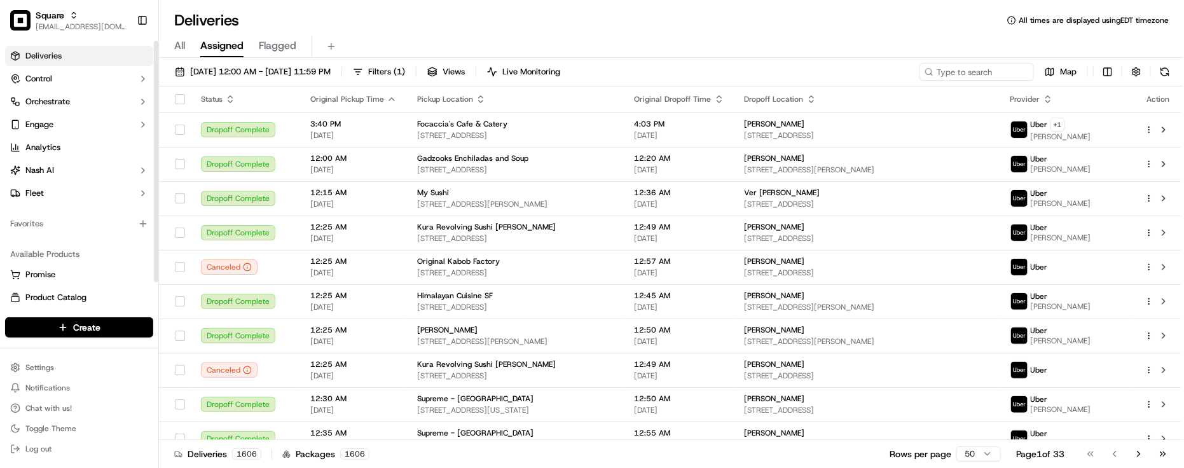
click at [100, 237] on div "Favorites" at bounding box center [79, 224] width 158 height 31
click at [567, 36] on div "All Assigned Flagged" at bounding box center [671, 47] width 1025 height 22
click at [86, 87] on button "Control" at bounding box center [79, 79] width 148 height 20
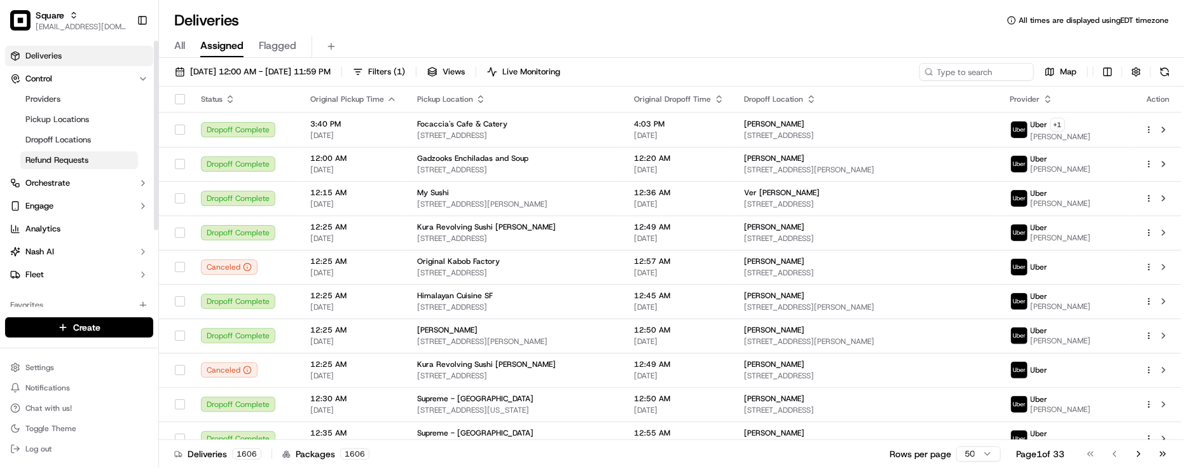
click at [100, 164] on link "Refund Requests" at bounding box center [79, 160] width 118 height 18
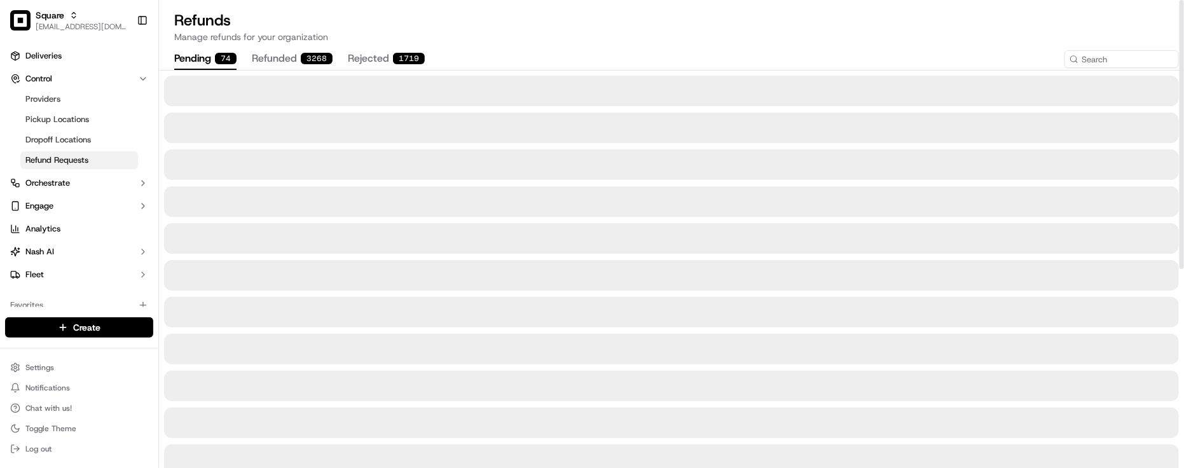
click at [538, 37] on p "Manage refunds for your organization" at bounding box center [671, 37] width 994 height 13
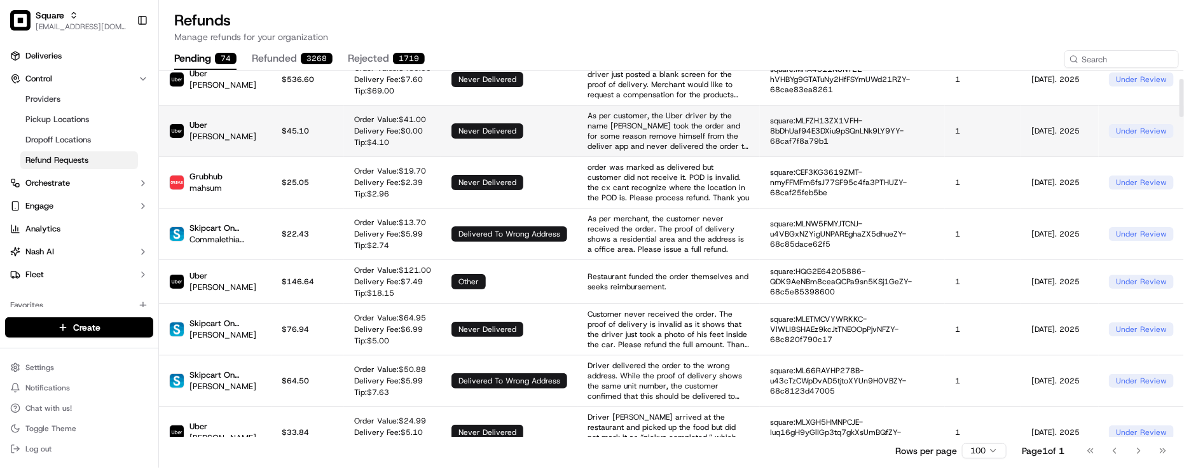
scroll to position [79, 0]
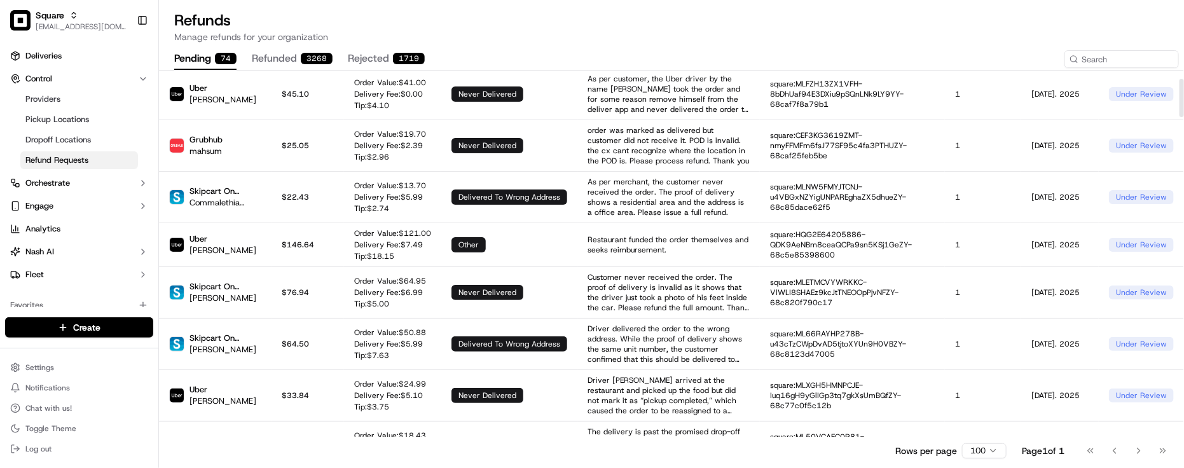
click at [312, 59] on div "3268" at bounding box center [317, 58] width 32 height 11
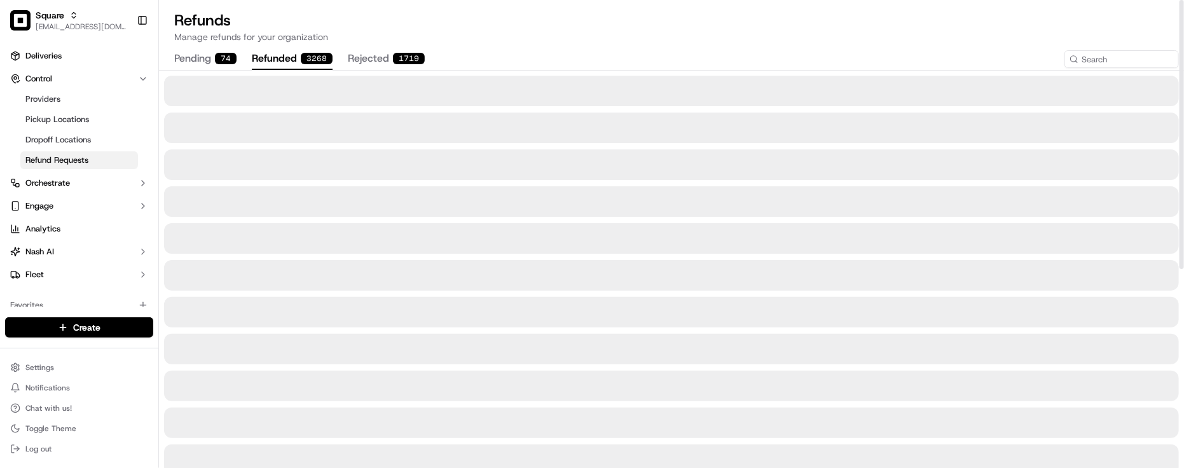
click at [481, 48] on div "pending 74 refunded 3268 rejected 1719" at bounding box center [611, 59] width 875 height 22
click at [447, 58] on div "pending 74 refunded 3268 rejected 1719" at bounding box center [611, 59] width 875 height 22
click at [449, 58] on div "pending 74 refunded 3268 rejected 1719" at bounding box center [611, 59] width 875 height 22
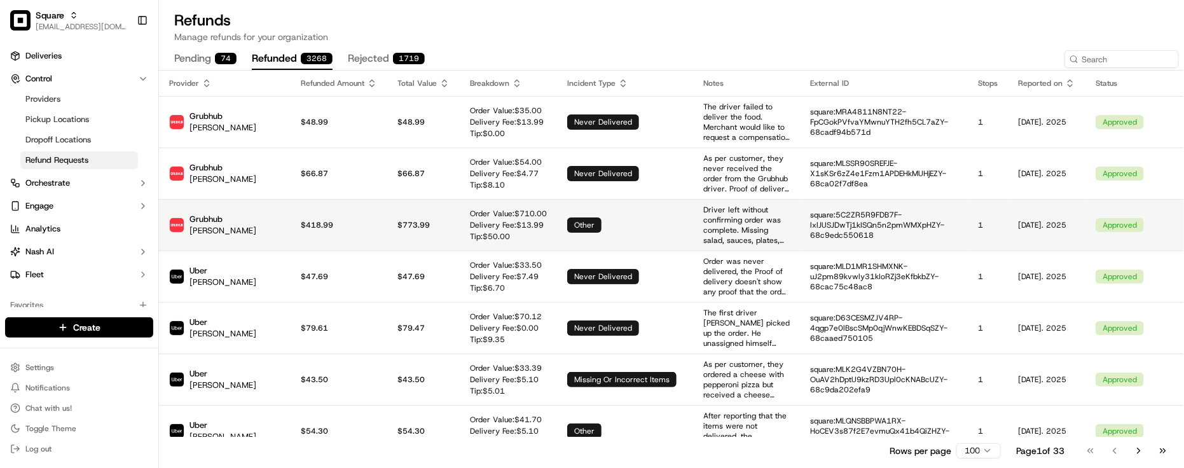
click at [392, 239] on td "$ 773.99" at bounding box center [423, 224] width 72 height 51
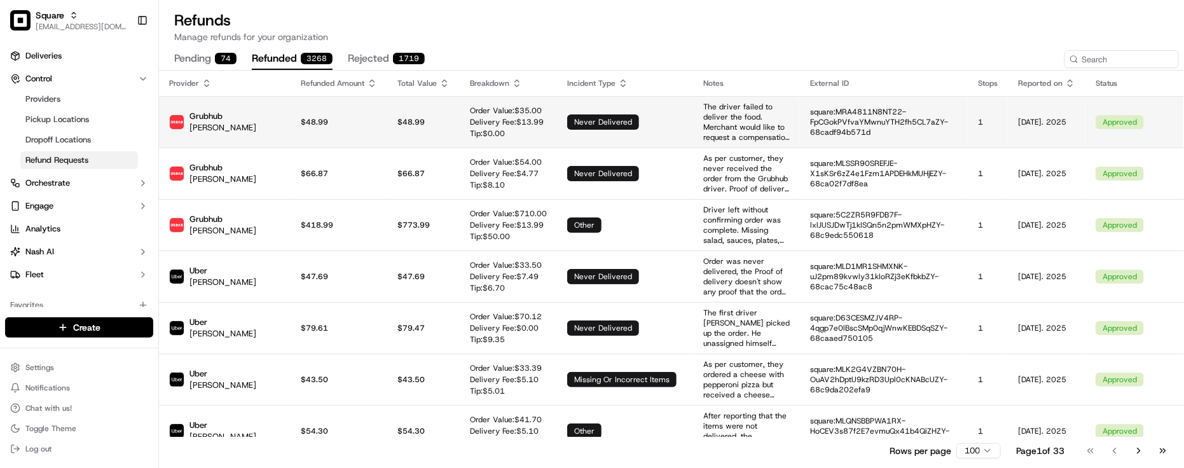
click at [593, 111] on td "never delivered" at bounding box center [625, 121] width 136 height 51
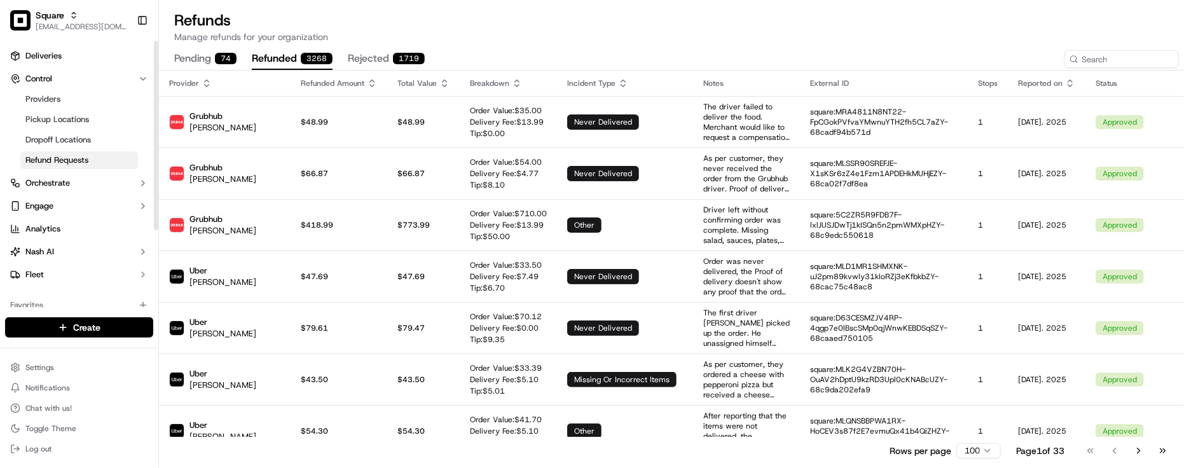
drag, startPoint x: 45, startPoint y: 58, endPoint x: 53, endPoint y: 42, distance: 17.9
click at [45, 58] on span "Deliveries" at bounding box center [43, 55] width 36 height 11
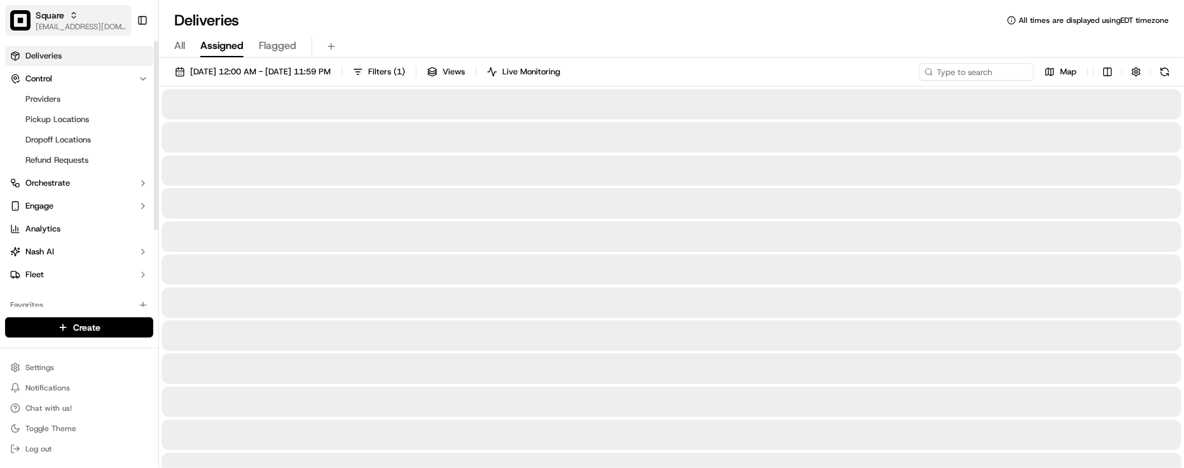
click at [59, 27] on span "[EMAIL_ADDRESS][DOMAIN_NAME]" at bounding box center [81, 27] width 91 height 10
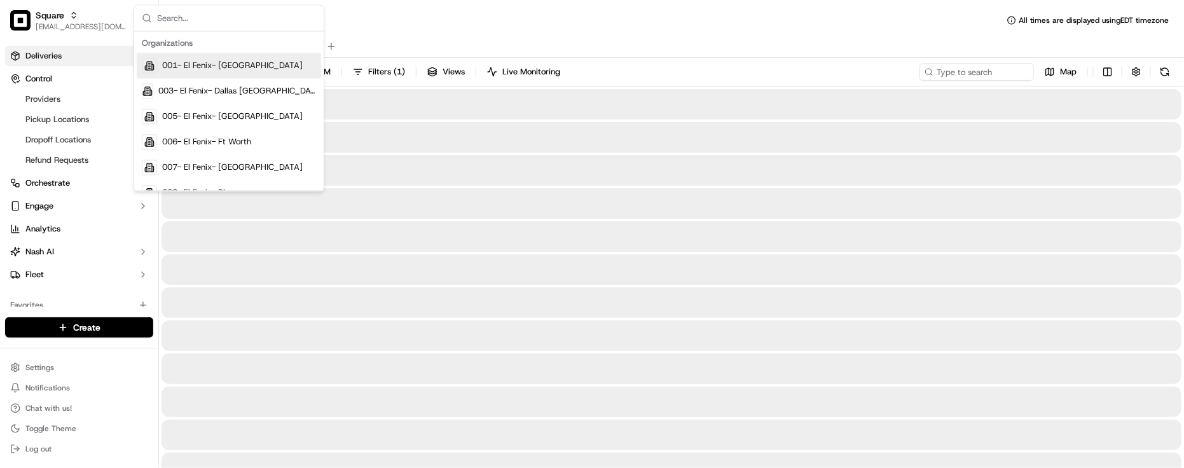
click at [354, 24] on div "Deliveries All times are displayed using EDT timezone" at bounding box center [671, 20] width 1025 height 20
click at [356, 27] on div "Deliveries All times are displayed using EDT timezone" at bounding box center [671, 20] width 1025 height 20
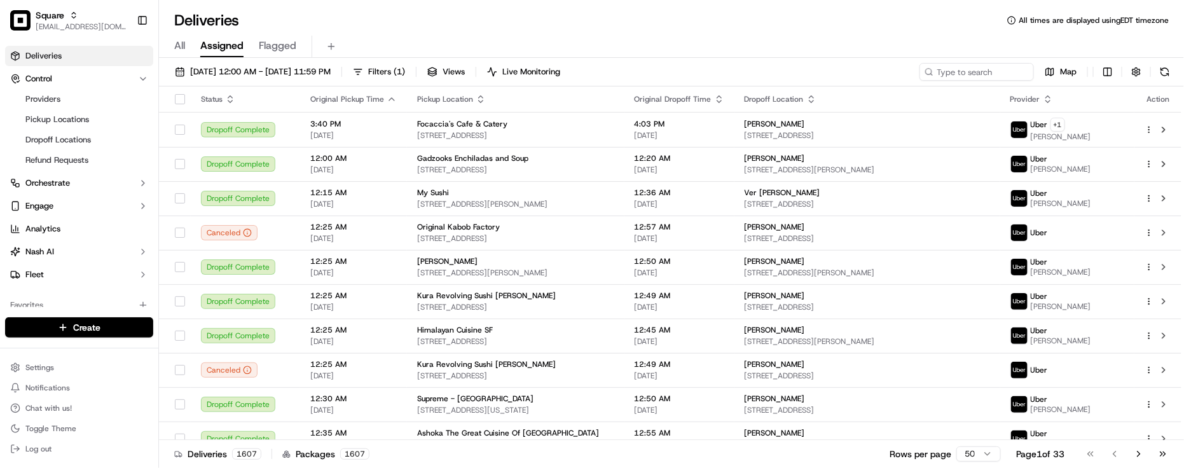
click at [465, 36] on div "All Assigned Flagged" at bounding box center [671, 47] width 1025 height 22
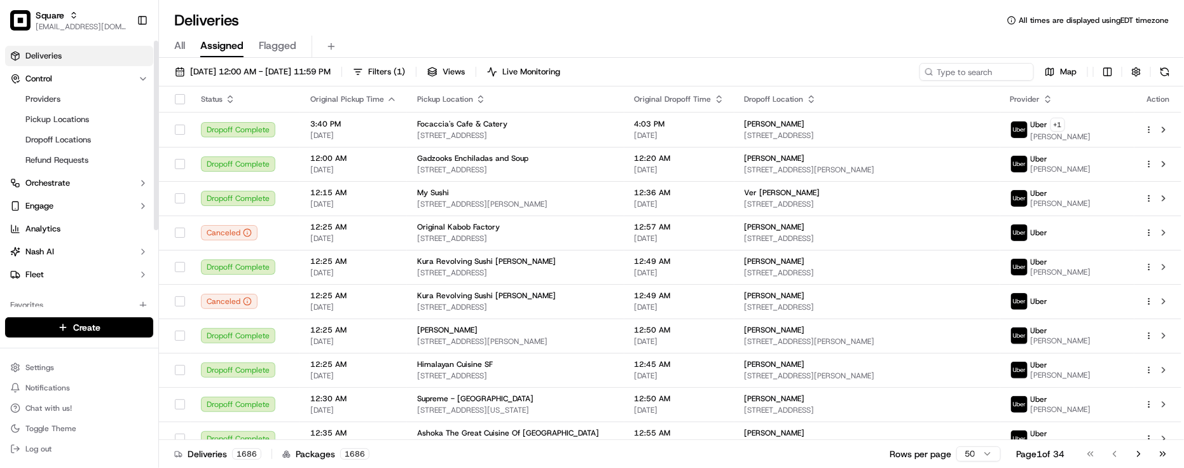
click at [64, 296] on div "Favorites" at bounding box center [79, 305] width 148 height 20
click at [467, 42] on div "All Assigned Flagged" at bounding box center [671, 47] width 1025 height 22
click at [261, 16] on div "Deliveries All times are displayed using EDT timezone" at bounding box center [671, 20] width 1025 height 20
click at [997, 74] on input at bounding box center [957, 72] width 153 height 18
paste input "2868670"
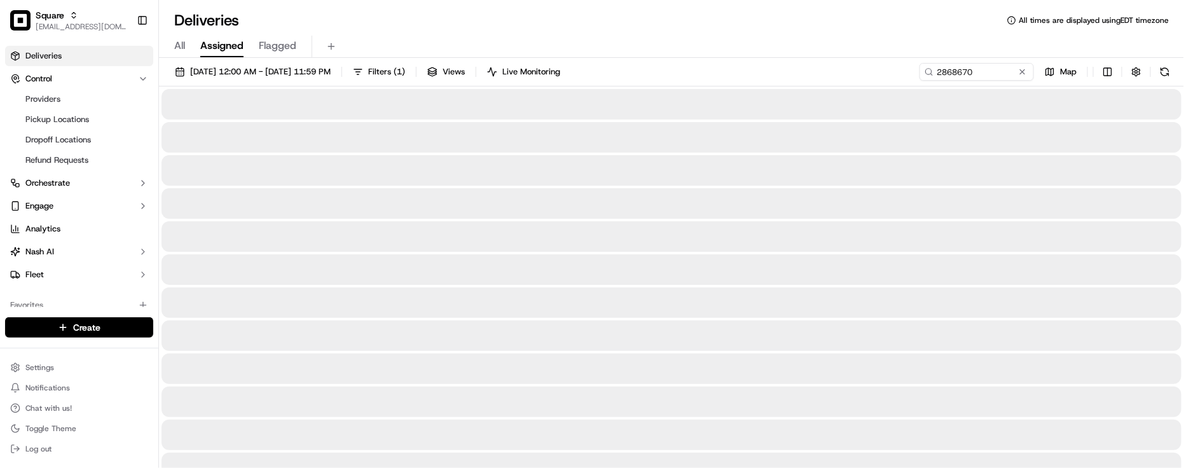
click at [907, 24] on div "Deliveries All times are displayed using EDT timezone" at bounding box center [671, 20] width 1025 height 20
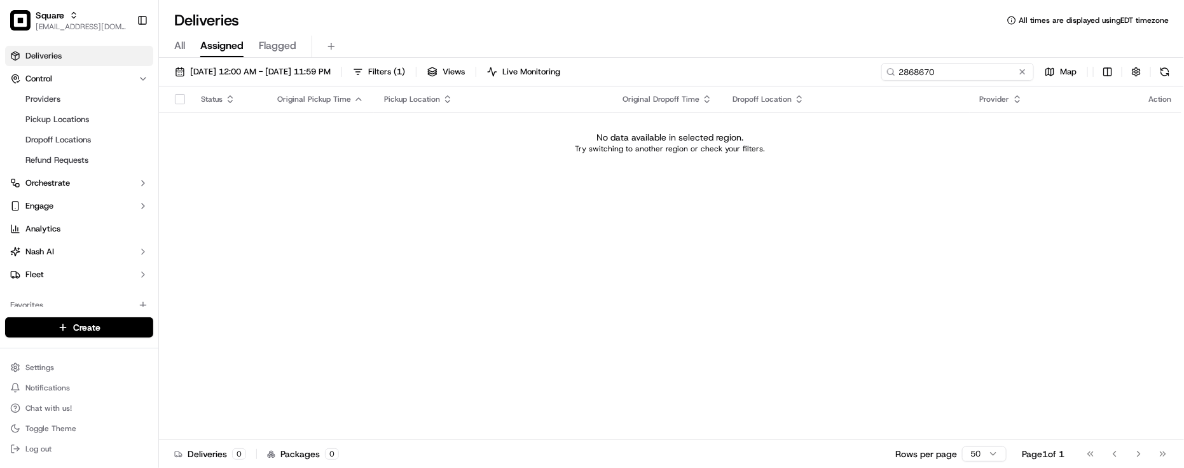
click at [990, 69] on input "2868670" at bounding box center [957, 72] width 153 height 18
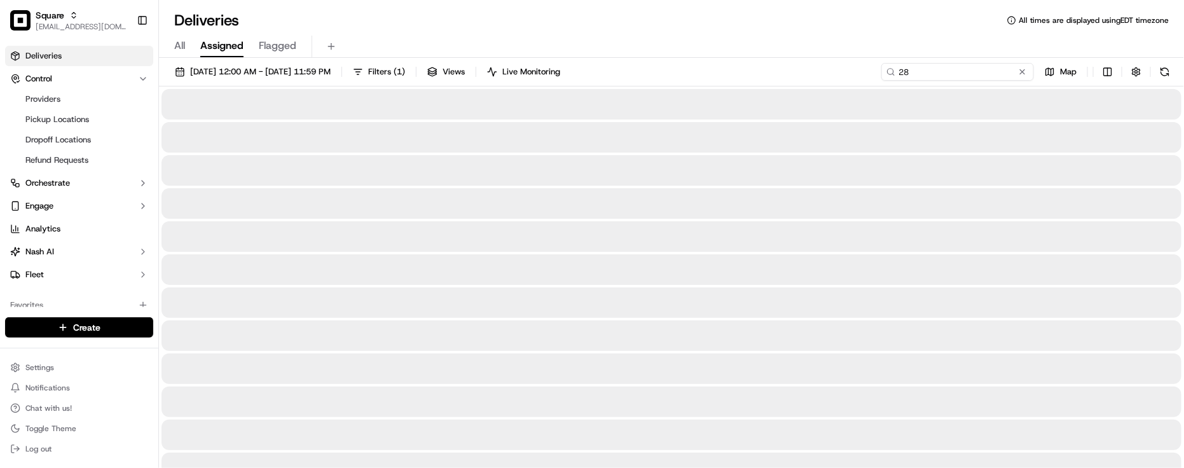
type input "2"
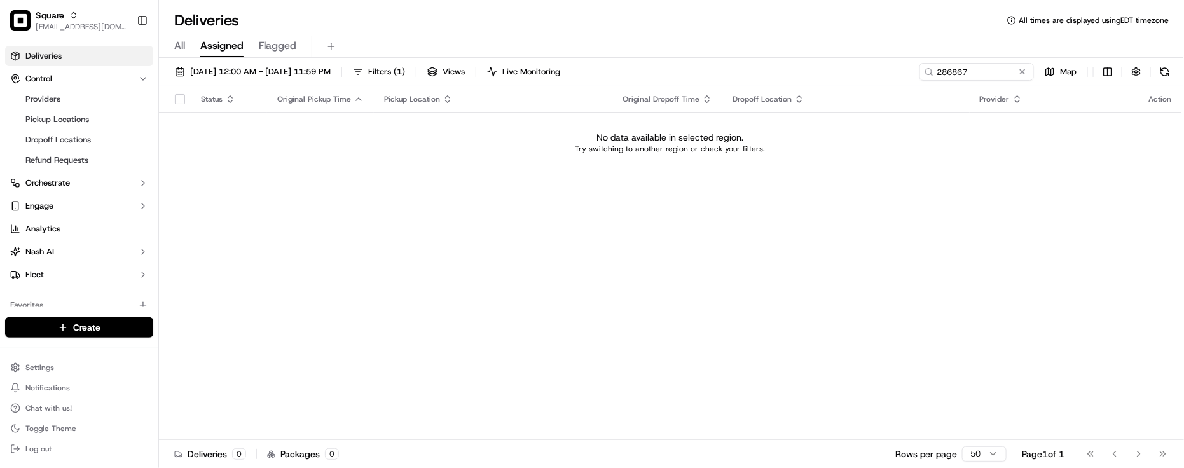
click at [427, 36] on div "All Assigned Flagged" at bounding box center [671, 47] width 1025 height 22
click at [333, 238] on div "Status Original Pickup Time Pickup Location Original Dropoff Time Dropoff Locat…" at bounding box center [670, 263] width 1022 height 354
click at [896, 218] on div "Status Original Pickup Time Pickup Location Original Dropoff Time Dropoff Locat…" at bounding box center [670, 263] width 1022 height 354
click at [990, 231] on div "Status Original Pickup Time Pickup Location Original Dropoff Time Dropoff Locat…" at bounding box center [670, 263] width 1022 height 354
click at [1010, 72] on input "286867" at bounding box center [957, 72] width 153 height 18
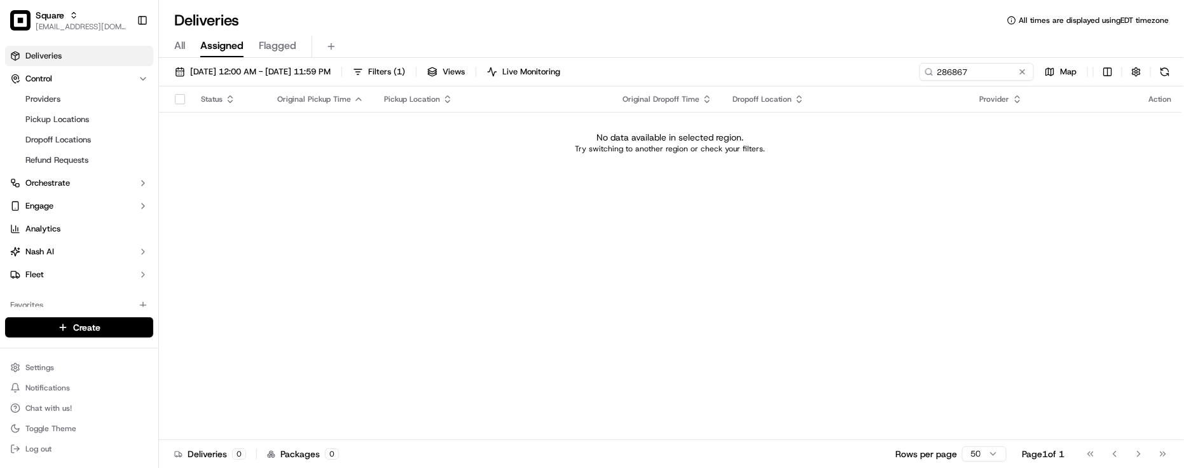
click at [954, 36] on div "All Assigned Flagged" at bounding box center [671, 47] width 1025 height 22
click at [976, 65] on input "286867" at bounding box center [957, 72] width 153 height 18
click at [834, 238] on div "Status Original Pickup Time Pickup Location Original Dropoff Time Dropoff Locat…" at bounding box center [670, 263] width 1022 height 354
click at [979, 67] on input "286867" at bounding box center [957, 72] width 153 height 18
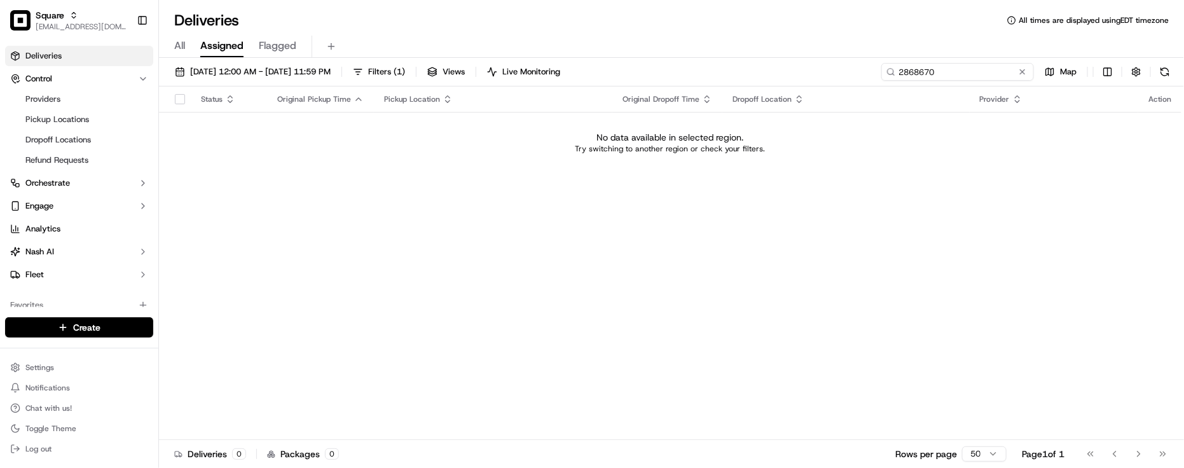
type input "2868670"
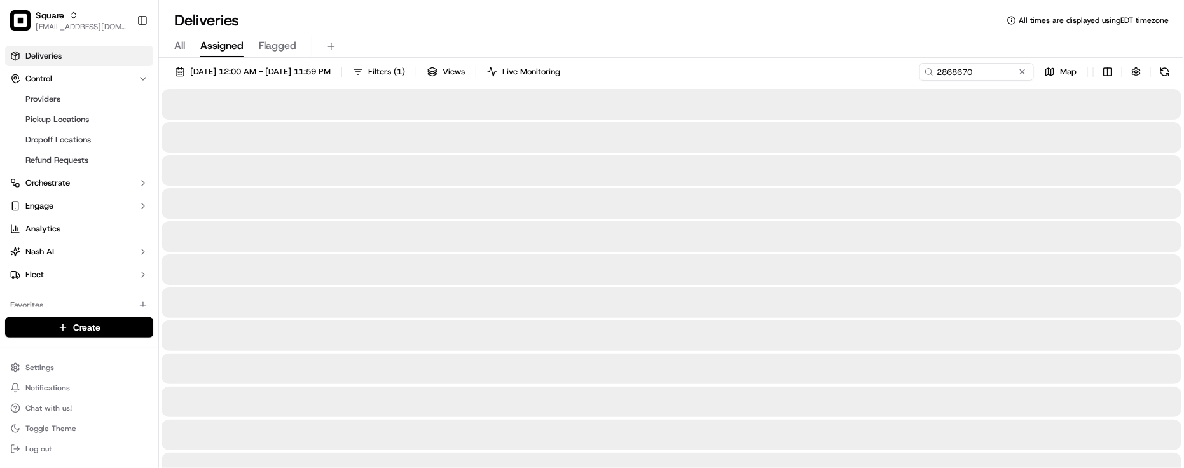
click at [687, 31] on div "All Assigned Flagged" at bounding box center [671, 44] width 1025 height 27
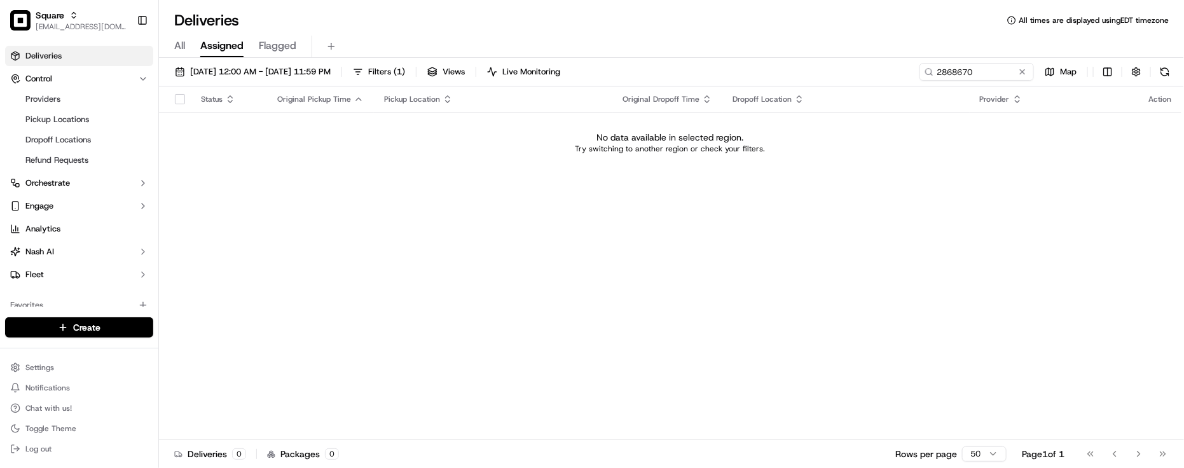
click at [687, 31] on div "All Assigned Flagged" at bounding box center [671, 44] width 1025 height 27
click at [329, 75] on span "[DATE] 12:00 AM - [DATE] 11:59 PM" at bounding box center [260, 71] width 141 height 11
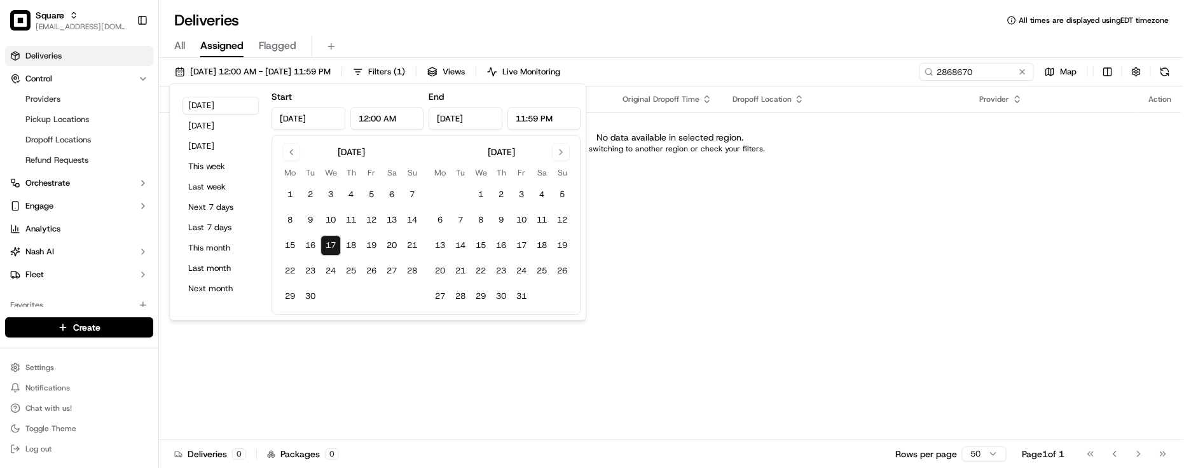
click at [249, 388] on div "Status Original Pickup Time Pickup Location Original Dropoff Time Dropoff Locat…" at bounding box center [670, 263] width 1022 height 354
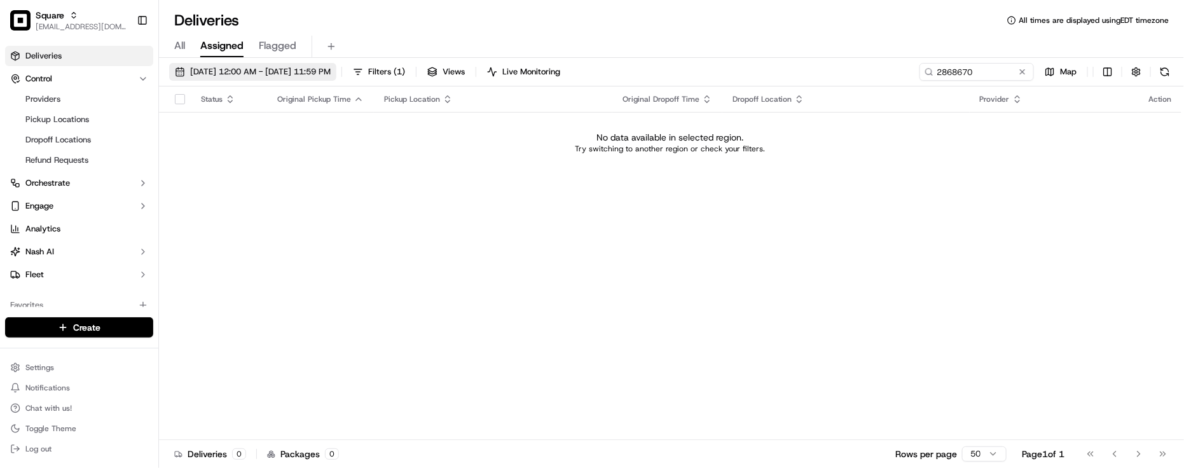
click at [305, 67] on span "[DATE] 12:00 AM - [DATE] 11:59 PM" at bounding box center [260, 71] width 141 height 11
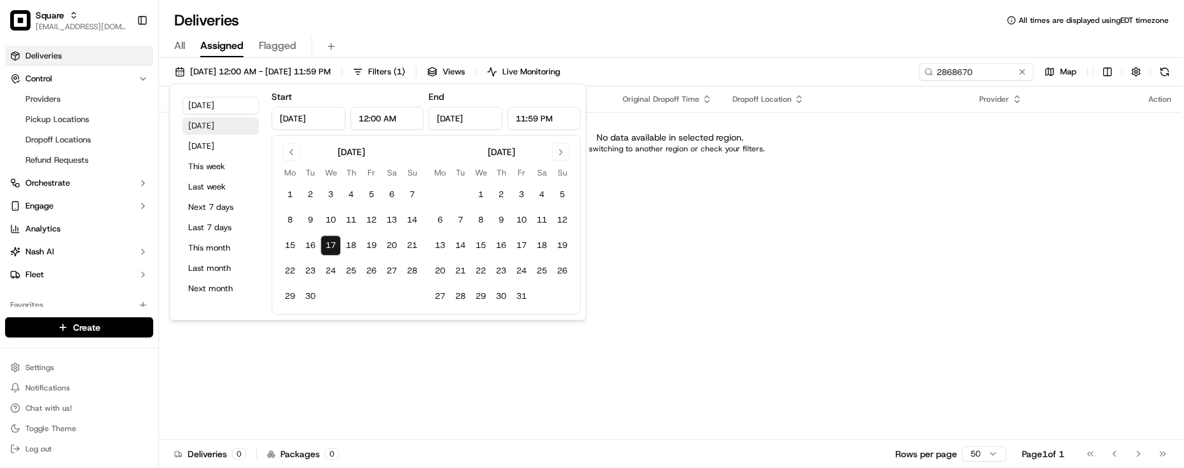
click at [223, 126] on button "[DATE]" at bounding box center [220, 126] width 76 height 18
type input "[DATE]"
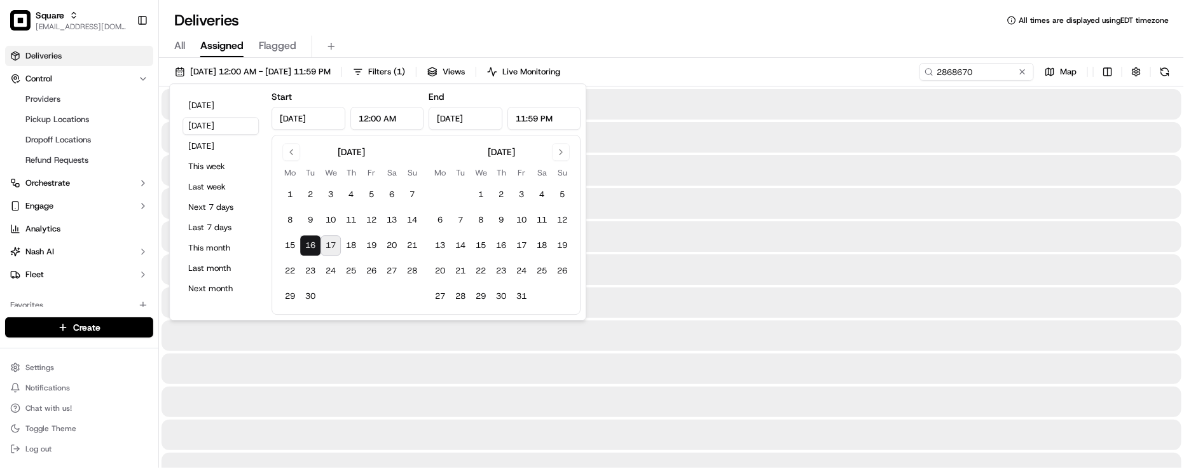
click at [709, 37] on div "All Assigned Flagged" at bounding box center [671, 47] width 1025 height 22
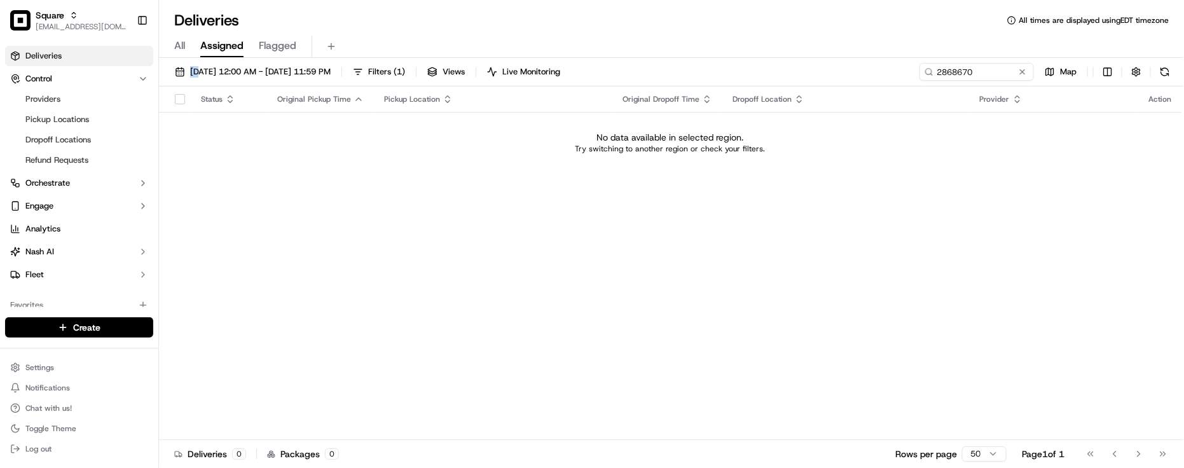
click at [710, 36] on div "All Assigned Flagged" at bounding box center [671, 47] width 1025 height 22
click at [240, 70] on span "[DATE] 12:00 AM - [DATE] 11:59 PM" at bounding box center [260, 71] width 141 height 11
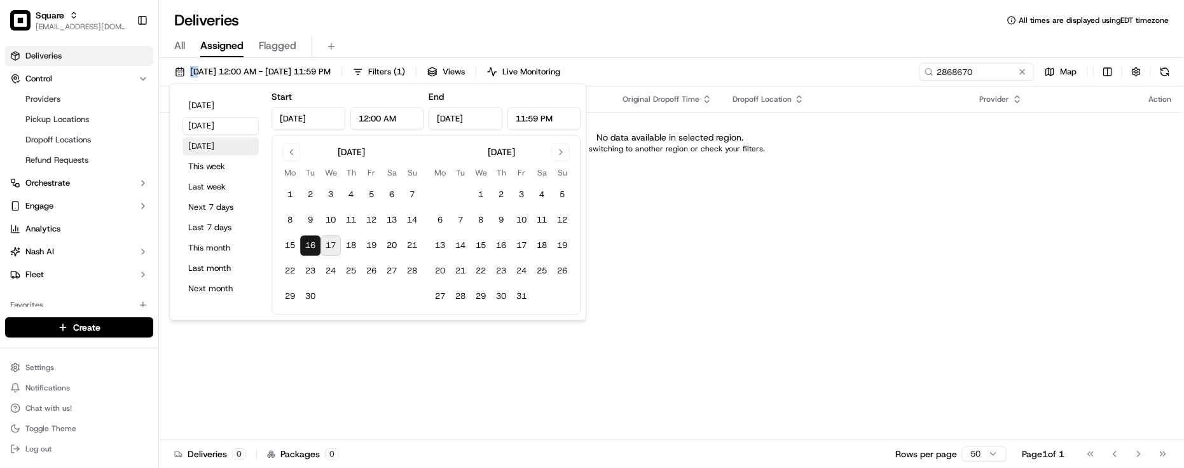
click at [207, 141] on button "[DATE]" at bounding box center [220, 146] width 76 height 18
type input "[DATE]"
click at [240, 130] on button "[DATE]" at bounding box center [220, 126] width 76 height 18
type input "[DATE]"
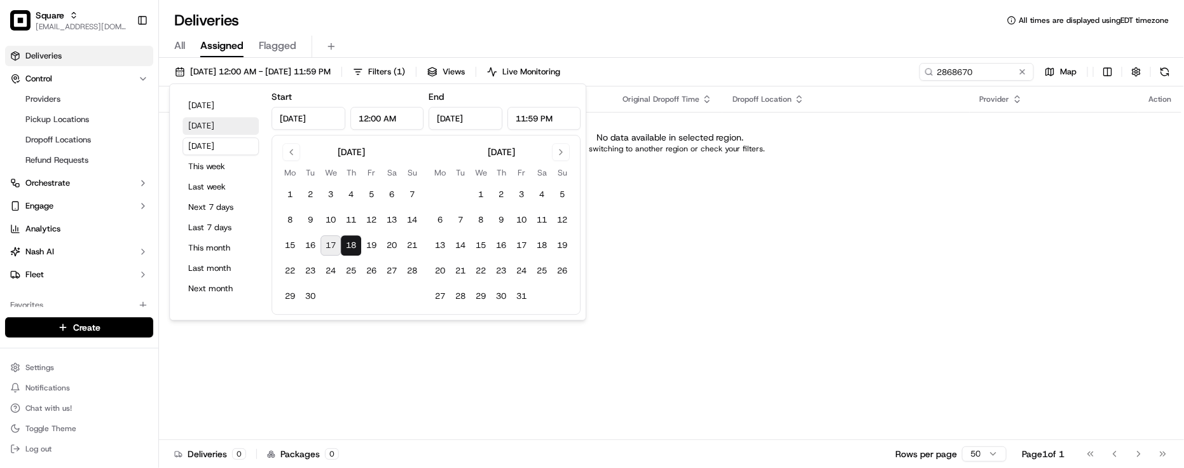
type input "[DATE]"
click at [237, 252] on button "This month" at bounding box center [220, 248] width 76 height 18
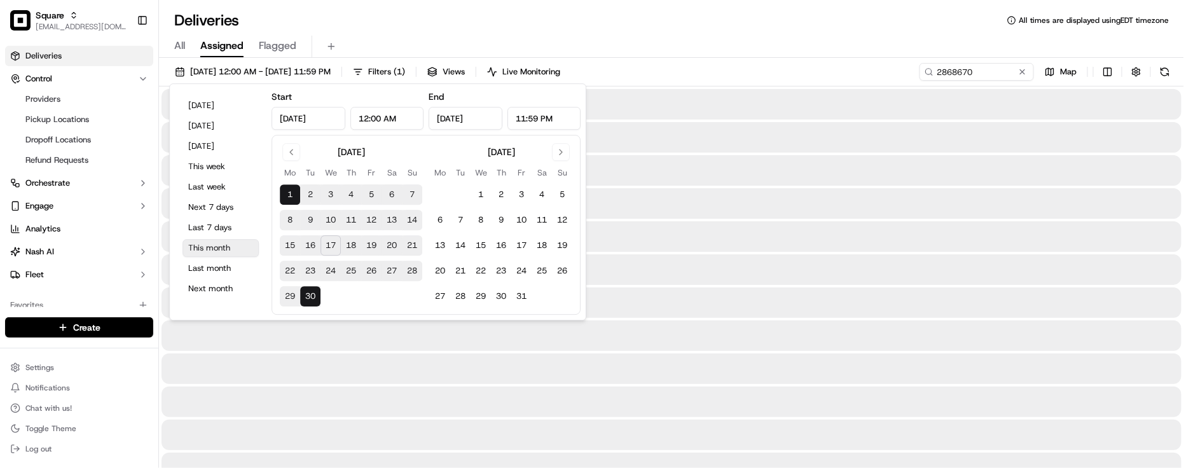
type input "[DATE]"
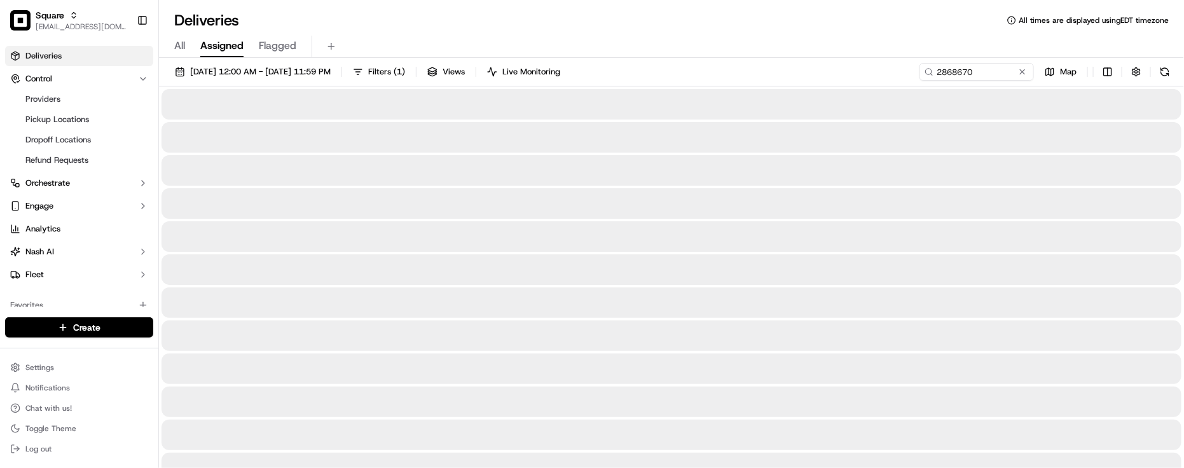
click at [744, 57] on div "All Assigned Flagged" at bounding box center [671, 47] width 1025 height 22
click at [732, 48] on div "All Assigned Flagged" at bounding box center [671, 47] width 1025 height 22
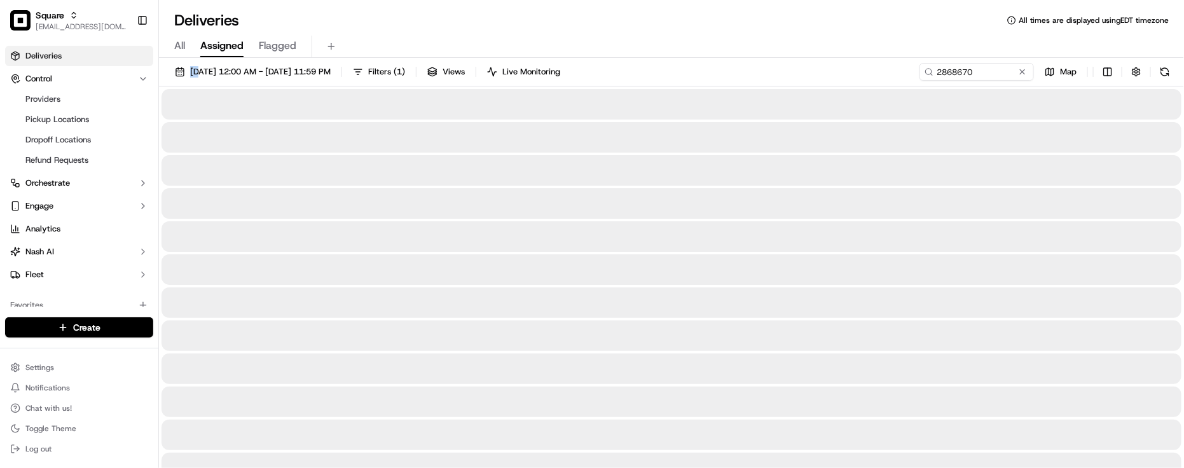
click at [733, 48] on div "All Assigned Flagged" at bounding box center [671, 47] width 1025 height 22
click at [739, 45] on div "All Assigned Flagged" at bounding box center [671, 47] width 1025 height 22
click at [739, 43] on div "All Assigned Flagged" at bounding box center [671, 47] width 1025 height 22
click at [739, 42] on div "All Assigned Flagged" at bounding box center [671, 47] width 1025 height 22
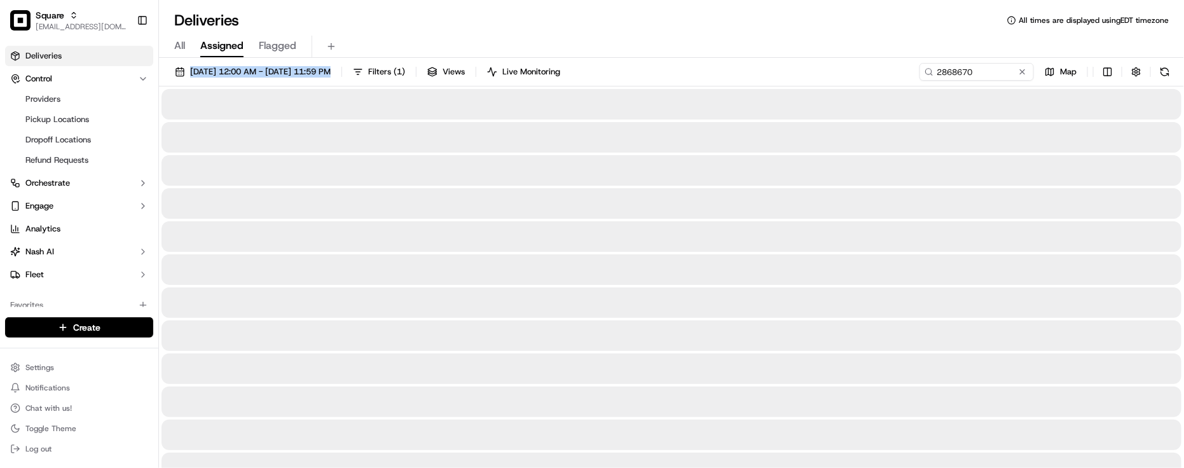
click at [739, 42] on div "All Assigned Flagged" at bounding box center [671, 47] width 1025 height 22
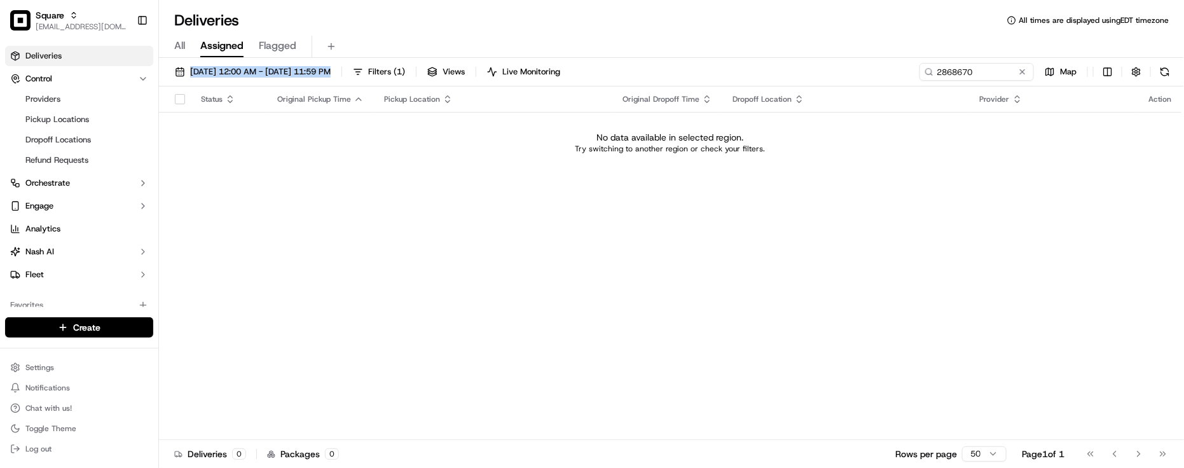
click at [741, 40] on div "All Assigned Flagged" at bounding box center [671, 47] width 1025 height 22
click at [926, 42] on div "All Assigned Flagged" at bounding box center [671, 47] width 1025 height 22
click at [895, 334] on div "Status Original Pickup Time Pickup Location Original Dropoff Time Dropoff Locat…" at bounding box center [670, 263] width 1022 height 354
click at [493, 189] on div "Status Original Pickup Time Pickup Location Original Dropoff Time Dropoff Locat…" at bounding box center [670, 263] width 1022 height 354
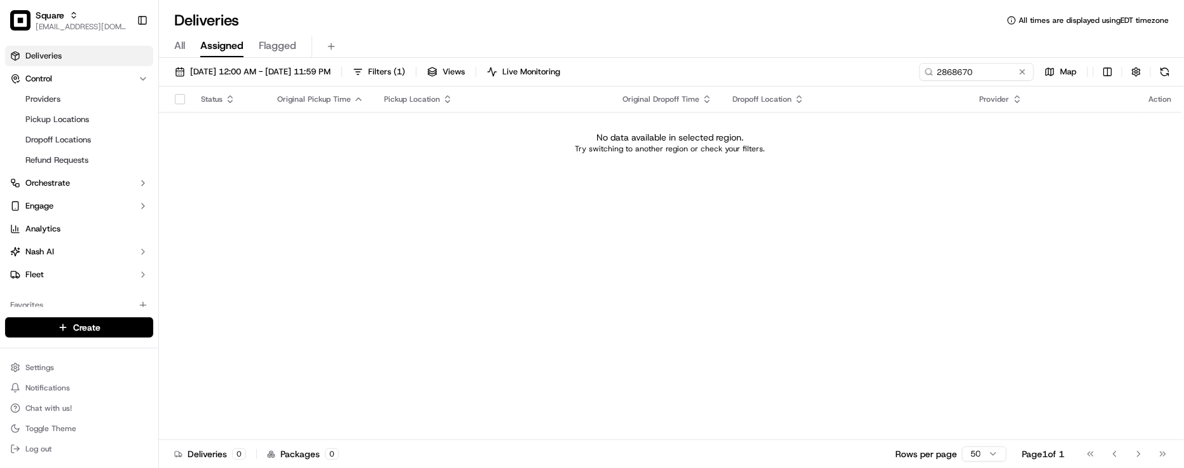
click at [949, 382] on div "Status Original Pickup Time Pickup Location Original Dropoff Time Dropoff Locat…" at bounding box center [670, 263] width 1022 height 354
click at [179, 41] on span "All" at bounding box center [179, 45] width 11 height 15
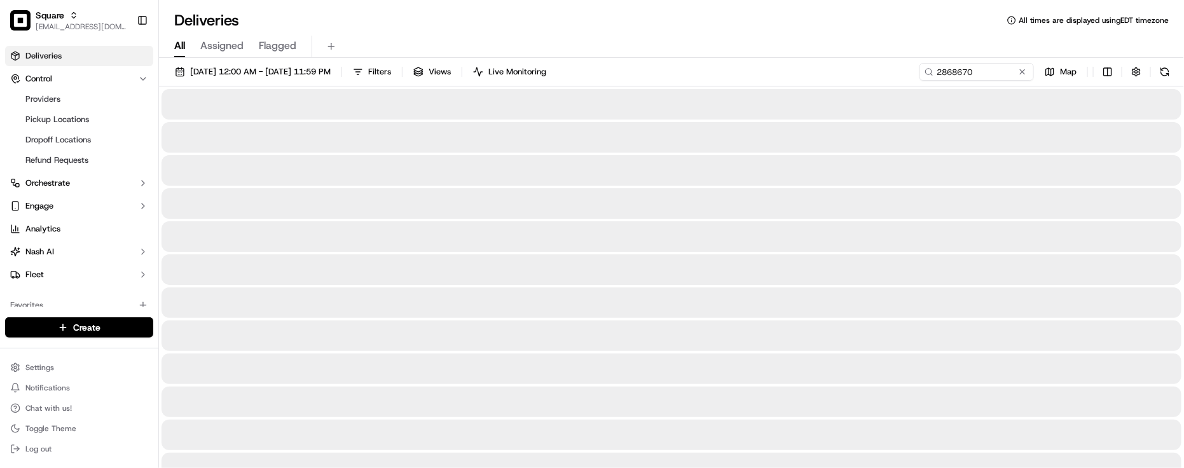
click at [523, 37] on div "All Assigned Flagged" at bounding box center [671, 47] width 1025 height 22
click at [501, 16] on div "Deliveries All times are displayed using EDT timezone" at bounding box center [671, 20] width 1025 height 20
click at [640, 26] on div "Deliveries All times are displayed using EDT timezone" at bounding box center [671, 20] width 1025 height 20
click at [664, 8] on div "Deliveries All times are displayed using EDT timezone All Assigned Flagged [DAT…" at bounding box center [671, 234] width 1025 height 468
click at [662, 20] on div "Deliveries All times are displayed using EDT timezone" at bounding box center [671, 20] width 1025 height 20
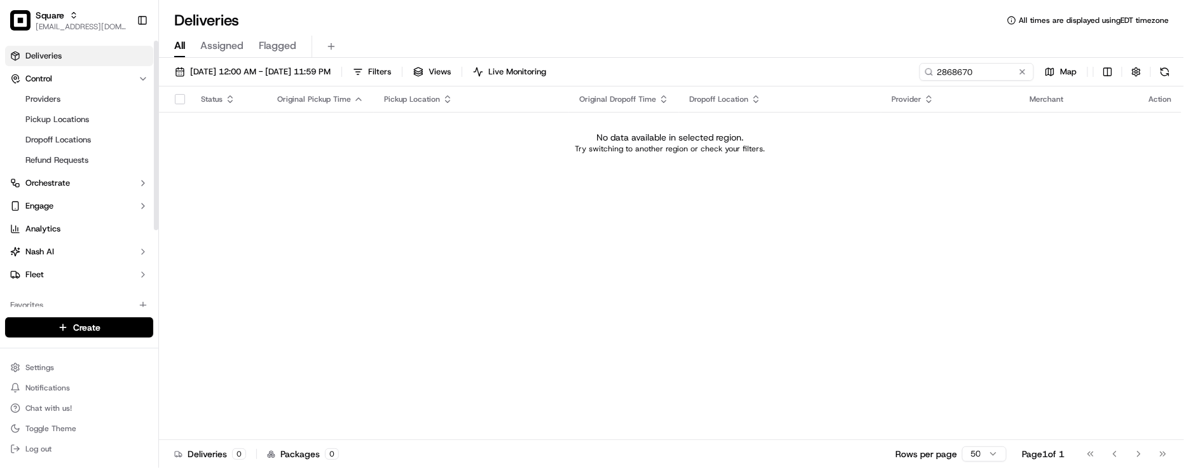
click at [67, 55] on link "Deliveries" at bounding box center [79, 56] width 148 height 20
click at [784, 32] on div "All Assigned Flagged" at bounding box center [671, 44] width 1025 height 27
click at [695, 345] on div "Status Original Pickup Time Pickup Location Original Dropoff Time Dropoff Locat…" at bounding box center [670, 263] width 1022 height 354
click at [1022, 68] on button at bounding box center [1022, 71] width 13 height 13
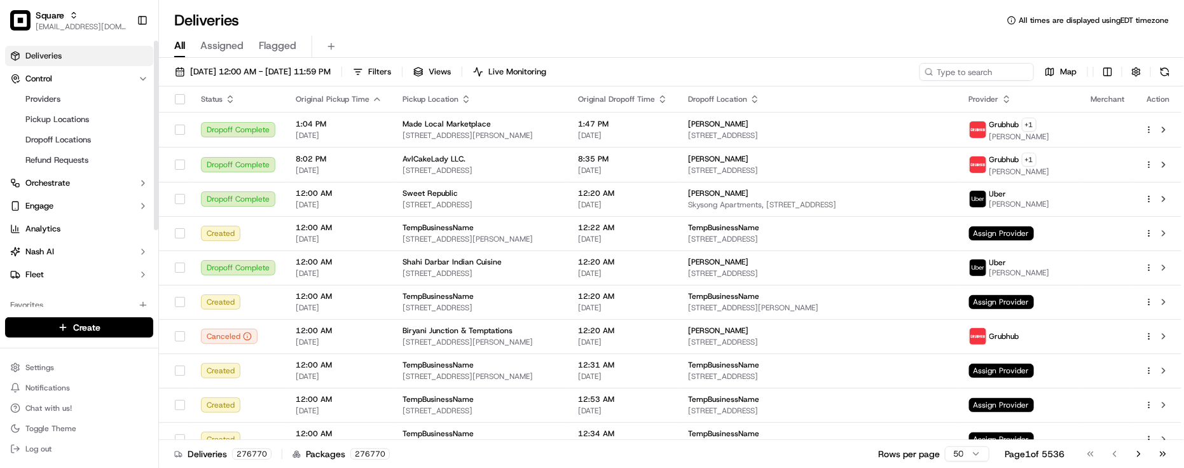
click at [71, 293] on div "Favorites" at bounding box center [79, 305] width 158 height 31
click at [207, 74] on span "[DATE] 12:00 AM - [DATE] 11:59 PM" at bounding box center [260, 71] width 141 height 11
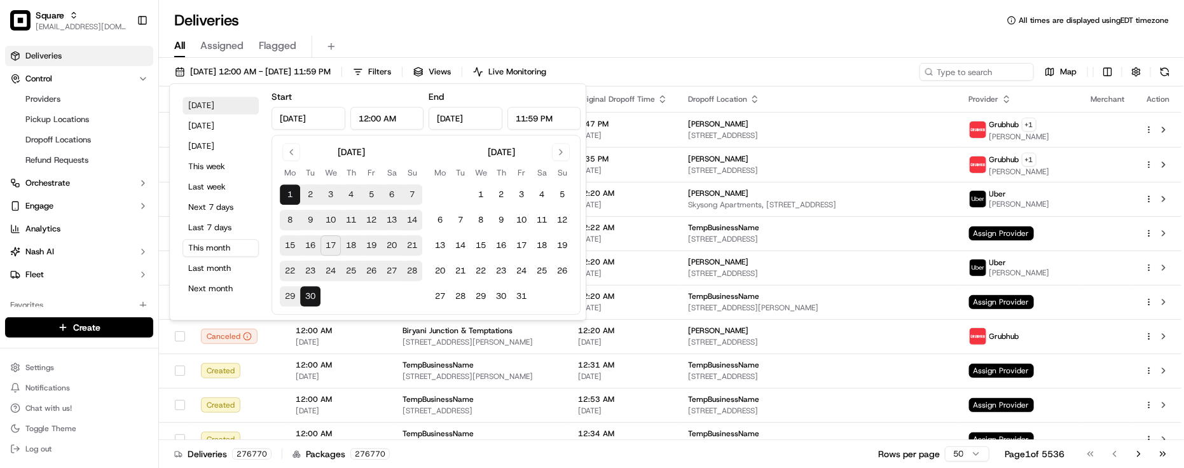
click at [203, 108] on button "[DATE]" at bounding box center [220, 106] width 76 height 18
type input "[DATE]"
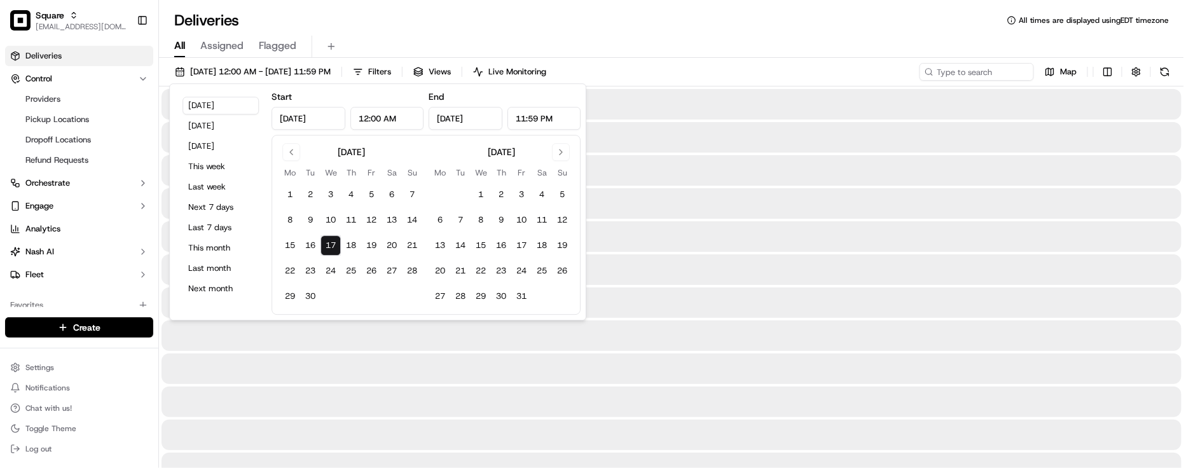
click at [491, 19] on div "Deliveries All times are displayed using EDT timezone" at bounding box center [671, 20] width 1025 height 20
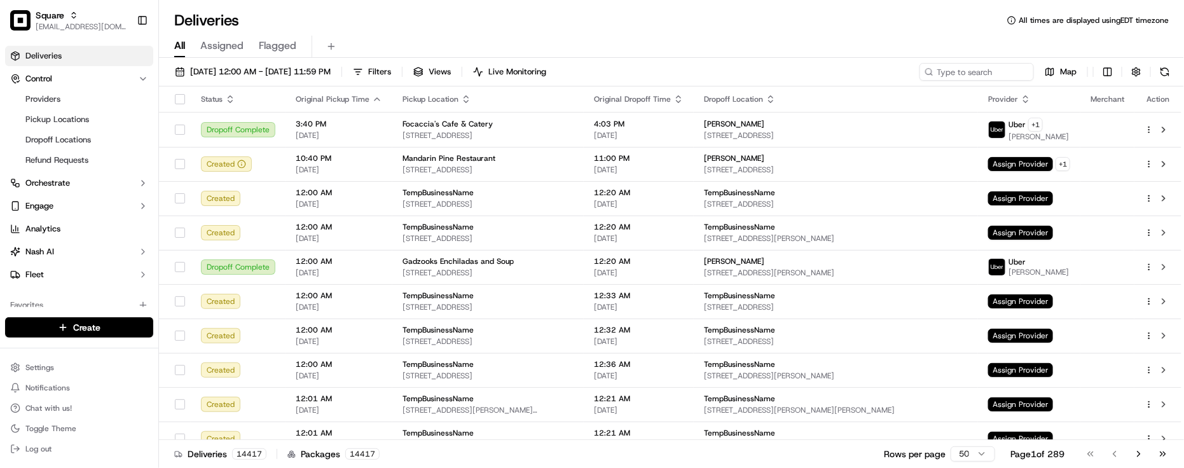
click at [296, 18] on div "Deliveries All times are displayed using EDT timezone" at bounding box center [671, 20] width 1025 height 20
click at [956, 65] on input at bounding box center [957, 72] width 153 height 18
paste input "4343144"
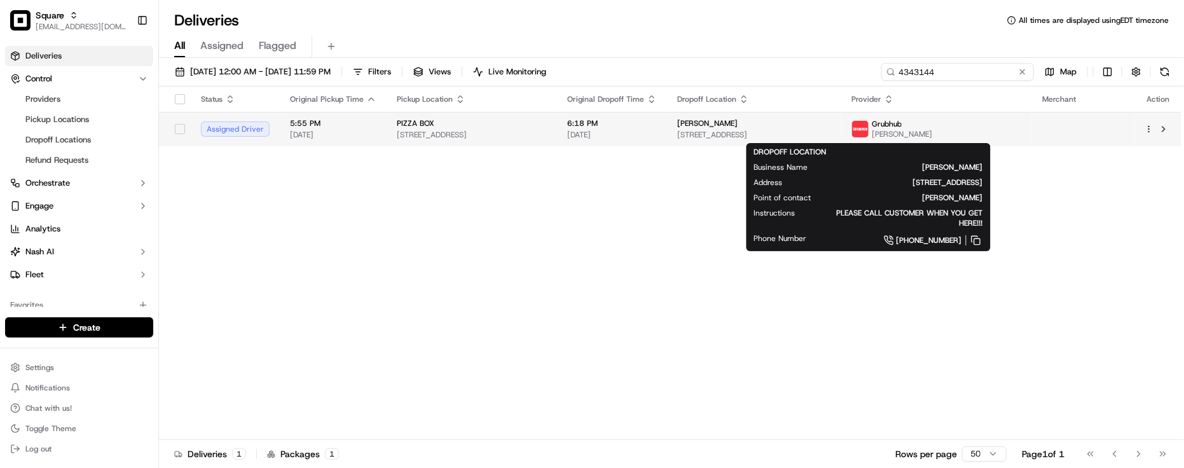
type input "4343144"
click at [738, 127] on span "[PERSON_NAME]" at bounding box center [707, 123] width 60 height 10
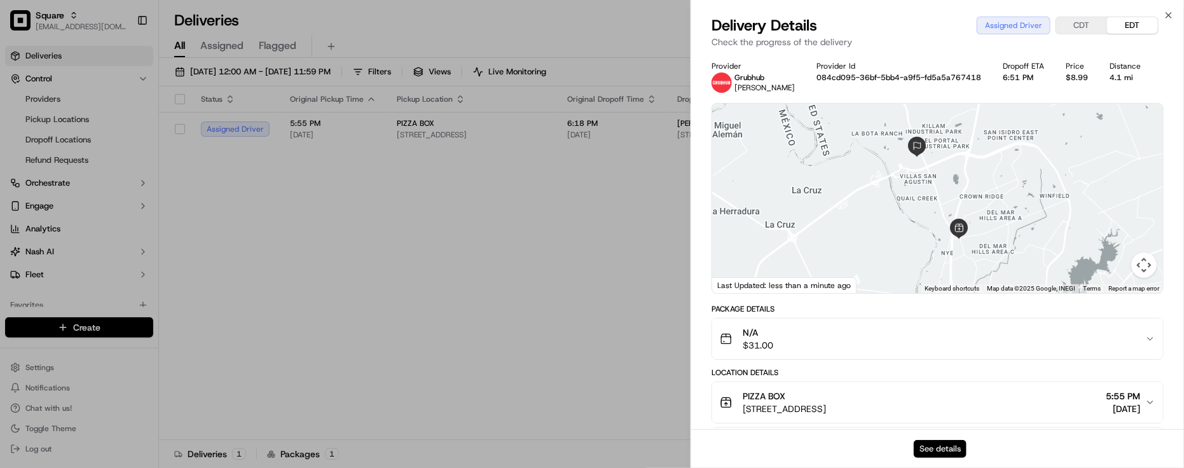
click at [949, 446] on button "See details" at bounding box center [940, 449] width 53 height 18
click at [539, 302] on div at bounding box center [592, 234] width 1184 height 468
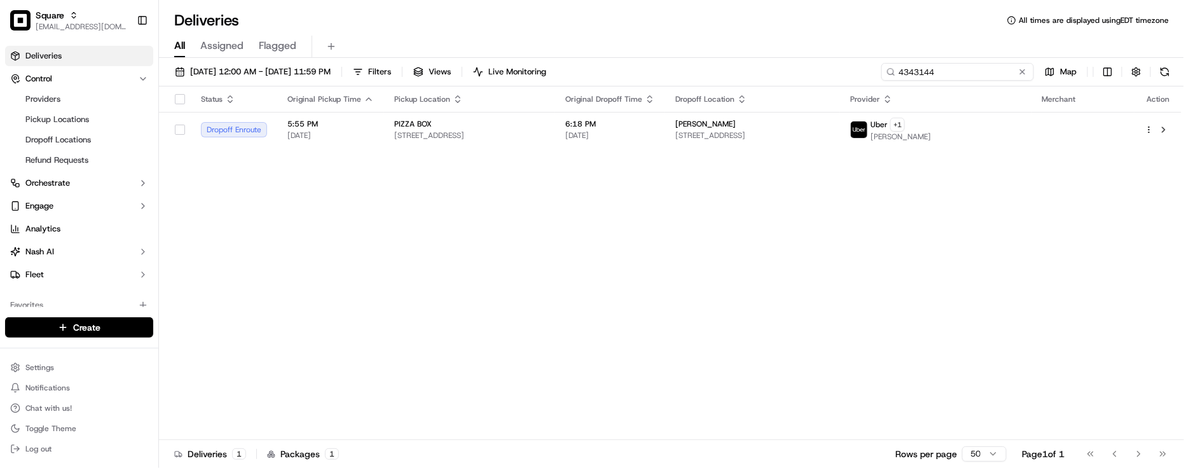
click at [1019, 78] on input "4343144" at bounding box center [957, 72] width 153 height 18
click at [1012, 69] on input "4343144" at bounding box center [957, 72] width 153 height 18
click at [1017, 68] on button at bounding box center [1022, 71] width 13 height 13
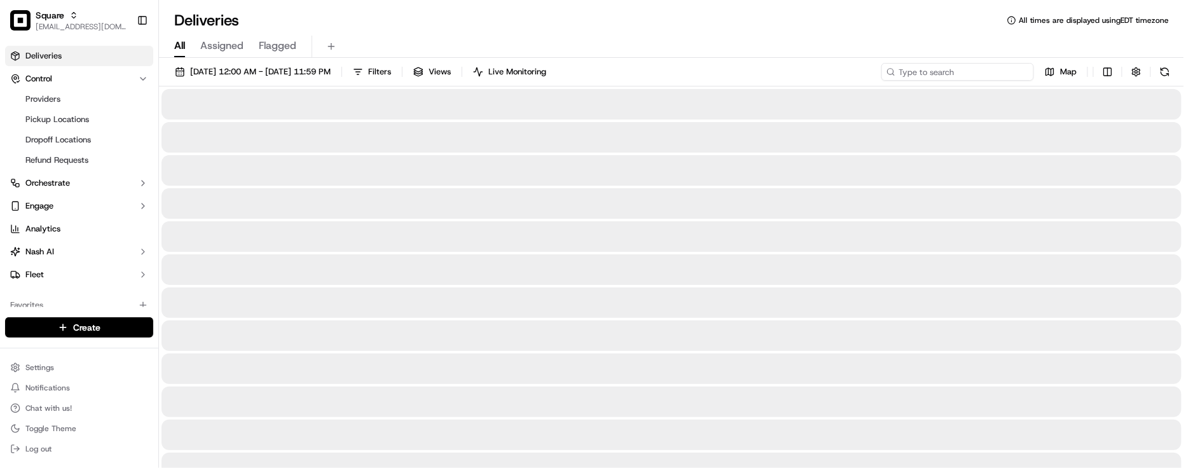
click at [1006, 74] on input at bounding box center [957, 72] width 153 height 18
paste input "3457935"
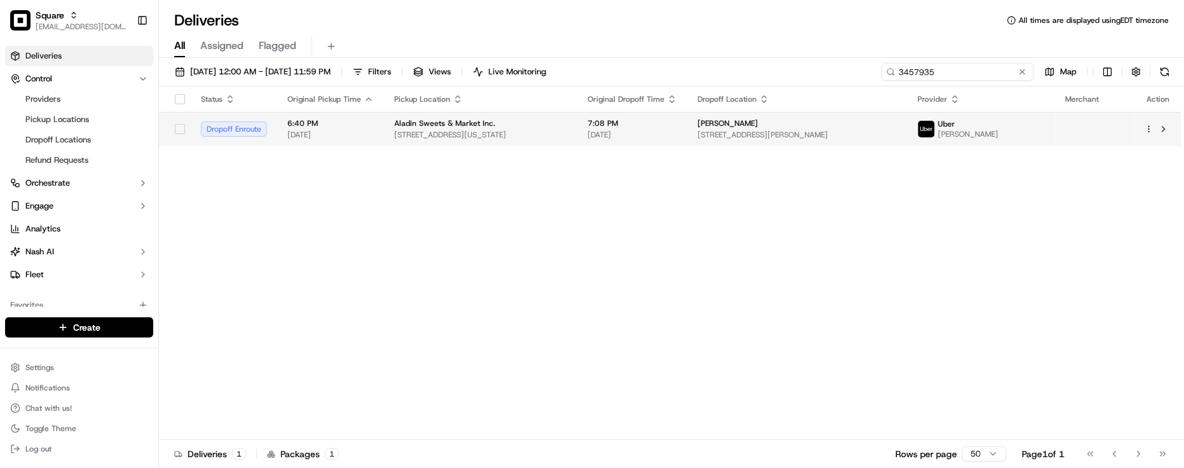
type input "3457935"
click at [743, 121] on td "[PERSON_NAME] [STREET_ADDRESS][PERSON_NAME]" at bounding box center [797, 129] width 220 height 34
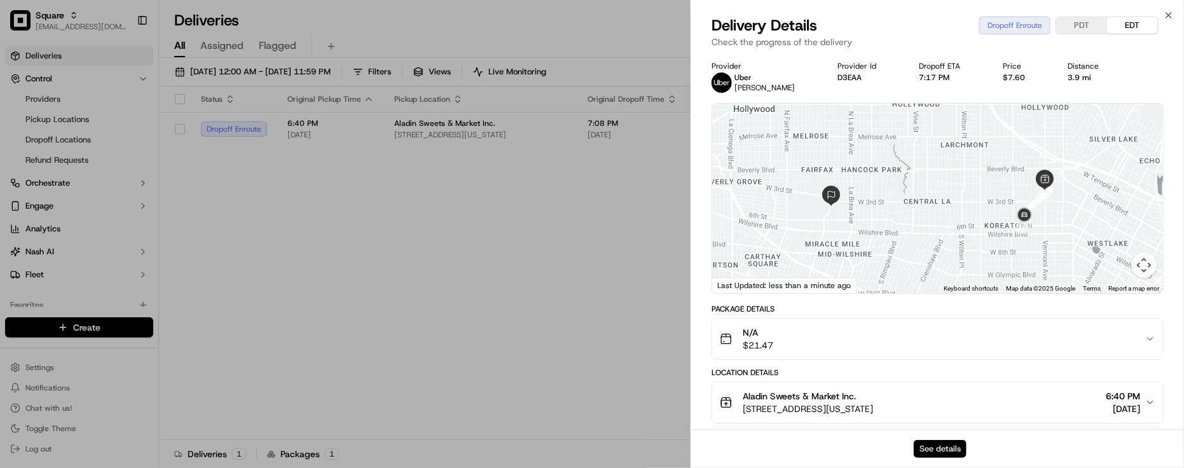
click at [954, 449] on button "See details" at bounding box center [940, 449] width 53 height 18
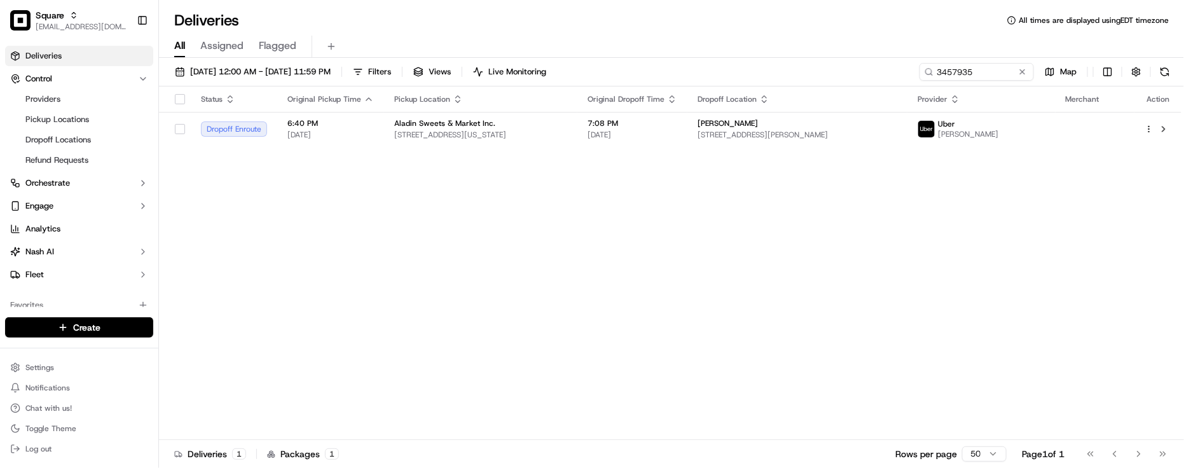
click at [805, 52] on div "All Assigned Flagged" at bounding box center [671, 47] width 1025 height 22
click at [194, 240] on div "Status Original Pickup Time Pickup Location Original Dropoff Time Dropoff Locat…" at bounding box center [670, 263] width 1022 height 354
click at [1101, 306] on div "Status Original Pickup Time Pickup Location Original Dropoff Time Dropoff Locat…" at bounding box center [670, 263] width 1022 height 354
click at [245, 369] on div "Status Original Pickup Time Pickup Location Original Dropoff Time Dropoff Locat…" at bounding box center [670, 263] width 1022 height 354
click at [1083, 345] on div "Status Original Pickup Time Pickup Location Original Dropoff Time Dropoff Locat…" at bounding box center [670, 263] width 1022 height 354
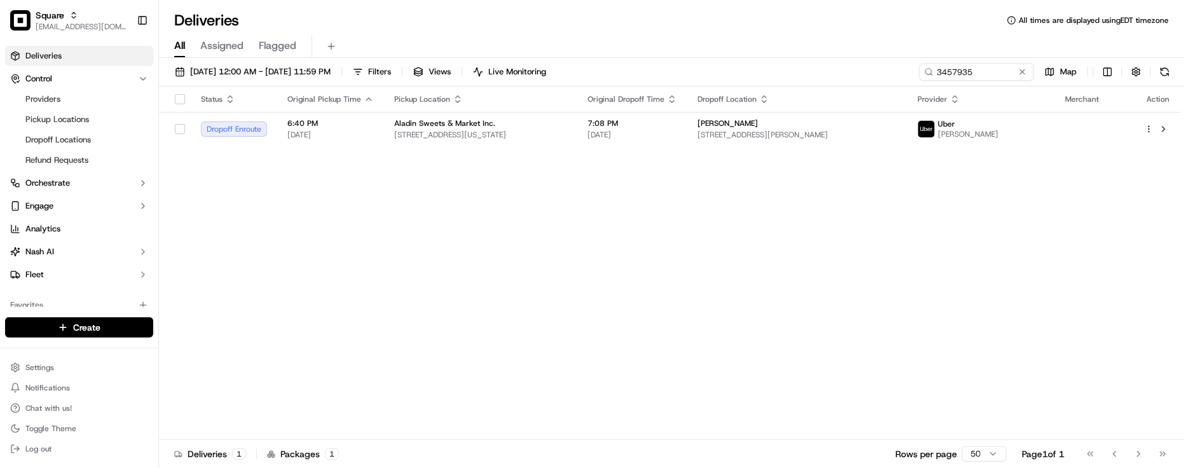
click at [973, 355] on div "Status Original Pickup Time Pickup Location Original Dropoff Time Dropoff Locat…" at bounding box center [670, 263] width 1022 height 354
click at [242, 296] on div "Status Original Pickup Time Pickup Location Original Dropoff Time Dropoff Locat…" at bounding box center [670, 263] width 1022 height 354
click at [236, 280] on div "Status Original Pickup Time Pickup Location Original Dropoff Time Dropoff Locat…" at bounding box center [670, 263] width 1022 height 354
click at [1022, 70] on button at bounding box center [1022, 71] width 13 height 13
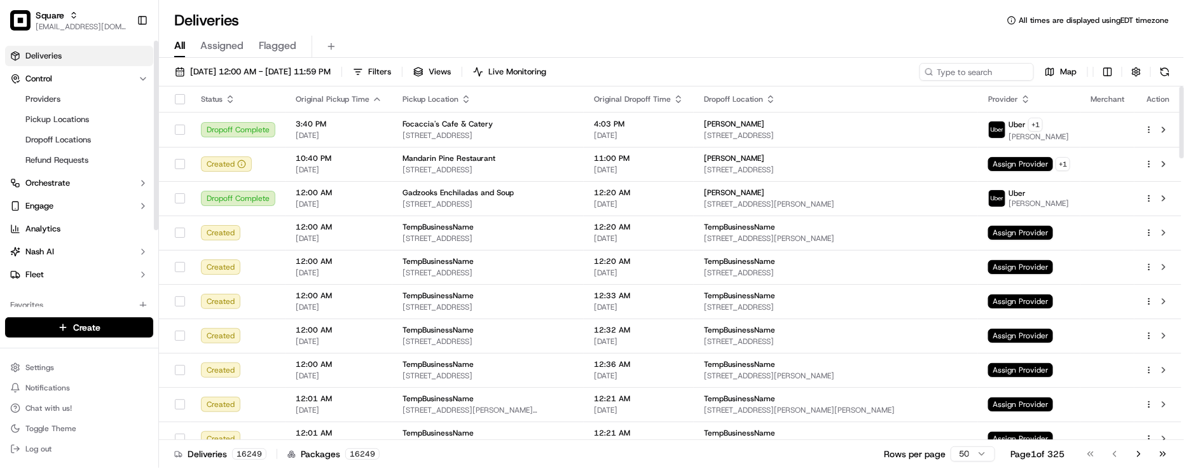
click at [93, 296] on div "Favorites" at bounding box center [79, 305] width 148 height 20
click at [797, 22] on div "Deliveries All times are displayed using EDT timezone" at bounding box center [671, 20] width 1025 height 20
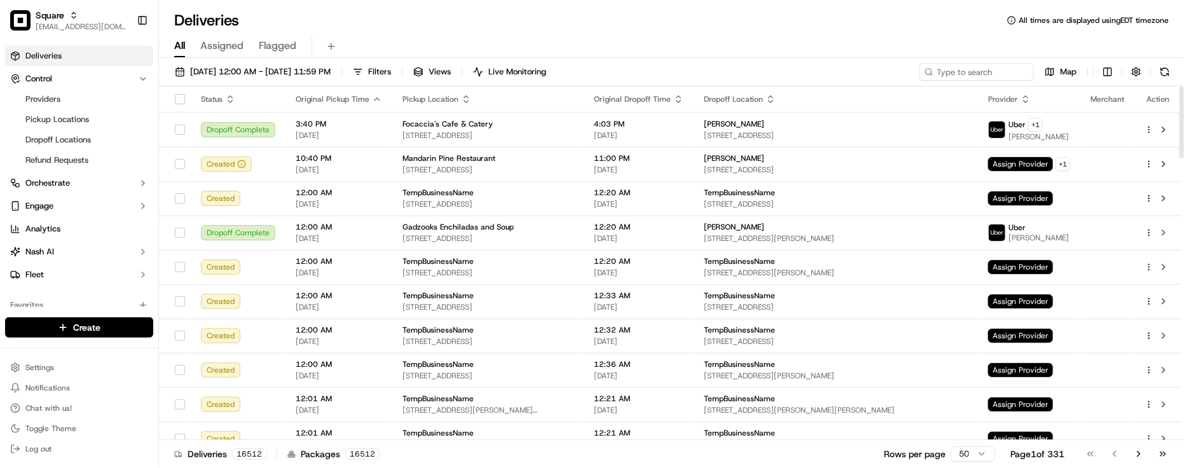
click at [283, 24] on div "Deliveries All times are displayed using EDT timezone" at bounding box center [671, 20] width 1025 height 20
click at [779, 29] on div "Deliveries All times are displayed using EDT timezone" at bounding box center [671, 20] width 1025 height 20
click at [54, 159] on span "Refund Requests" at bounding box center [56, 159] width 63 height 11
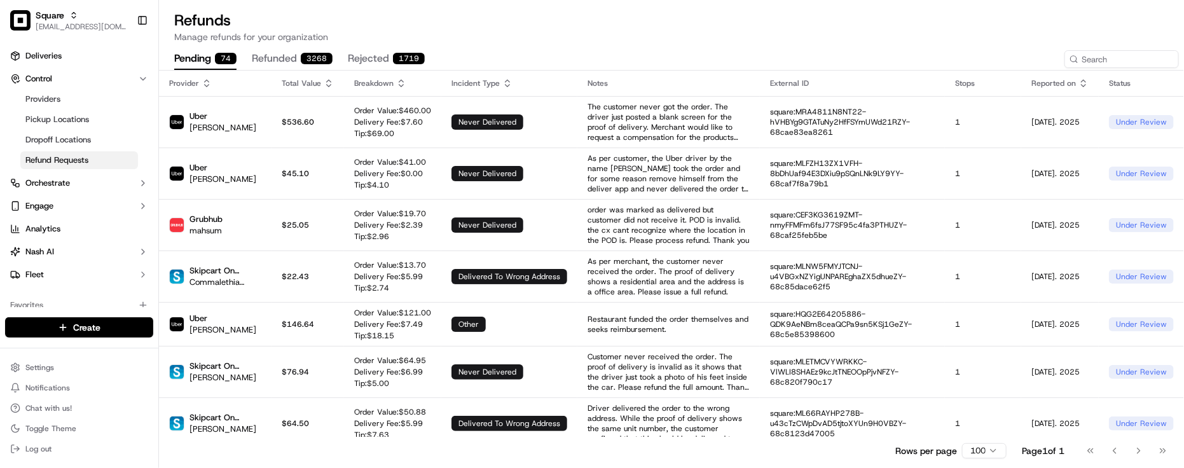
click at [285, 55] on button "refunded 3268" at bounding box center [292, 59] width 81 height 22
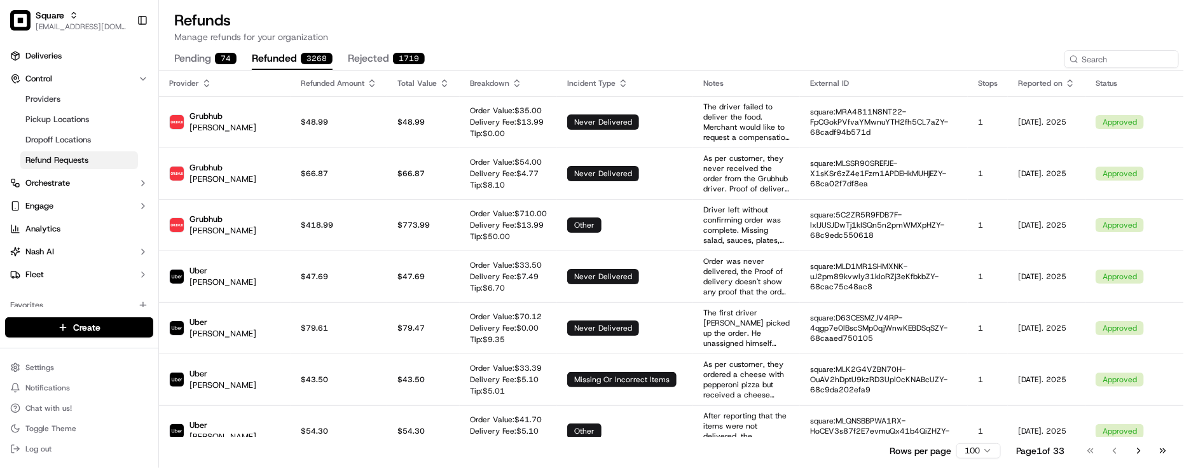
click at [226, 61] on div "74" at bounding box center [226, 58] width 22 height 11
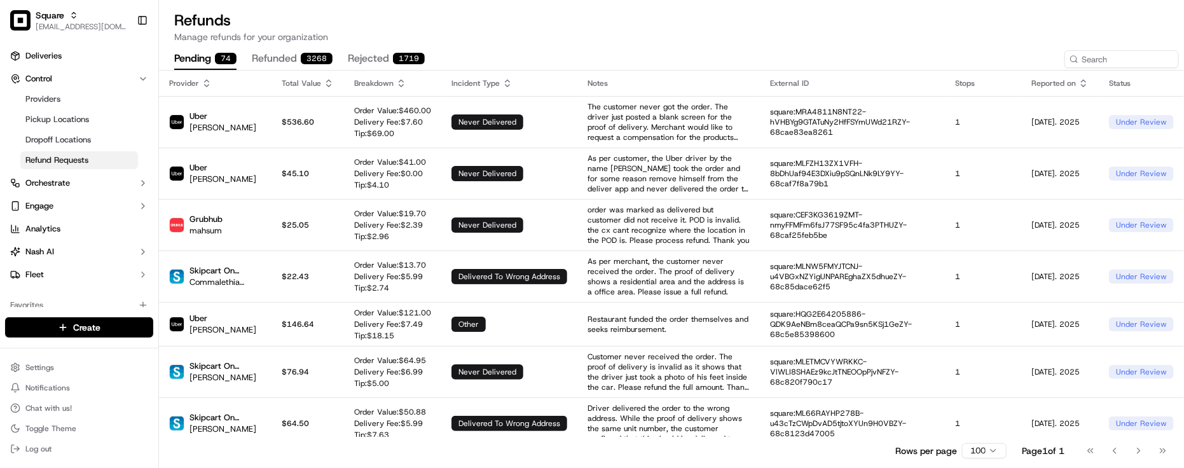
click at [308, 51] on button "refunded 3268" at bounding box center [292, 59] width 81 height 22
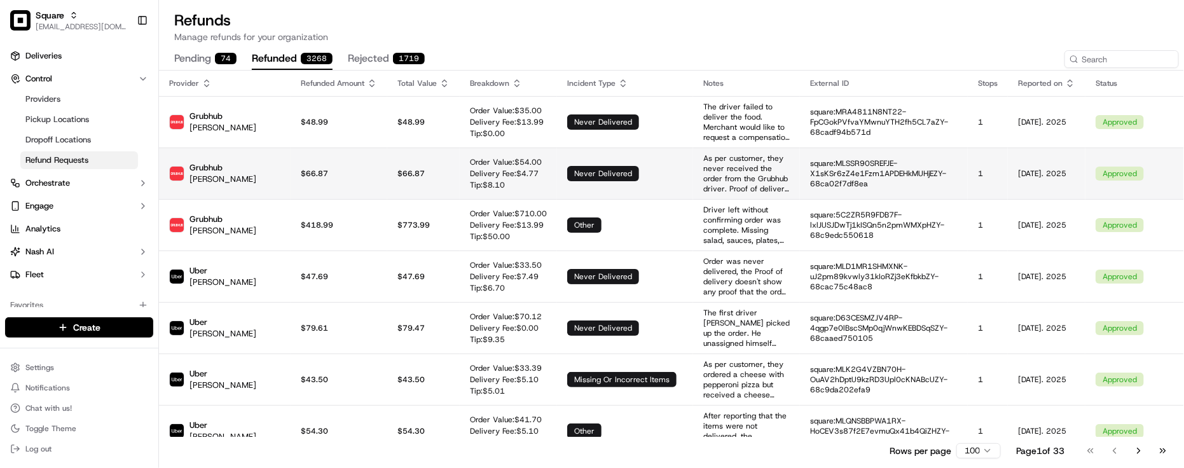
click at [703, 186] on p "As per customer, they never received the order from the Grubhub driver. Proof o…" at bounding box center [746, 173] width 86 height 41
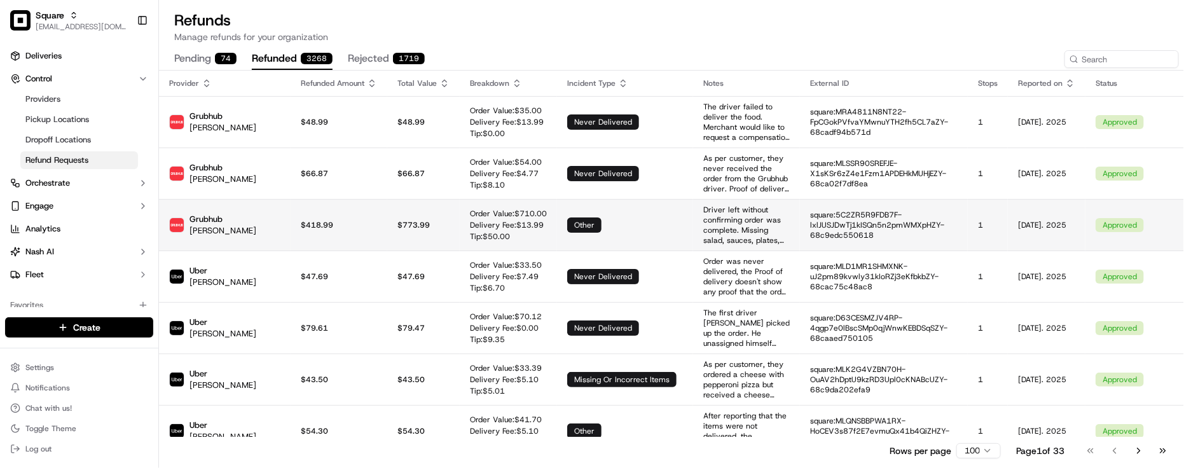
click at [579, 216] on td "other" at bounding box center [625, 224] width 136 height 51
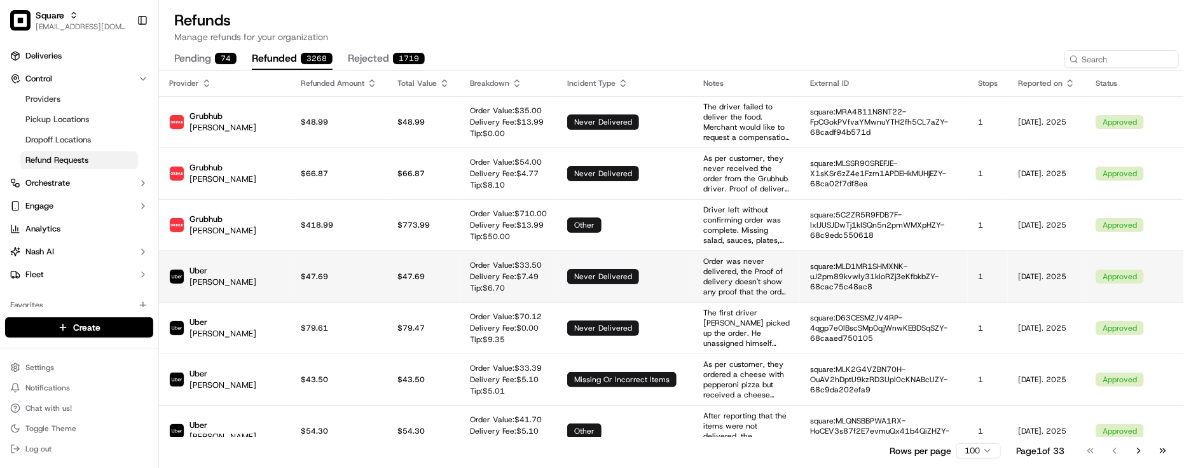
click at [567, 269] on div "never delivered" at bounding box center [603, 276] width 72 height 15
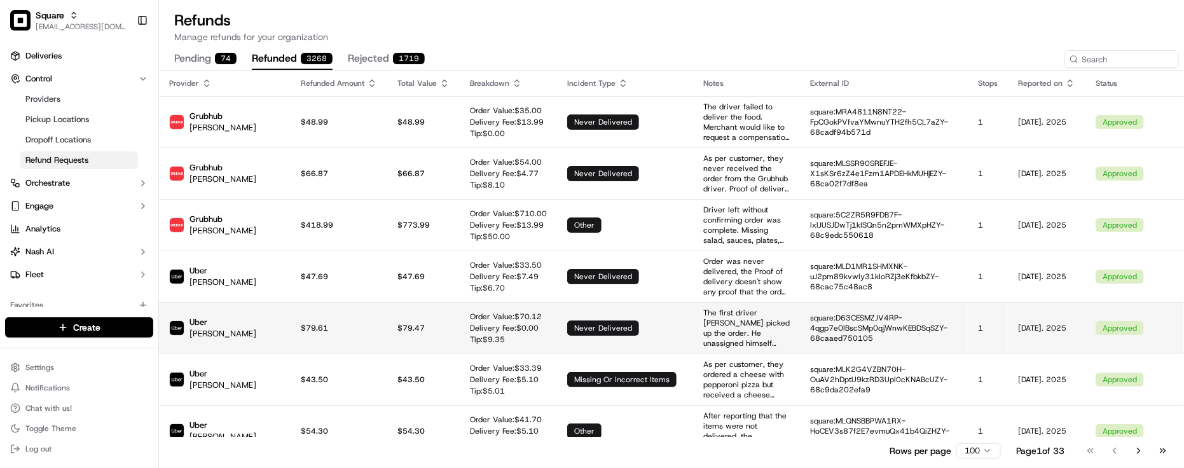
click at [567, 320] on div "never delivered" at bounding box center [603, 327] width 72 height 15
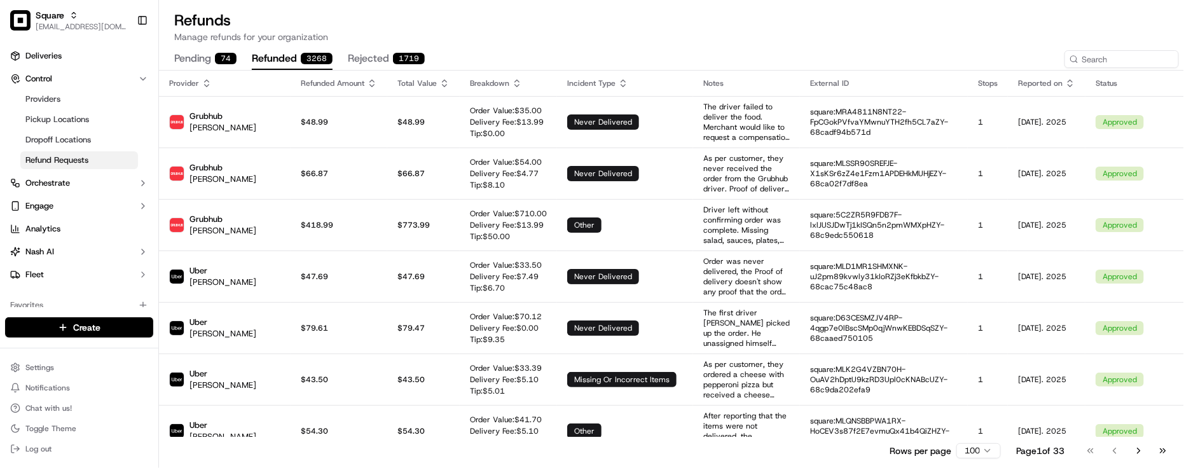
click at [420, 17] on h1 "Refunds" at bounding box center [671, 20] width 994 height 20
click at [410, 56] on div "1719" at bounding box center [409, 58] width 32 height 11
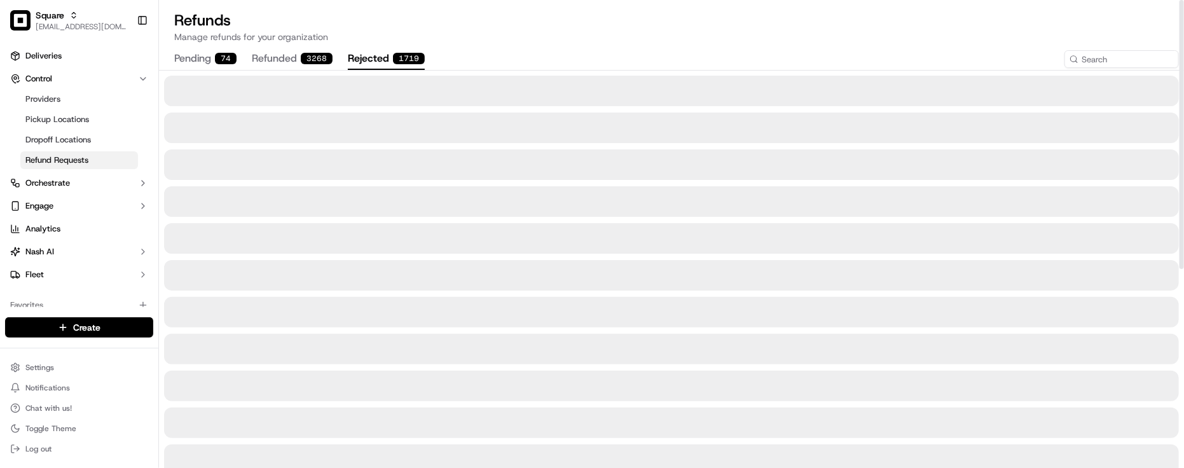
click at [324, 54] on div "3268" at bounding box center [317, 58] width 32 height 11
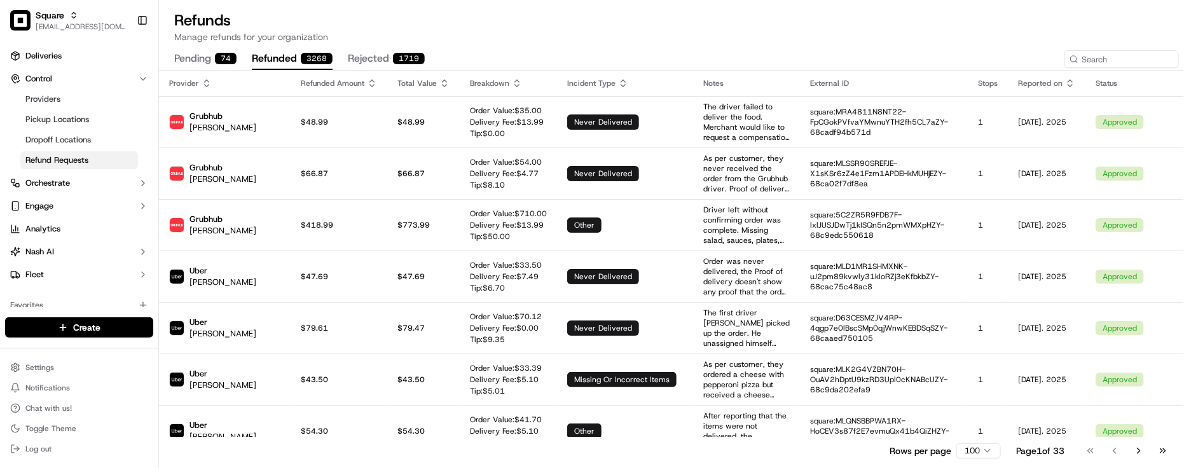
click at [233, 41] on p "Manage refunds for your organization" at bounding box center [671, 37] width 994 height 13
click at [221, 61] on div "74" at bounding box center [226, 58] width 22 height 11
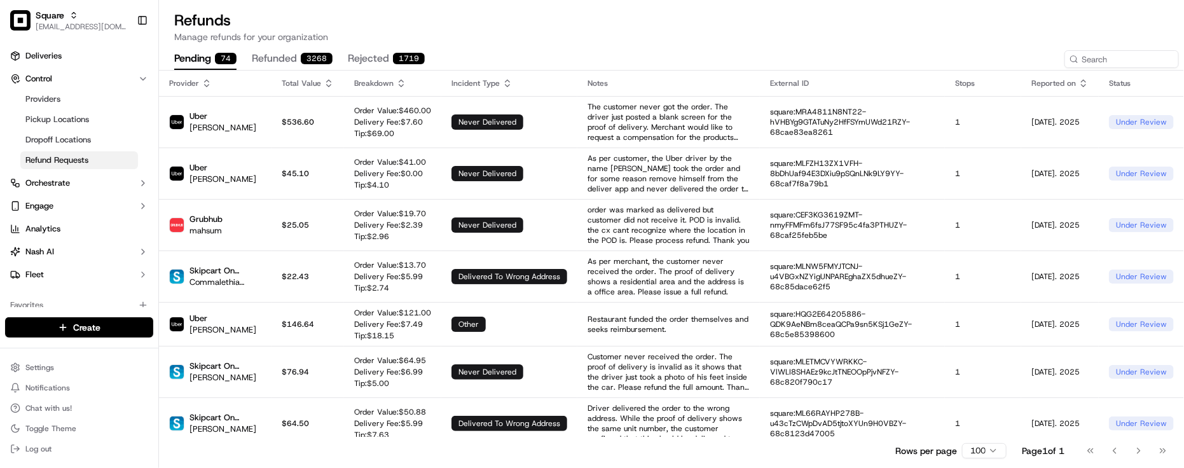
click at [487, 48] on div "pending 74 refunded 3268 rejected 1719" at bounding box center [611, 59] width 875 height 22
click at [588, 31] on p "Manage refunds for your organization" at bounding box center [671, 37] width 994 height 13
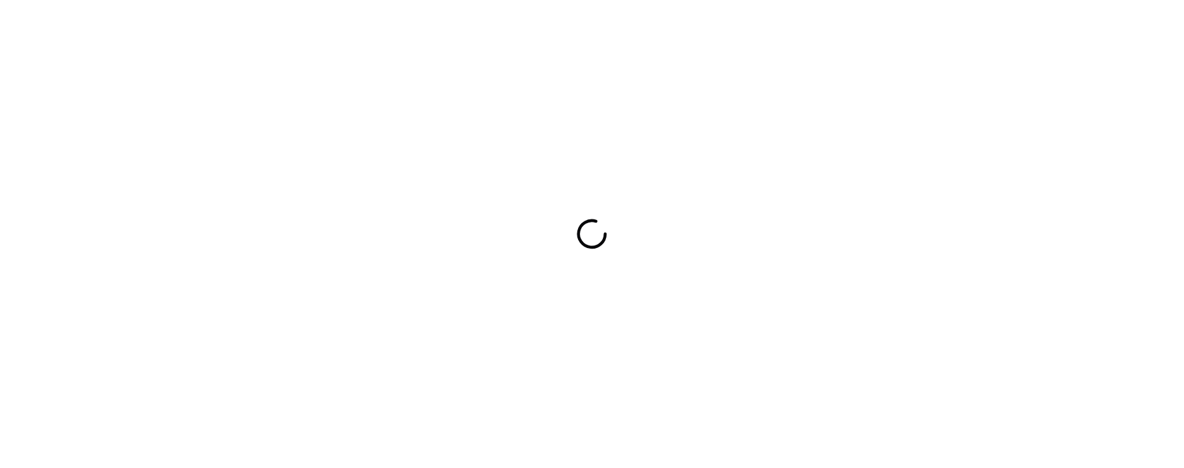
click at [904, 192] on div at bounding box center [592, 234] width 1184 height 468
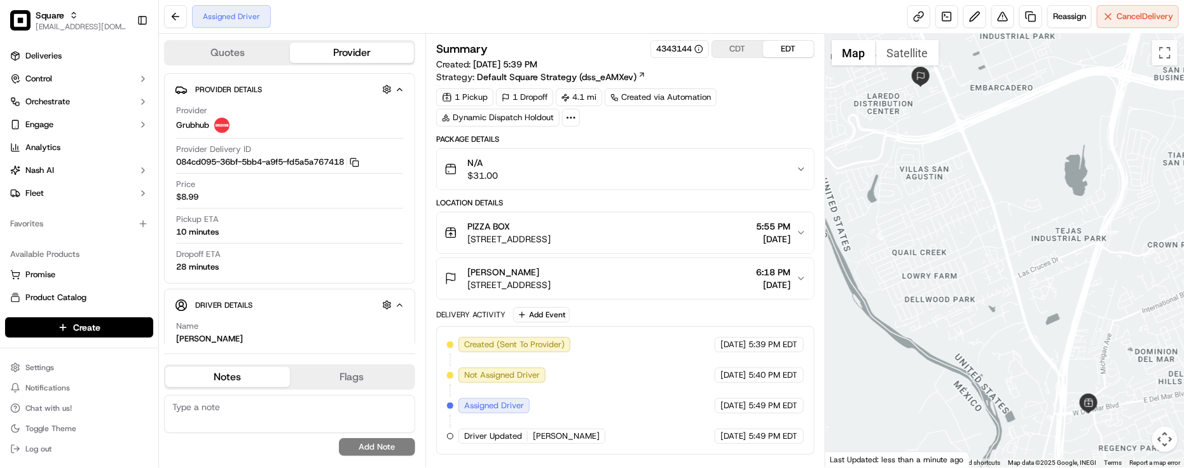
click at [679, 326] on div "Delivery Activity Add Event Created (Sent To Provider) Grubhub 09/17/2025 5:39 …" at bounding box center [625, 381] width 378 height 148
click at [626, 318] on div "Delivery Activity Add Event" at bounding box center [625, 314] width 378 height 15
click at [630, 391] on div "Created (Sent To Provider) Grubhub 09/17/2025 5:39 PM EDT Not Assigned Driver G…" at bounding box center [625, 390] width 357 height 107
click at [1132, 17] on span "Cancel Delivery" at bounding box center [1144, 16] width 57 height 11
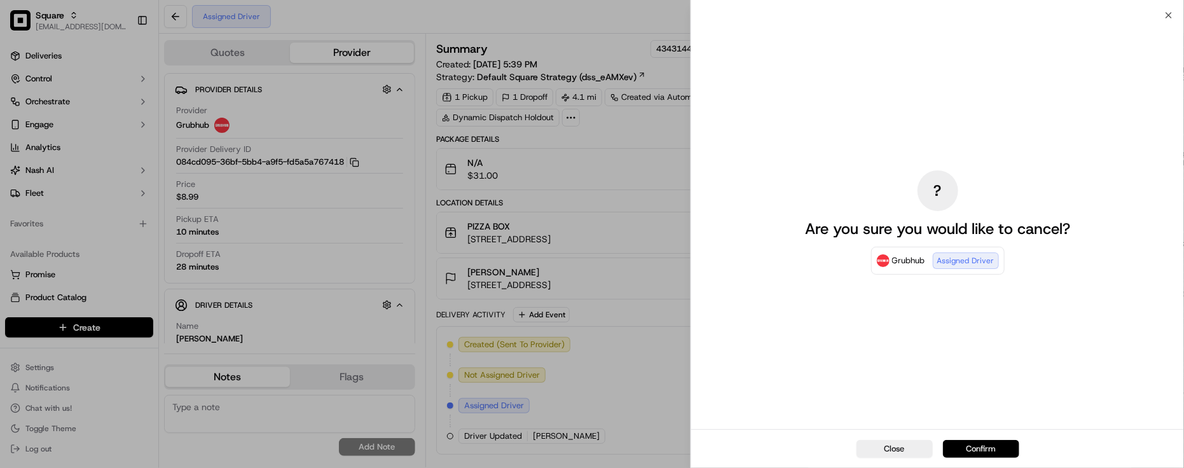
click at [984, 447] on button "Confirm" at bounding box center [981, 449] width 76 height 18
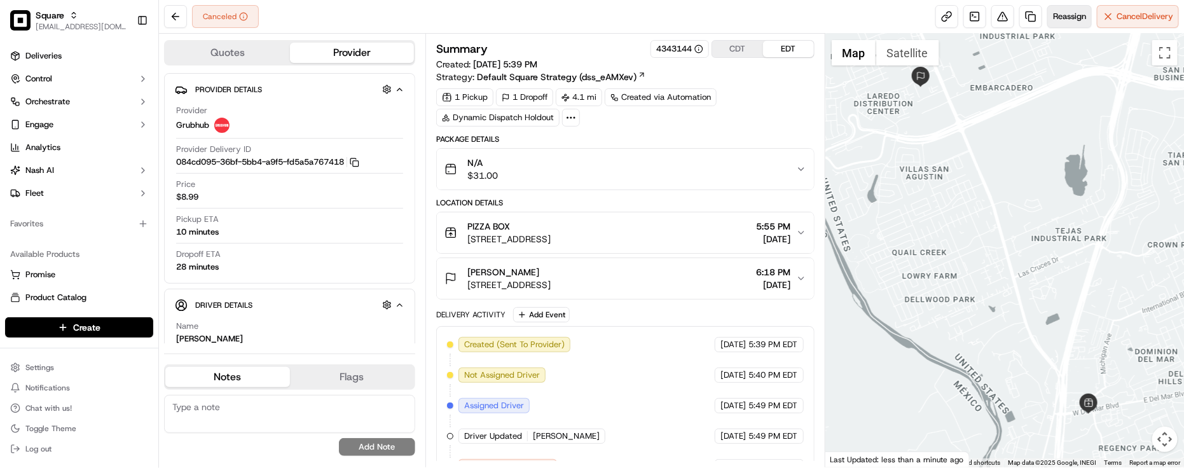
click at [1053, 17] on span "Reassign" at bounding box center [1069, 16] width 33 height 11
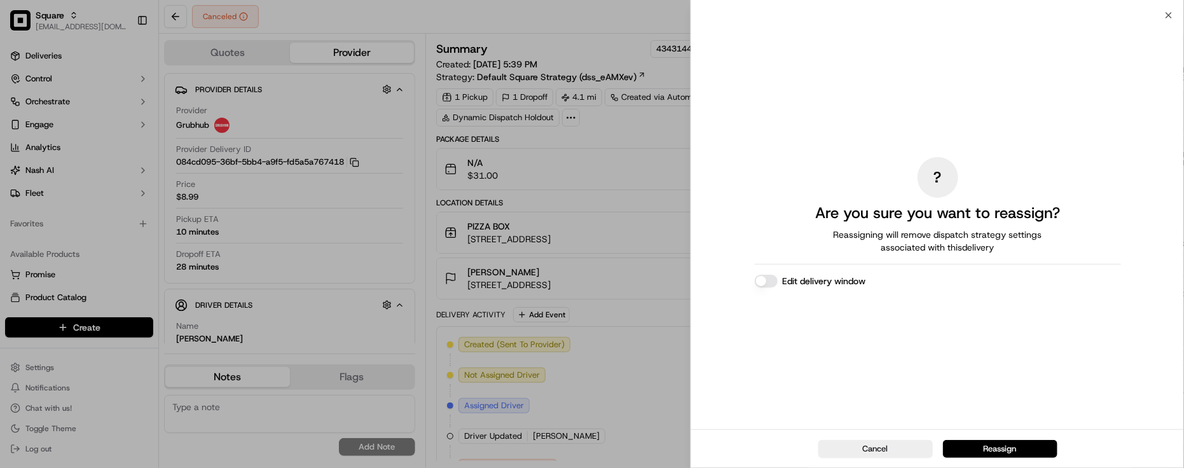
click at [762, 278] on button "Edit delivery window" at bounding box center [766, 281] width 23 height 13
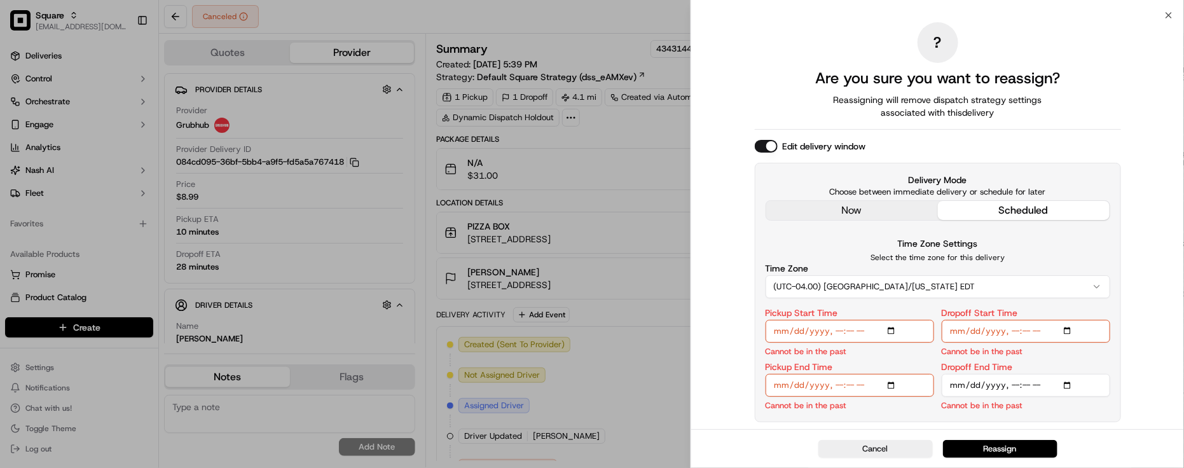
drag, startPoint x: 828, startPoint y: 194, endPoint x: 836, endPoint y: 204, distance: 12.7
click at [830, 194] on p "Choose between immediate delivery or schedule for later" at bounding box center [937, 191] width 345 height 11
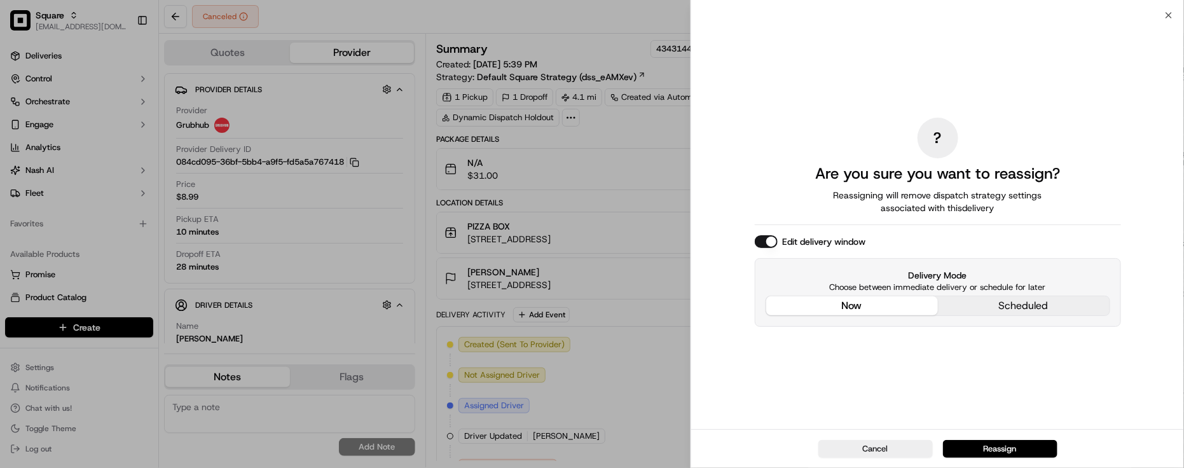
click at [836, 205] on div "? Are you sure you want to reassign? Reassigning will remove dispatch strategy …" at bounding box center [938, 222] width 366 height 409
click at [1045, 453] on button "Reassign" at bounding box center [1000, 449] width 114 height 18
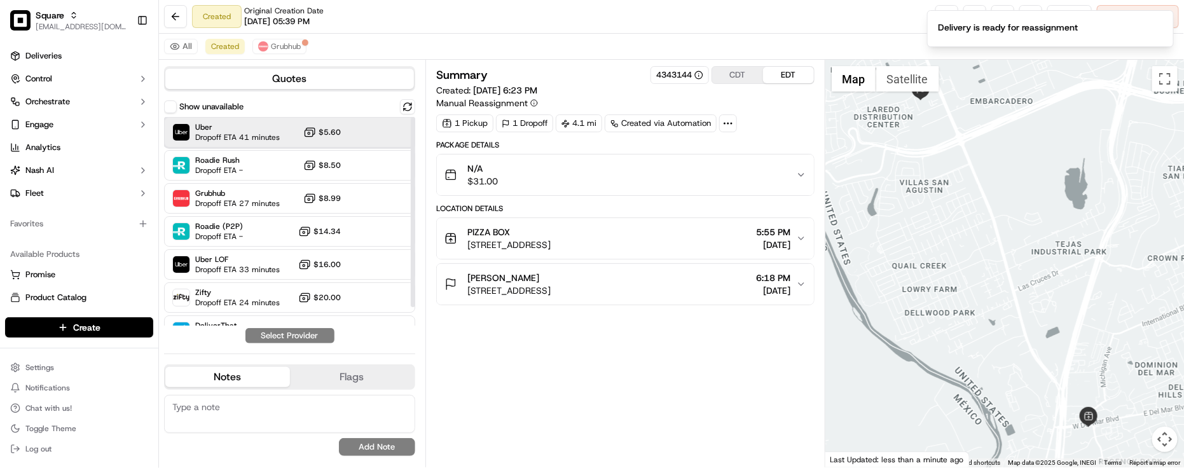
click at [289, 128] on div "Uber Dropoff ETA 41 minutes $5.60" at bounding box center [289, 132] width 251 height 31
click at [277, 334] on button "Assign Provider" at bounding box center [290, 335] width 90 height 15
click at [601, 360] on div "Summary 4343144 CDT EDT Created: 09/17/2025 6:23 PM Manual Reassignment 1 Picku…" at bounding box center [625, 263] width 378 height 395
click at [604, 364] on div "Summary 4343144 CDT EDT Created: 09/17/2025 6:23 PM Manual Reassignment 1 Picku…" at bounding box center [625, 263] width 378 height 395
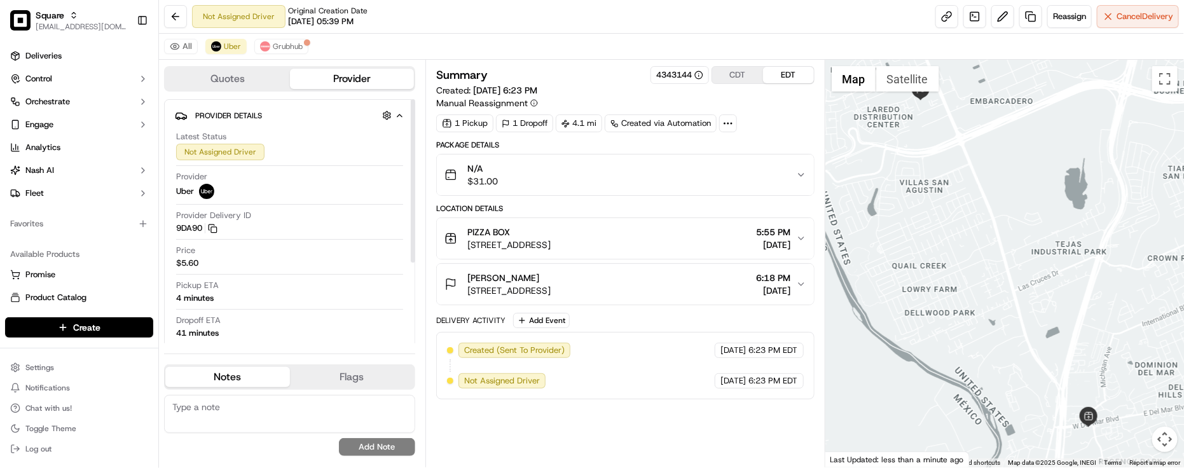
click at [261, 296] on div "Pickup ETA 4 minutes" at bounding box center [289, 292] width 227 height 24
click at [654, 362] on div "Created (Sent To Provider) Uber 09/17/2025 6:23 PM EDT Not Assigned Driver Uber…" at bounding box center [625, 366] width 357 height 46
click at [654, 424] on div "Summary 4343144 CDT EDT Created: 09/17/2025 6:23 PM Manual Reassignment 1 Picku…" at bounding box center [625, 263] width 378 height 395
drag, startPoint x: 970, startPoint y: 242, endPoint x: 977, endPoint y: 299, distance: 57.0
click at [977, 299] on div at bounding box center [1004, 264] width 359 height 408
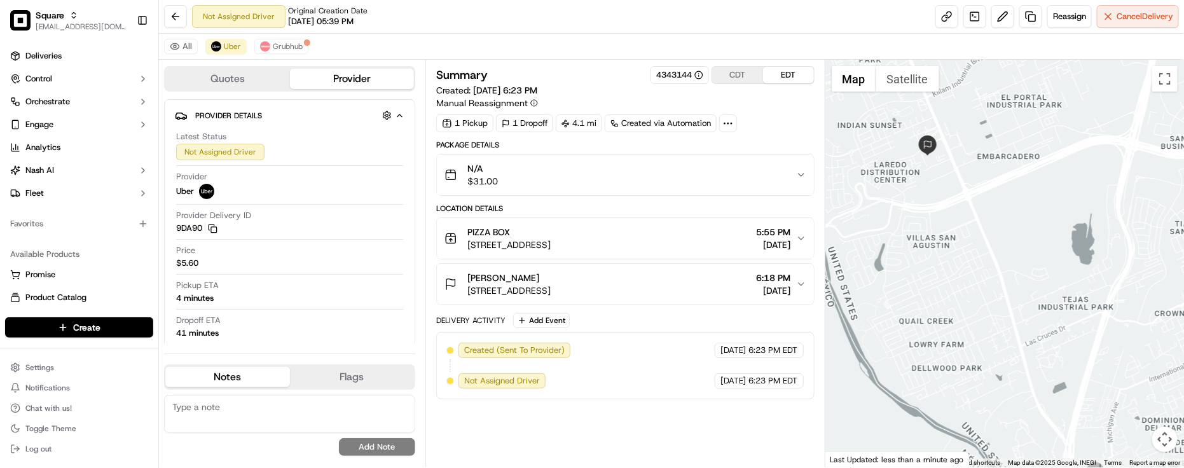
drag, startPoint x: 949, startPoint y: 182, endPoint x: 961, endPoint y: 223, distance: 41.8
click at [961, 223] on div at bounding box center [1004, 264] width 359 height 408
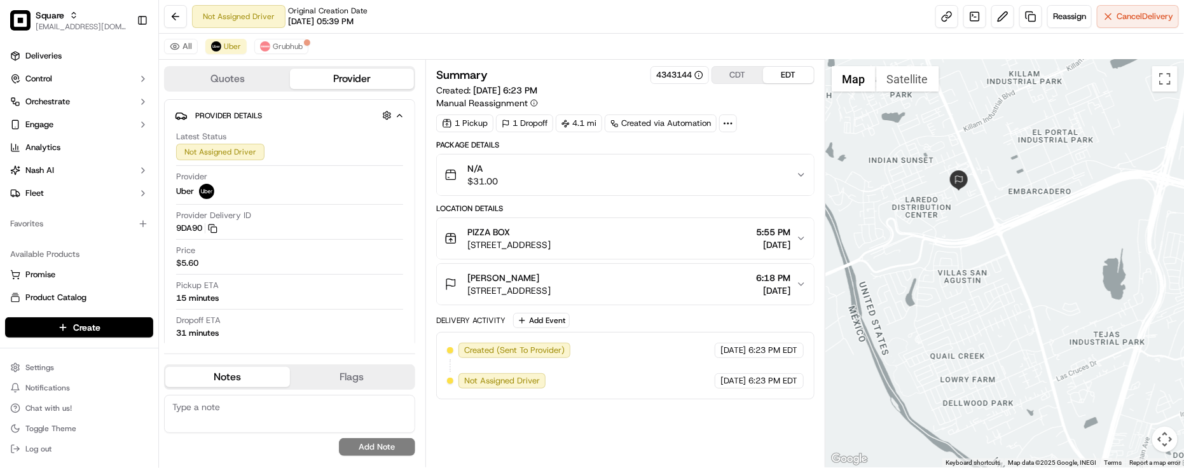
drag, startPoint x: 980, startPoint y: 290, endPoint x: 980, endPoint y: 212, distance: 78.2
click at [980, 212] on div at bounding box center [1004, 264] width 359 height 408
click at [704, 326] on div "Delivery Activity Add Event" at bounding box center [625, 320] width 378 height 15
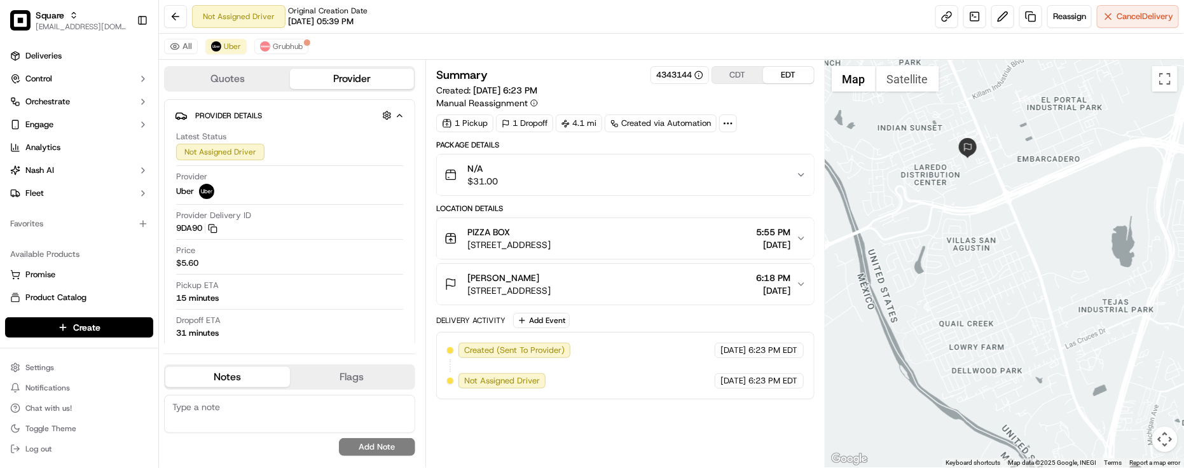
drag, startPoint x: 1006, startPoint y: 303, endPoint x: 1006, endPoint y: 282, distance: 21.6
click at [1006, 282] on div at bounding box center [1004, 264] width 359 height 408
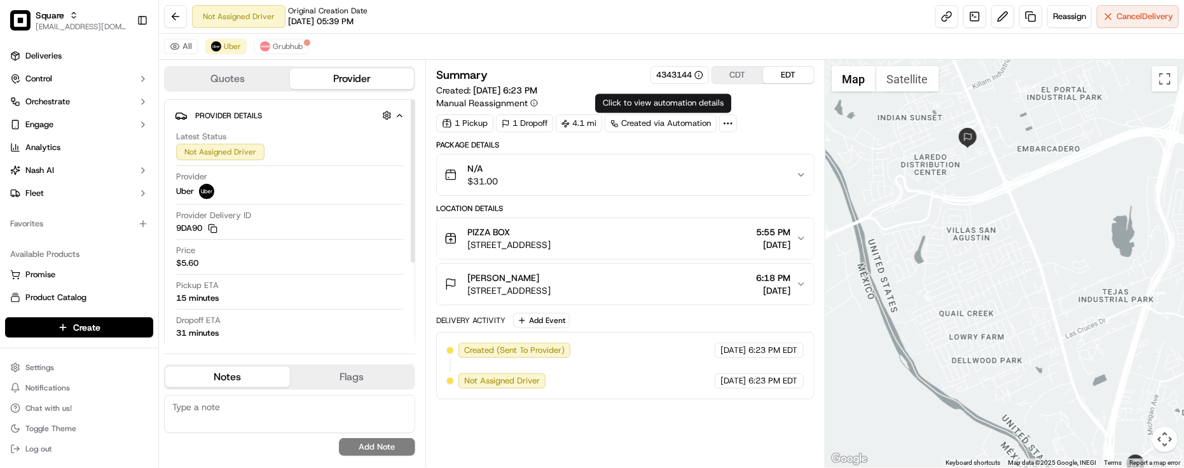
click at [299, 262] on div "Price $5.60" at bounding box center [289, 257] width 227 height 24
click at [282, 39] on button "Grubhub" at bounding box center [281, 46] width 54 height 15
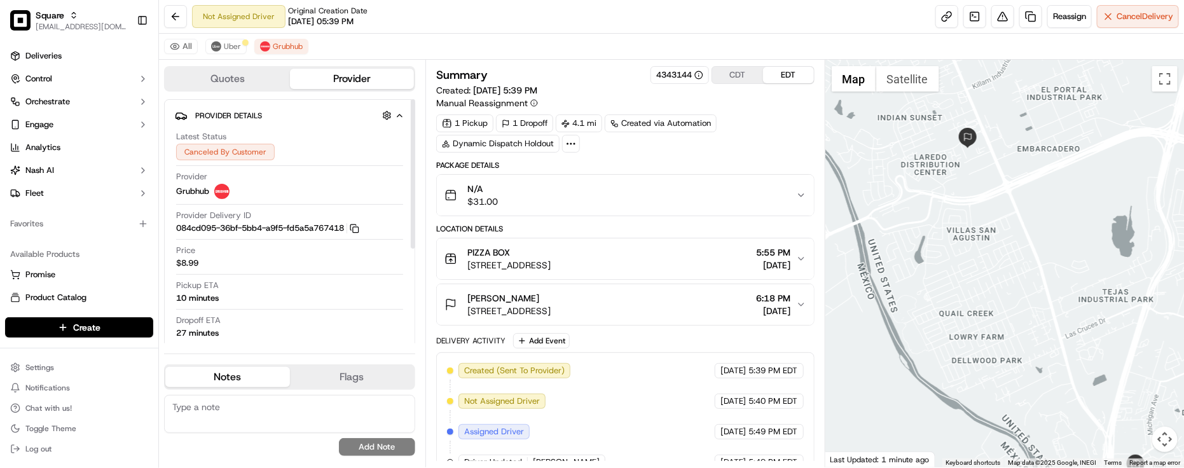
click at [274, 434] on div "No results found Add Note" at bounding box center [289, 425] width 251 height 61
click at [268, 418] on textarea at bounding box center [289, 414] width 251 height 38
paste textarea "Caller Information: Merchant -"
click at [331, 411] on textarea "Caller Information: Merchant -" at bounding box center [289, 414] width 251 height 38
paste textarea "Reason for cal"
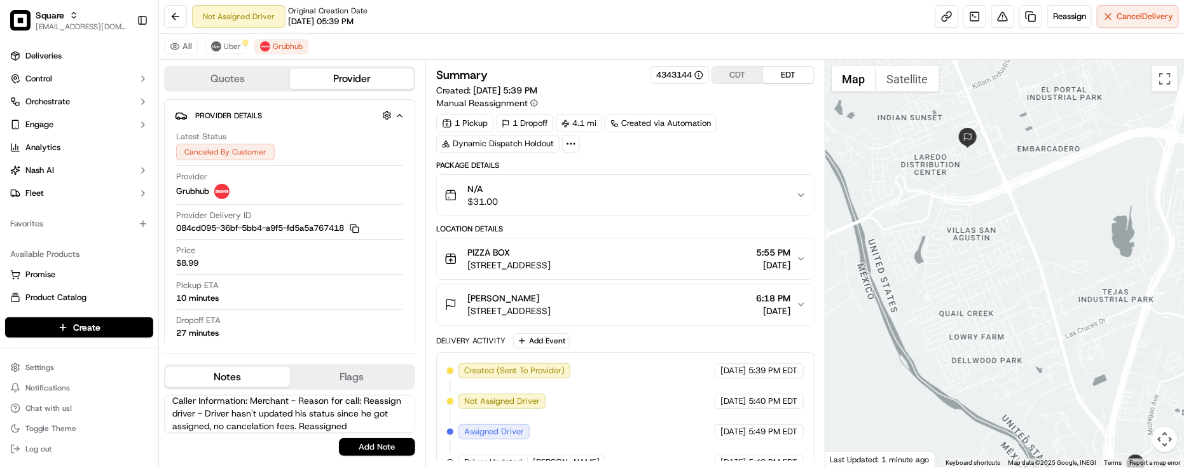
scroll to position [19, 0]
type textarea "Caller Information: Merchant - Reason for call: Reassign driver - Driver hasn't…"
drag, startPoint x: 408, startPoint y: 465, endPoint x: 405, endPoint y: 453, distance: 11.9
click at [407, 464] on div "Quotes Provider Provider Details Hidden ( 2 ) Latest Status Canceled By Custome…" at bounding box center [292, 264] width 266 height 408
click at [405, 453] on button "Add Note" at bounding box center [377, 447] width 76 height 18
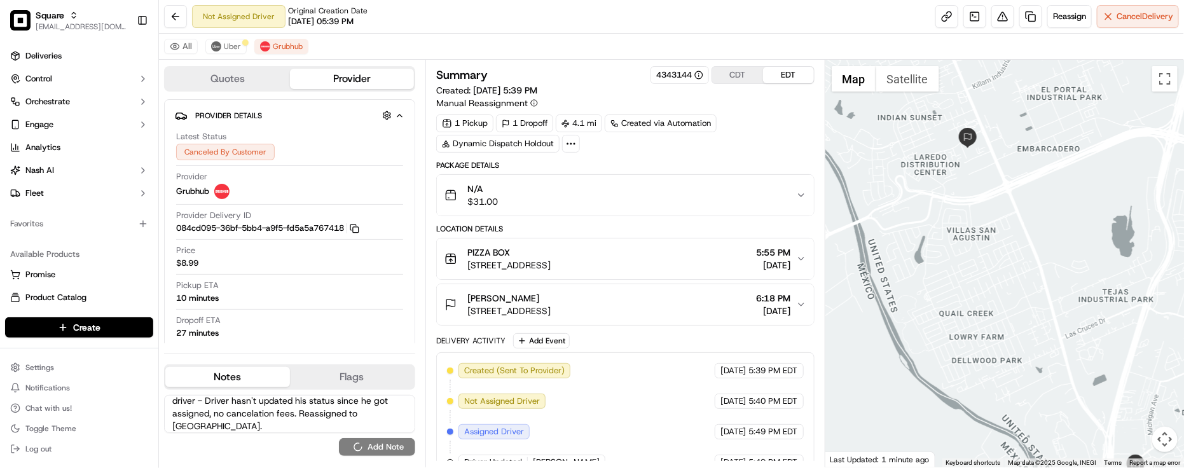
click at [402, 451] on div "Caller Information: Merchant - Reason for call: Reassign driver - Driver hasn't…" at bounding box center [289, 425] width 251 height 61
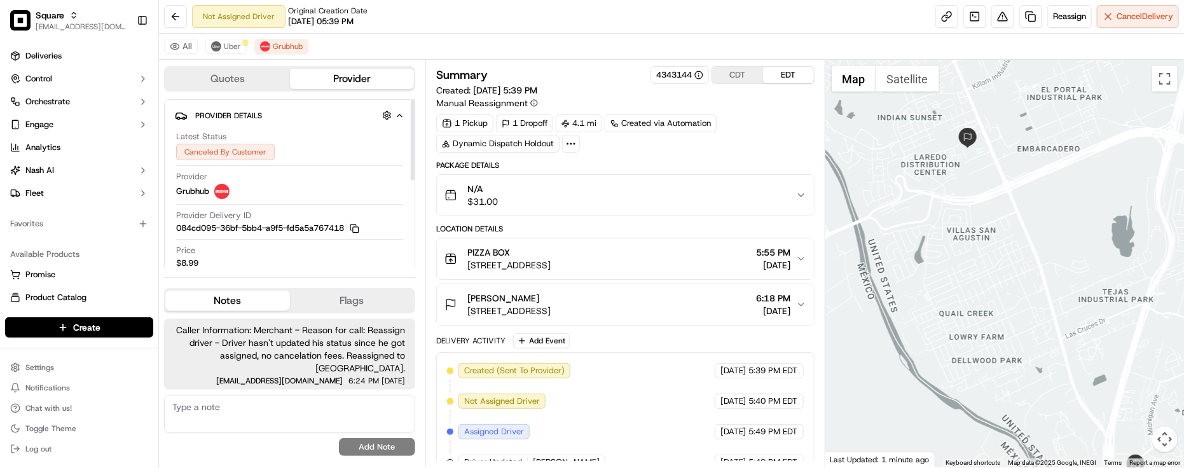
click at [233, 242] on div "Latest Status Canceled By Customer Provider Grubhub Provider Delivery ID 084cd0…" at bounding box center [290, 235] width 230 height 218
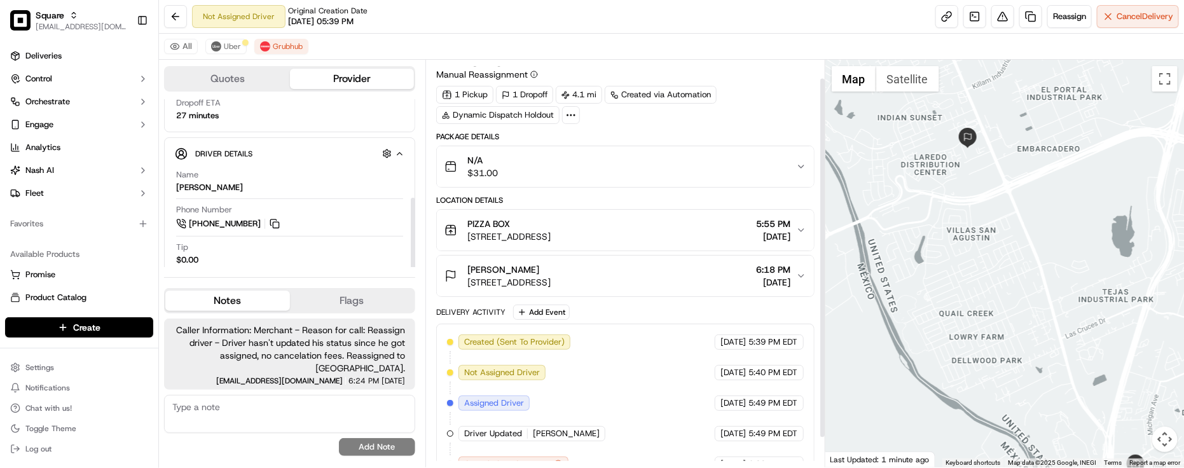
scroll to position [53, 0]
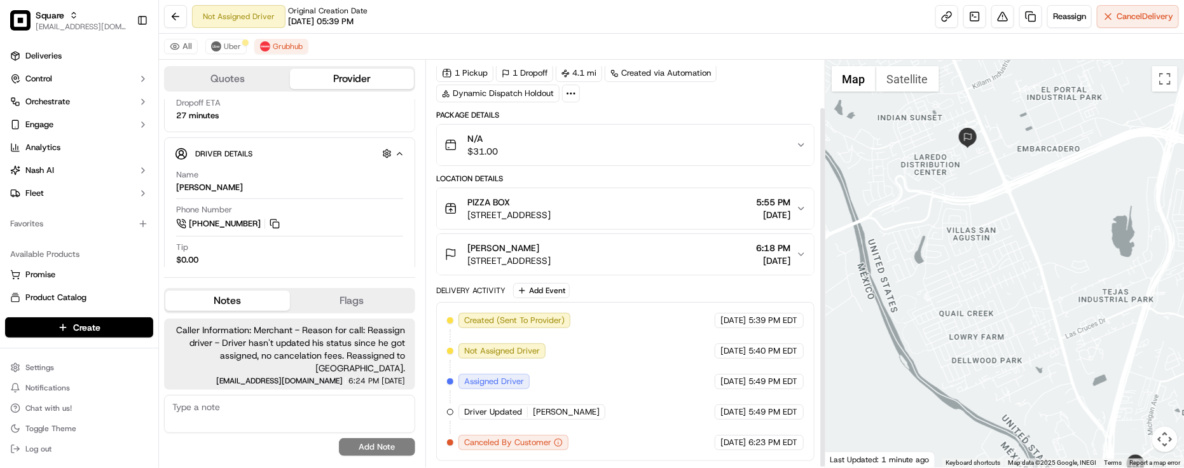
drag, startPoint x: 619, startPoint y: 372, endPoint x: 610, endPoint y: 354, distance: 19.6
click at [620, 373] on div "Created (Sent To Provider) Grubhub 09/17/2025 5:39 PM EDT Not Assigned Driver G…" at bounding box center [625, 381] width 357 height 137
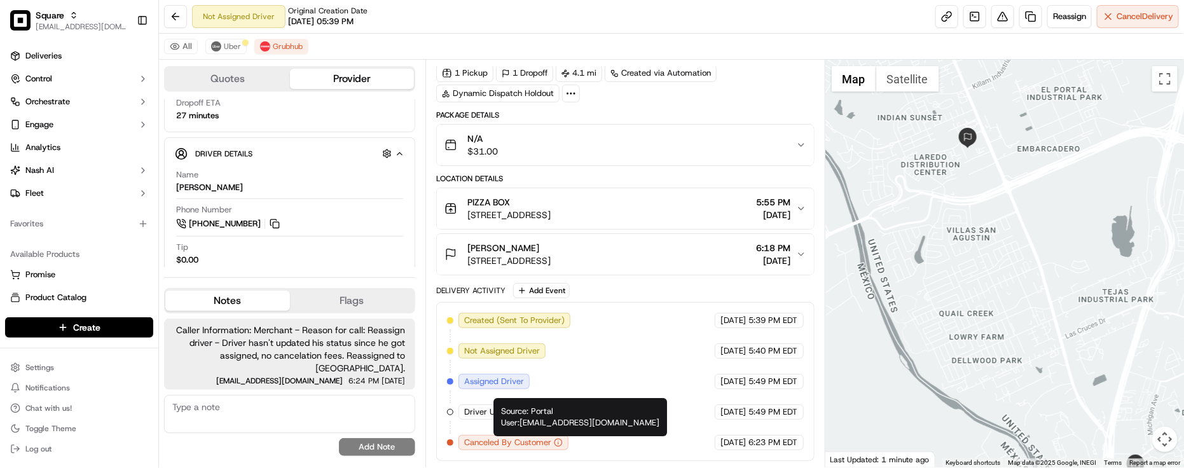
click at [735, 358] on div "09/17/2025 5:40 PM EDT" at bounding box center [759, 350] width 89 height 15
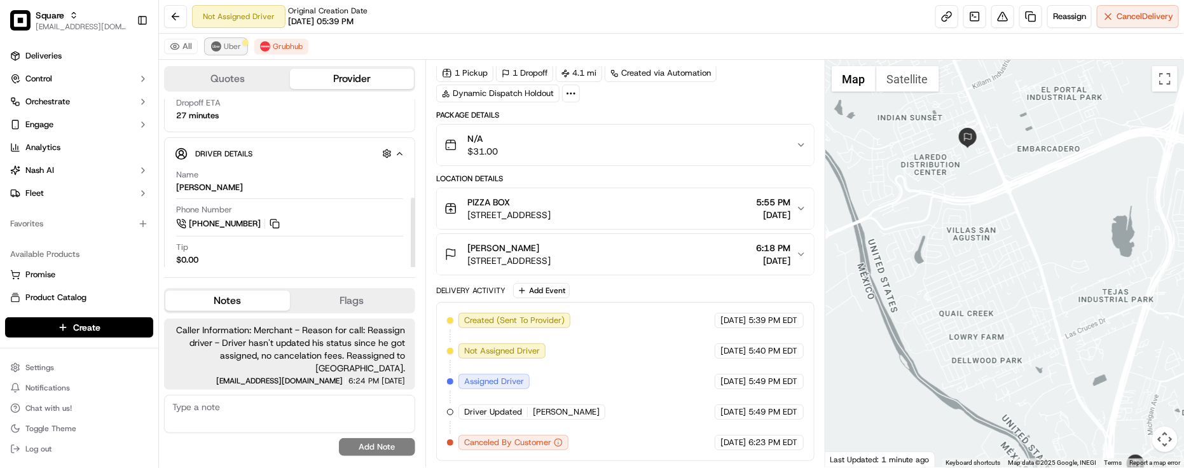
click at [240, 40] on button "Uber" at bounding box center [225, 46] width 41 height 15
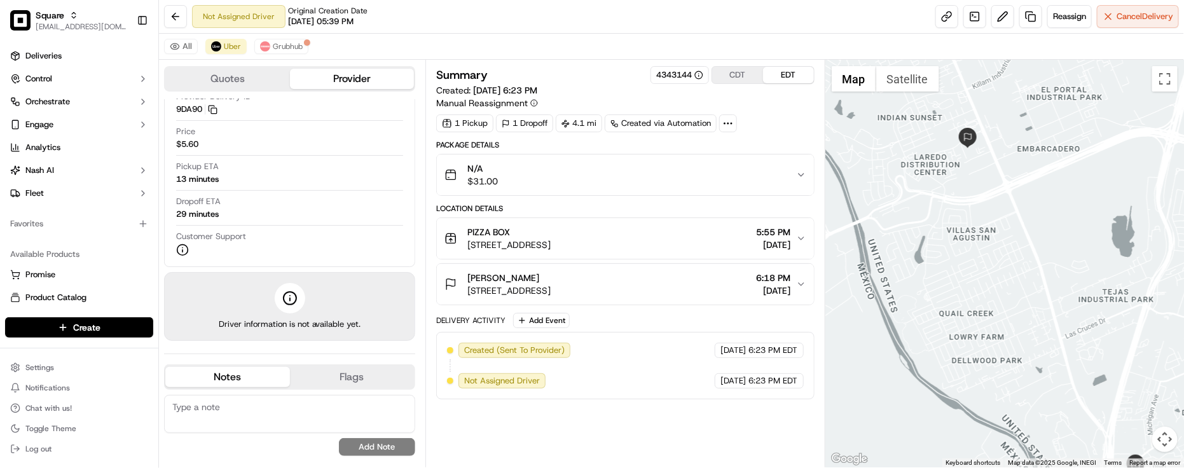
click at [566, 1] on div "Not Assigned Driver Original Creation Date 09/17/2025 05:39 PM Reassign Cancel …" at bounding box center [671, 17] width 1025 height 34
click at [720, 356] on span "[DATE]" at bounding box center [733, 350] width 26 height 11
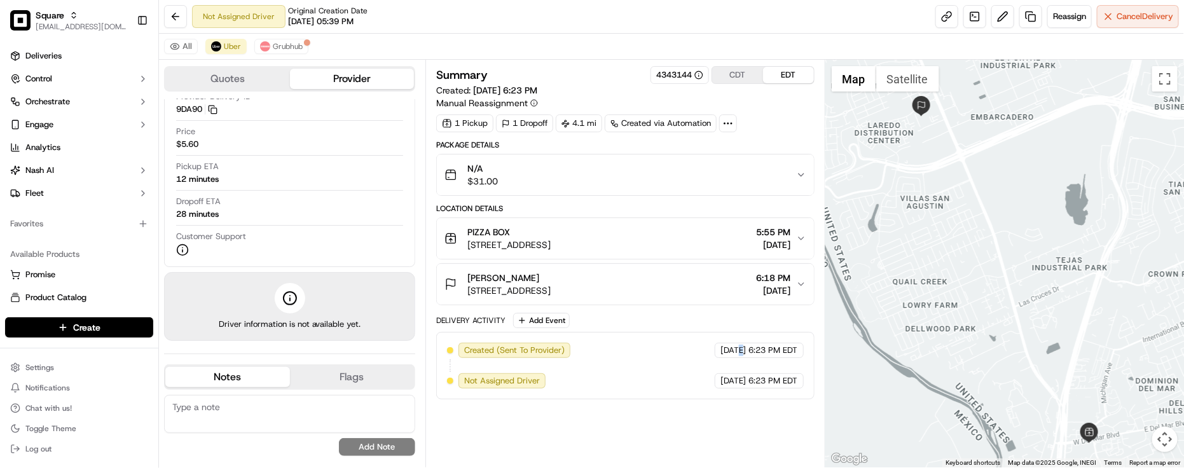
drag, startPoint x: 976, startPoint y: 338, endPoint x: 926, endPoint y: 302, distance: 61.0
click at [926, 302] on div at bounding box center [1004, 264] width 359 height 408
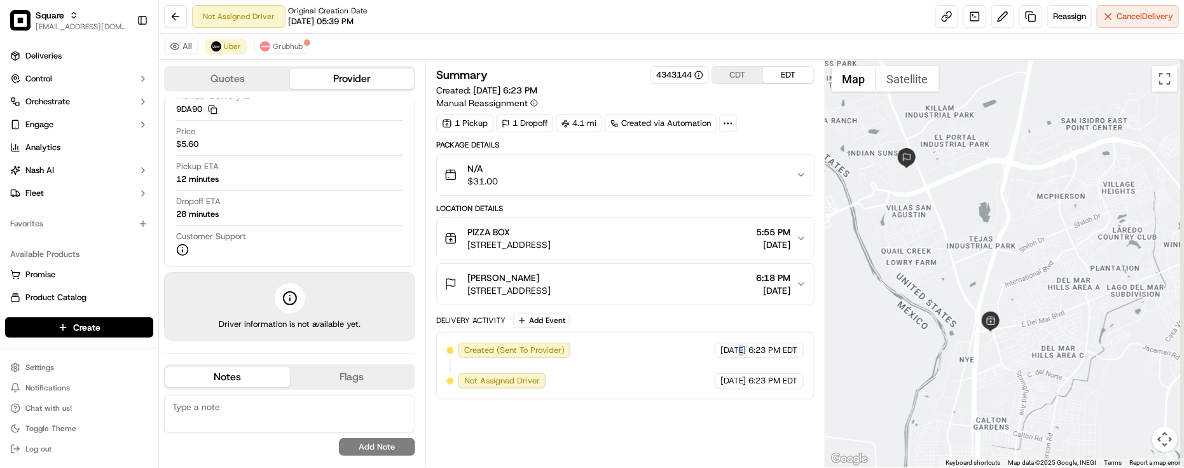
drag, startPoint x: 908, startPoint y: 231, endPoint x: 811, endPoint y: 255, distance: 100.2
click at [910, 231] on div at bounding box center [1004, 264] width 359 height 408
click at [601, 207] on div "Location Details" at bounding box center [625, 208] width 378 height 10
click at [551, 237] on div "PIZZA BOX" at bounding box center [508, 232] width 83 height 13
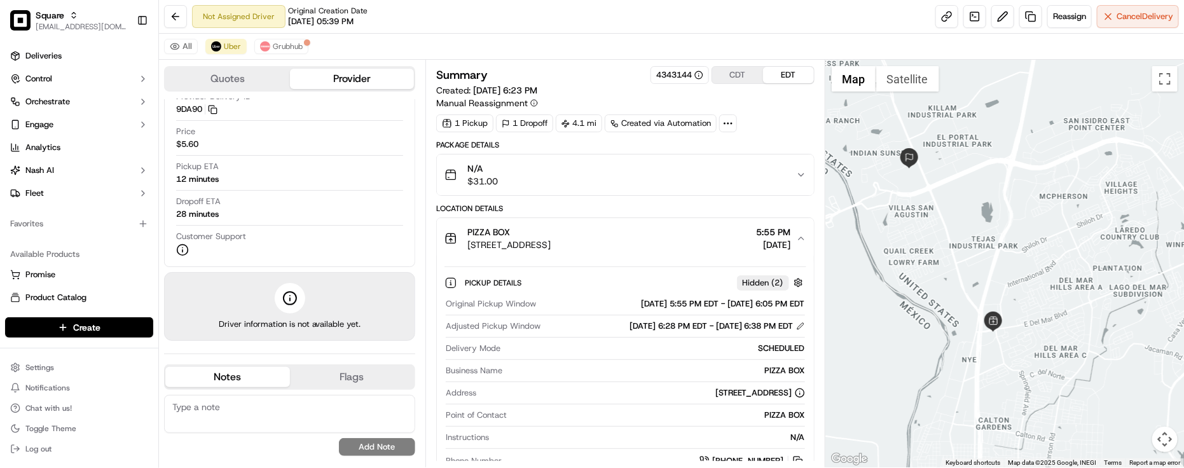
scroll to position [79, 0]
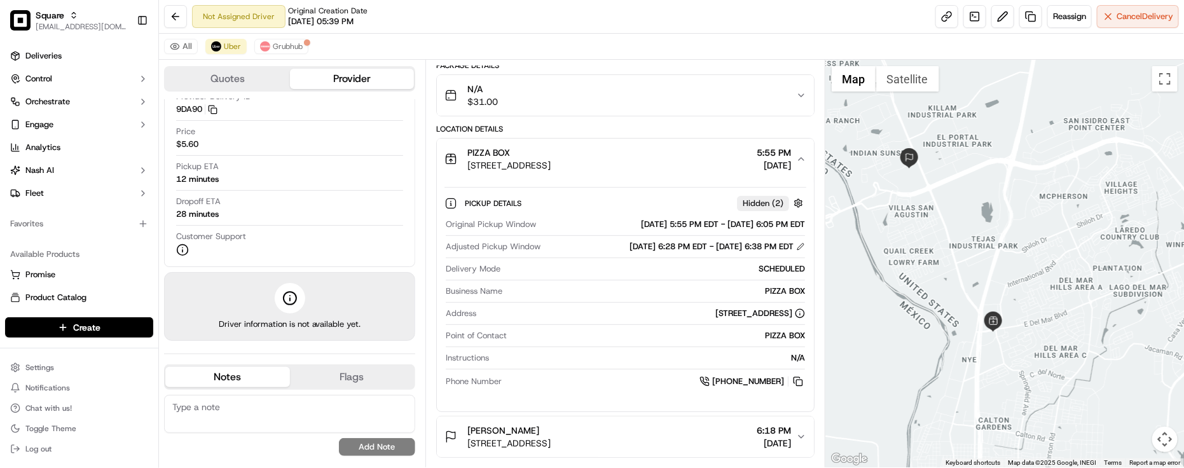
click at [582, 25] on div "Not Assigned Driver Original Creation Date 09/17/2025 05:39 PM Reassign Cancel …" at bounding box center [671, 17] width 1025 height 34
click at [534, 386] on div "+1 956 568 3132" at bounding box center [656, 381] width 298 height 14
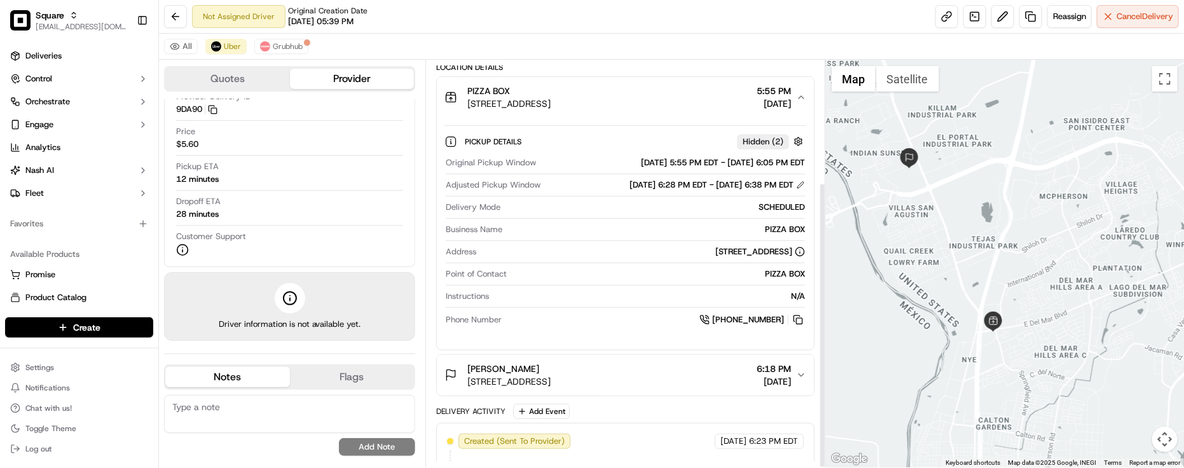
scroll to position [173, 0]
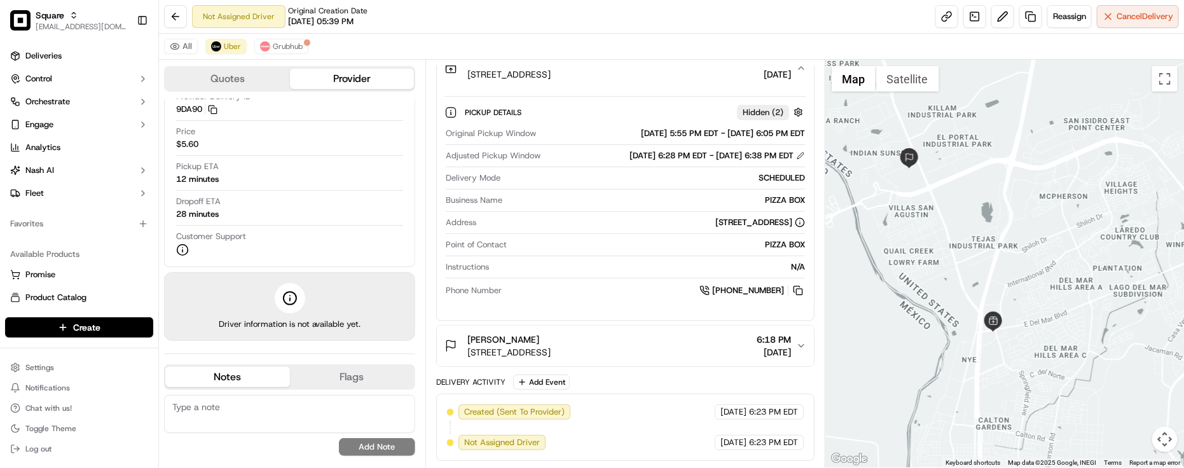
click at [551, 346] on span "[STREET_ADDRESS]" at bounding box center [508, 352] width 83 height 13
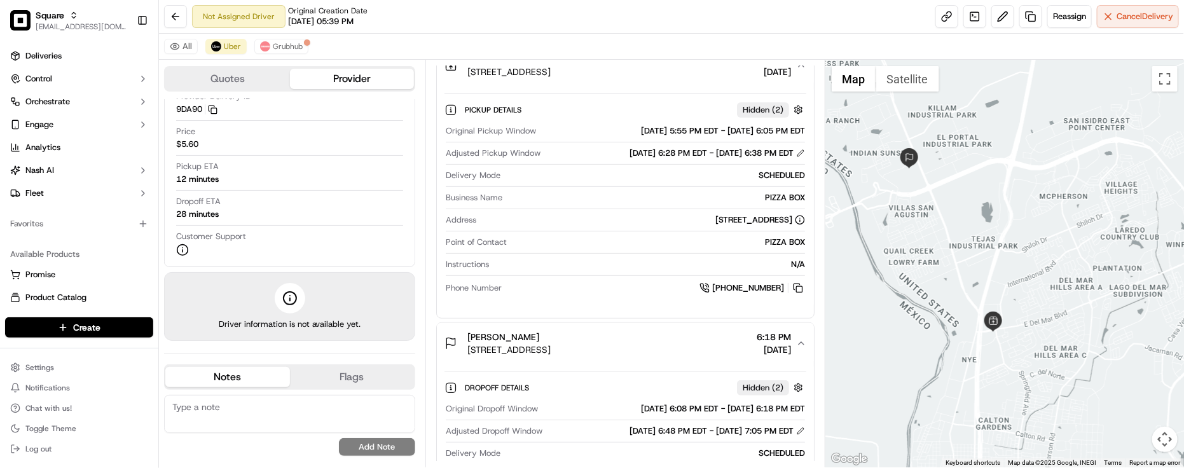
click at [551, 345] on span "[STREET_ADDRESS]" at bounding box center [508, 349] width 83 height 13
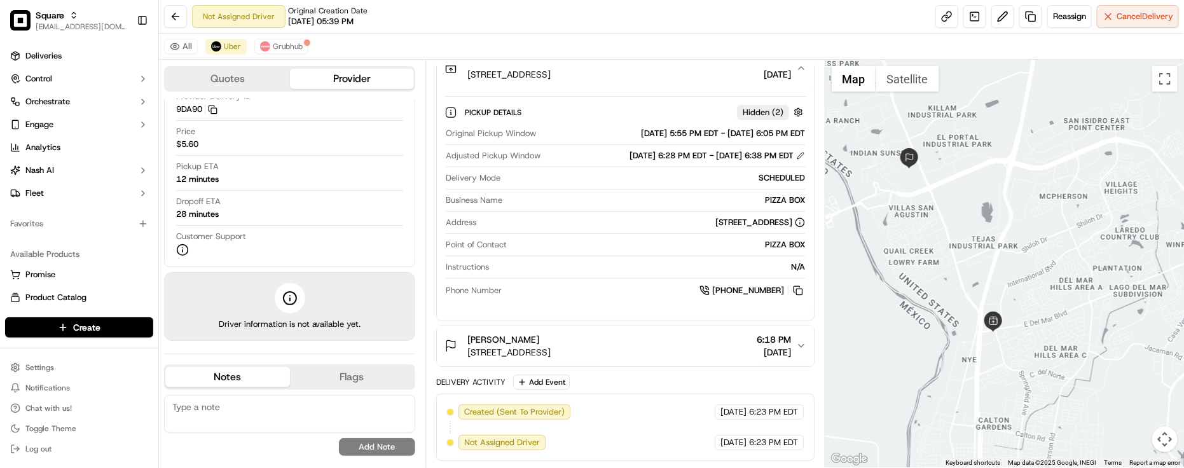
click at [551, 346] on span "[STREET_ADDRESS]" at bounding box center [508, 352] width 83 height 13
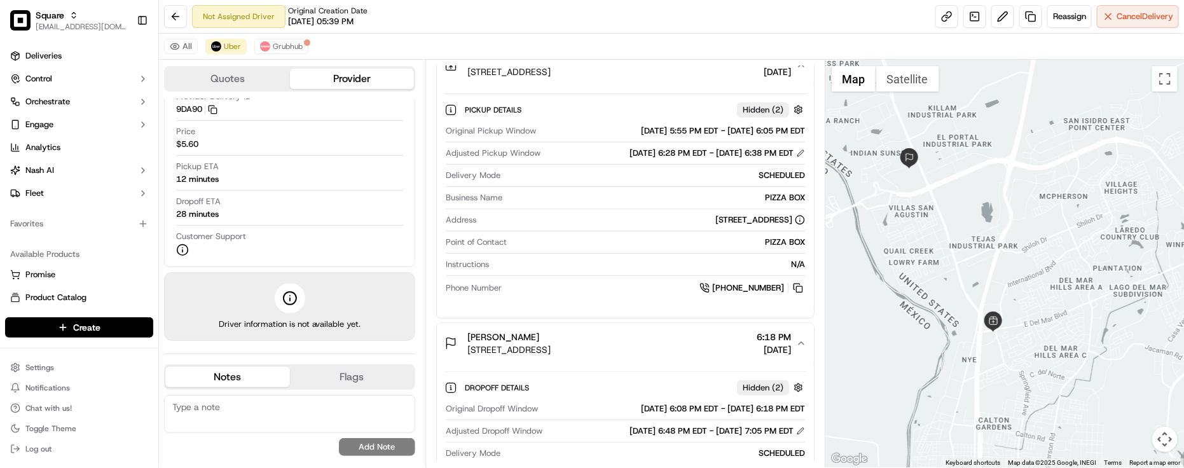
click at [577, 264] on div "N/A" at bounding box center [649, 264] width 311 height 11
click at [249, 179] on div "Pickup ETA 12 minutes" at bounding box center [289, 173] width 227 height 24
click at [570, 240] on div "PIZZA BOX" at bounding box center [658, 242] width 293 height 11
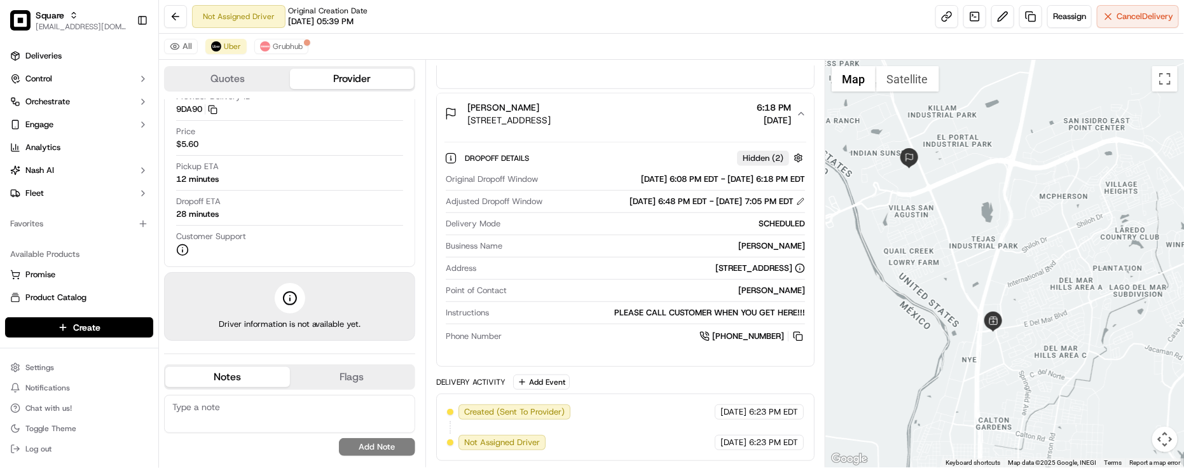
click at [567, 263] on div "[STREET_ADDRESS]" at bounding box center [643, 268] width 324 height 11
click at [593, 288] on div "[PERSON_NAME]" at bounding box center [658, 290] width 293 height 11
click at [284, 50] on span "Grubhub" at bounding box center [288, 46] width 30 height 10
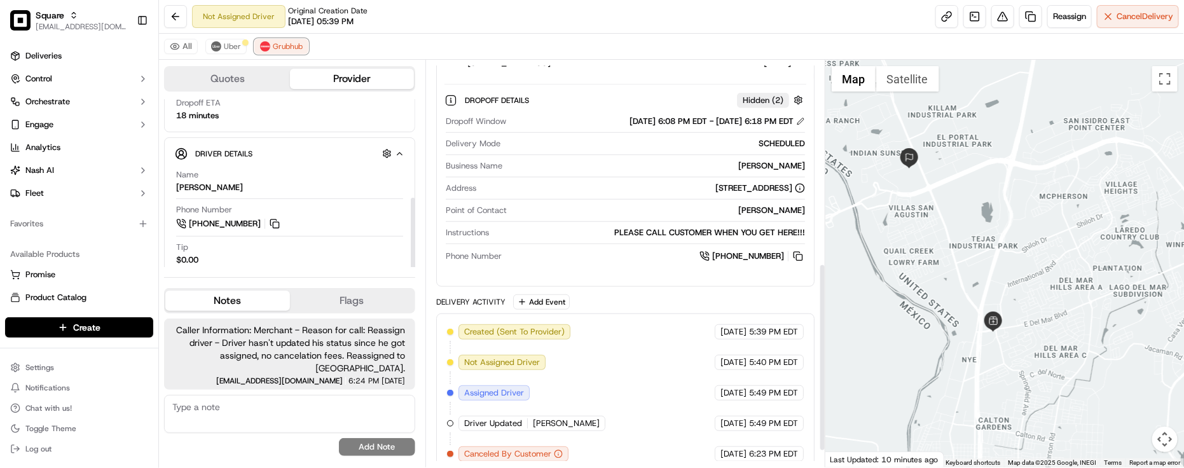
scroll to position [474, 0]
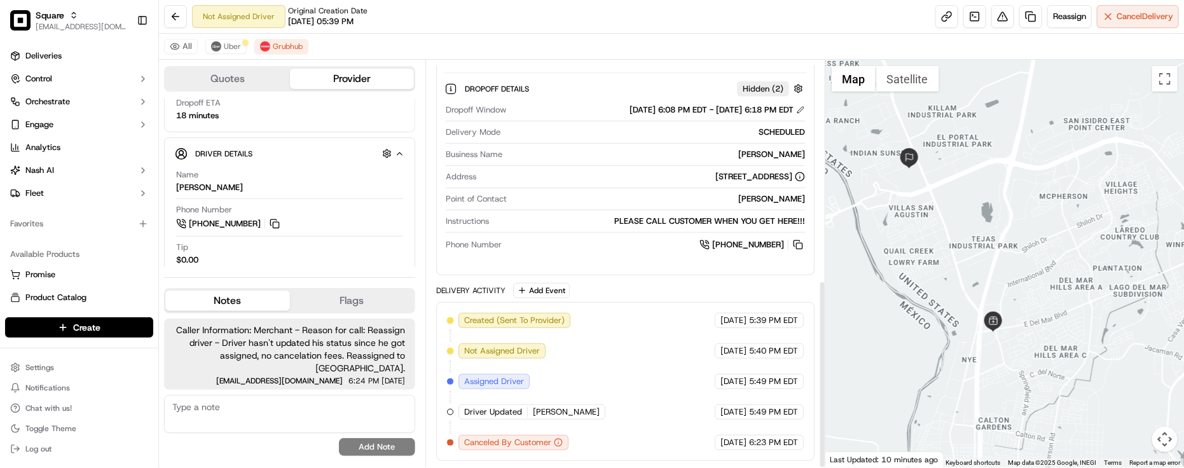
click at [599, 376] on div "Created (Sent To Provider) Grubhub 09/17/2025 5:39 PM EDT Not Assigned Driver G…" at bounding box center [625, 381] width 357 height 137
click at [230, 45] on span "Uber" at bounding box center [232, 46] width 17 height 10
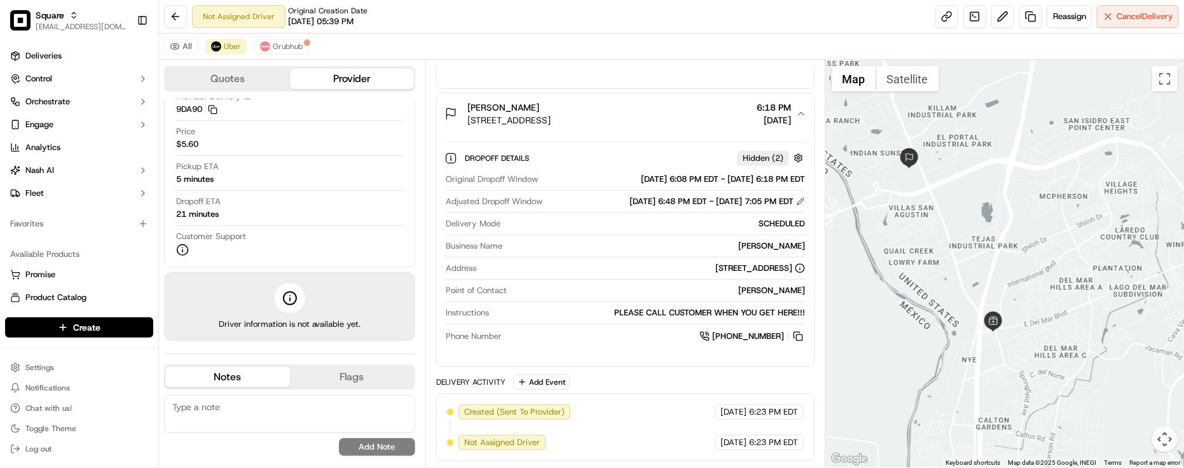
click at [266, 76] on button "Quotes" at bounding box center [227, 79] width 125 height 20
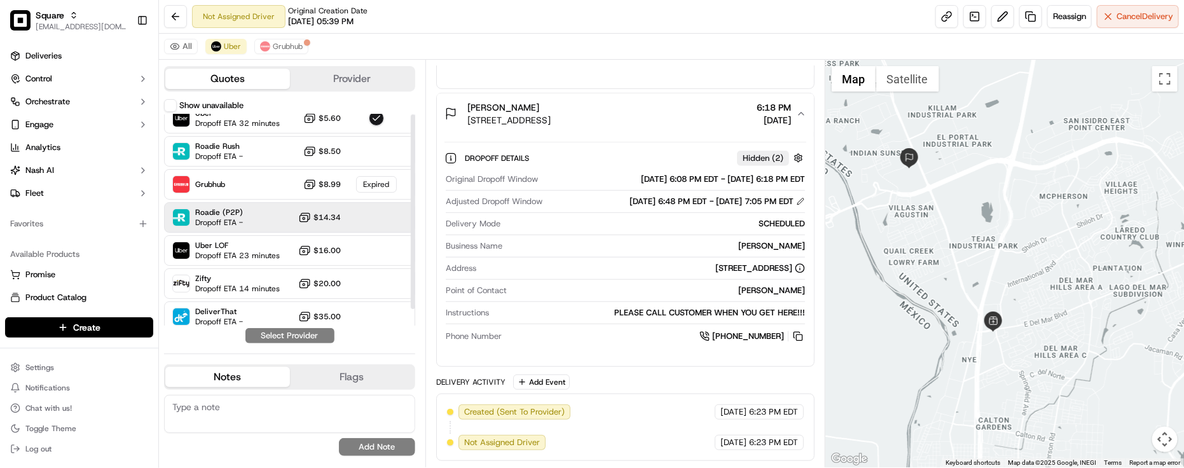
scroll to position [17, 0]
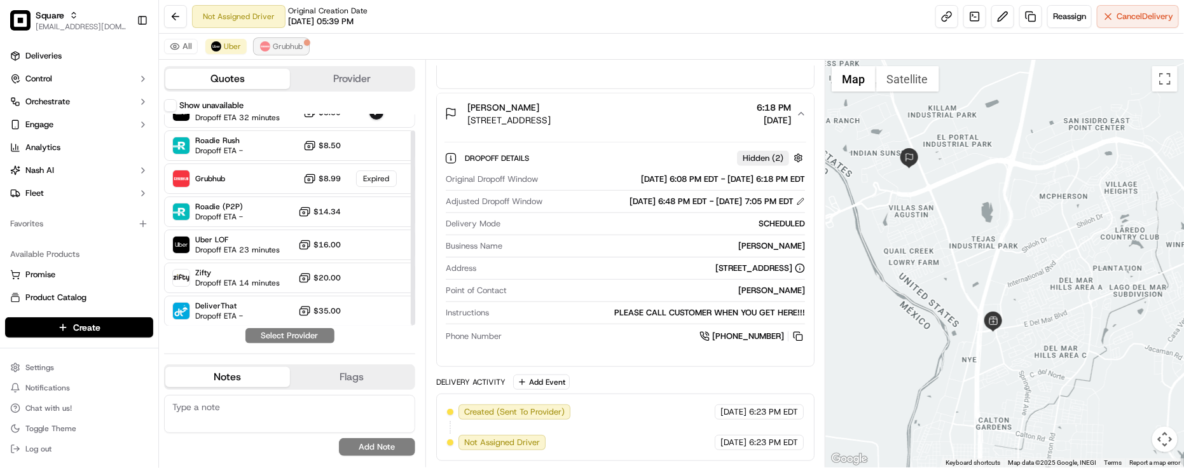
click at [286, 45] on span "Grubhub" at bounding box center [288, 46] width 30 height 10
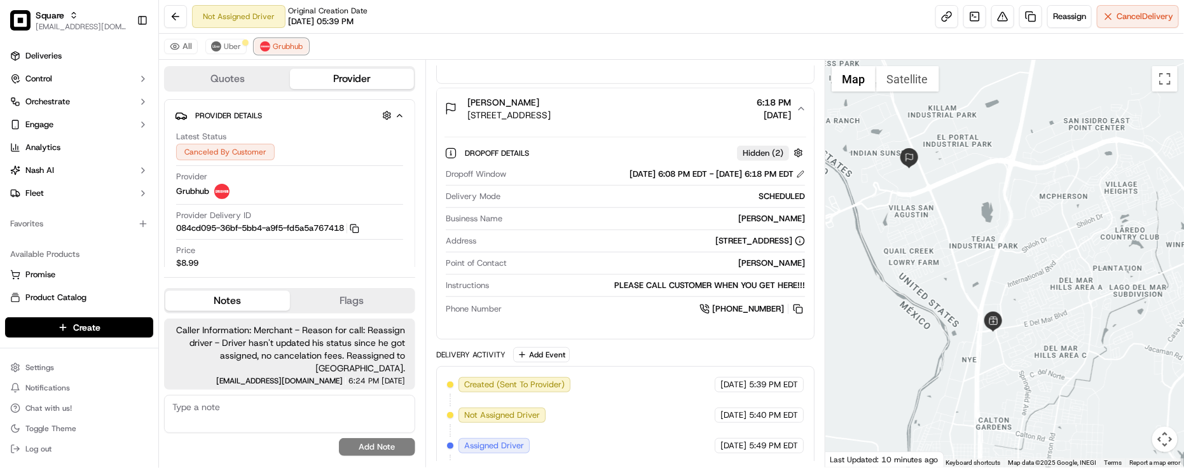
scroll to position [474, 0]
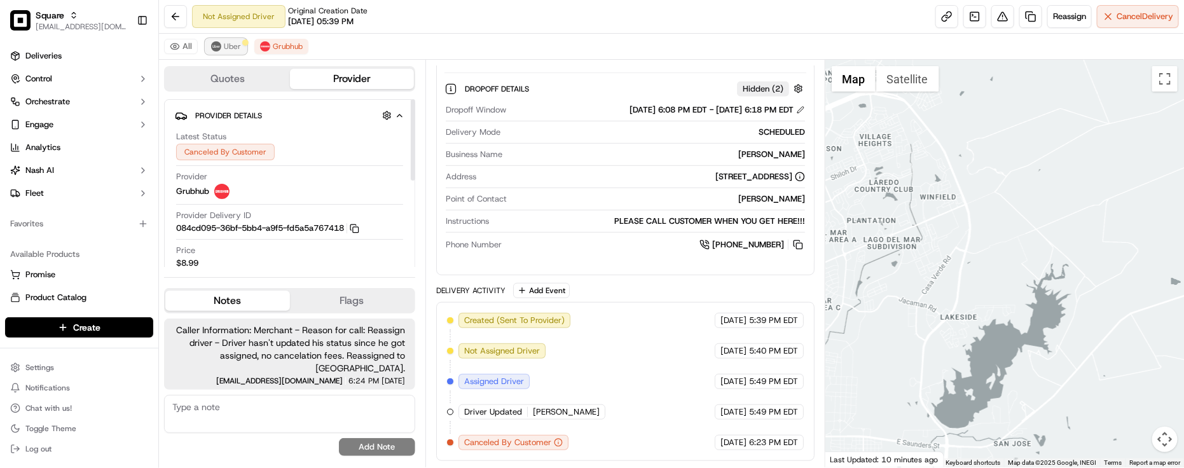
click at [232, 42] on span "Uber" at bounding box center [232, 46] width 17 height 10
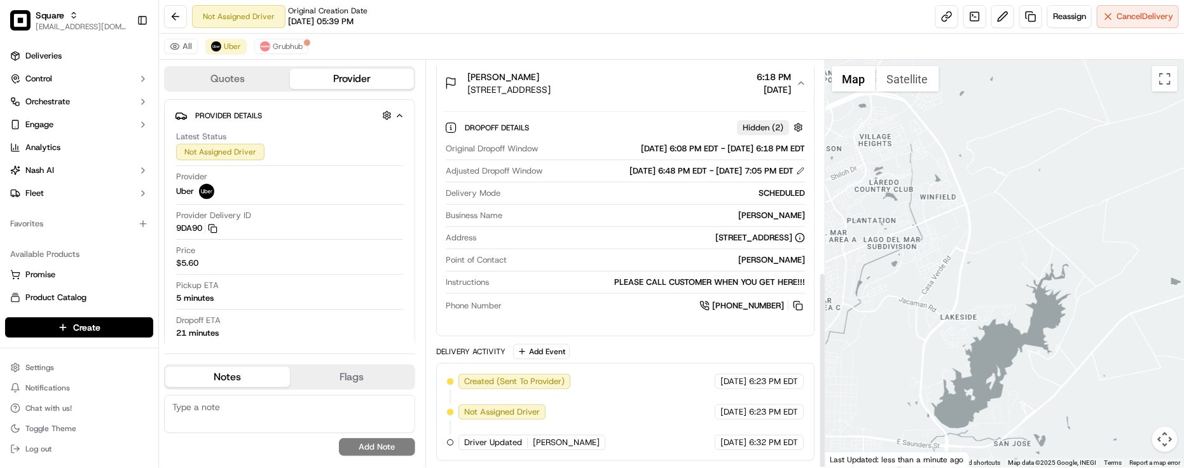
click at [666, 374] on div "Created (Sent To Provider) Uber 09/17/2025 6:23 PM EDT Not Assigned Driver Uber…" at bounding box center [625, 412] width 357 height 76
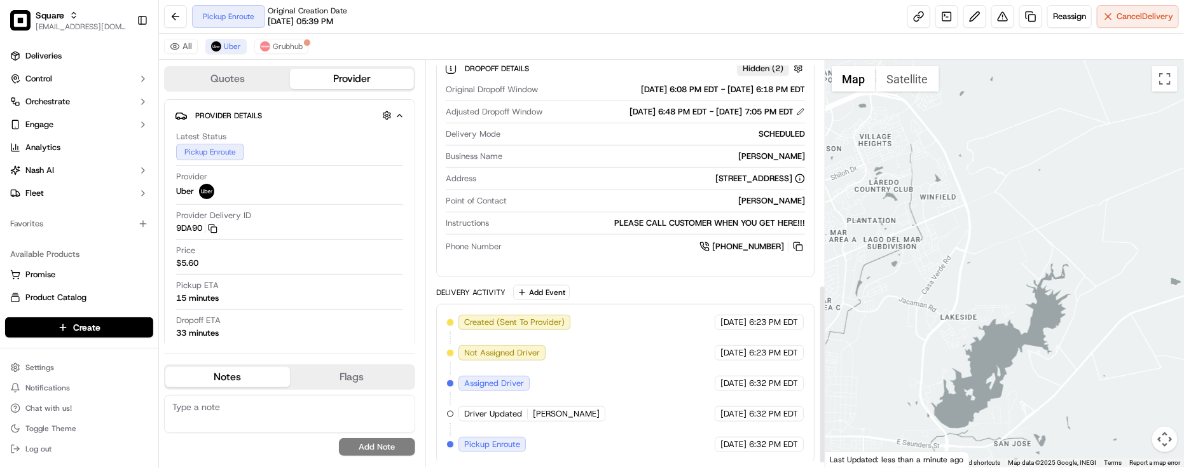
scroll to position [519, 0]
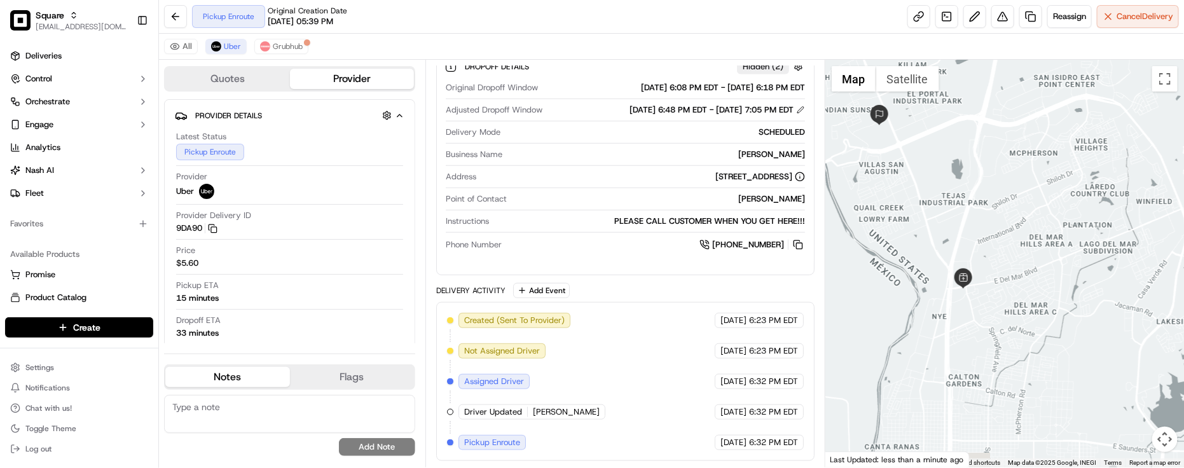
drag, startPoint x: 911, startPoint y: 379, endPoint x: 1121, endPoint y: 380, distance: 209.8
click at [1121, 380] on div at bounding box center [1004, 264] width 359 height 408
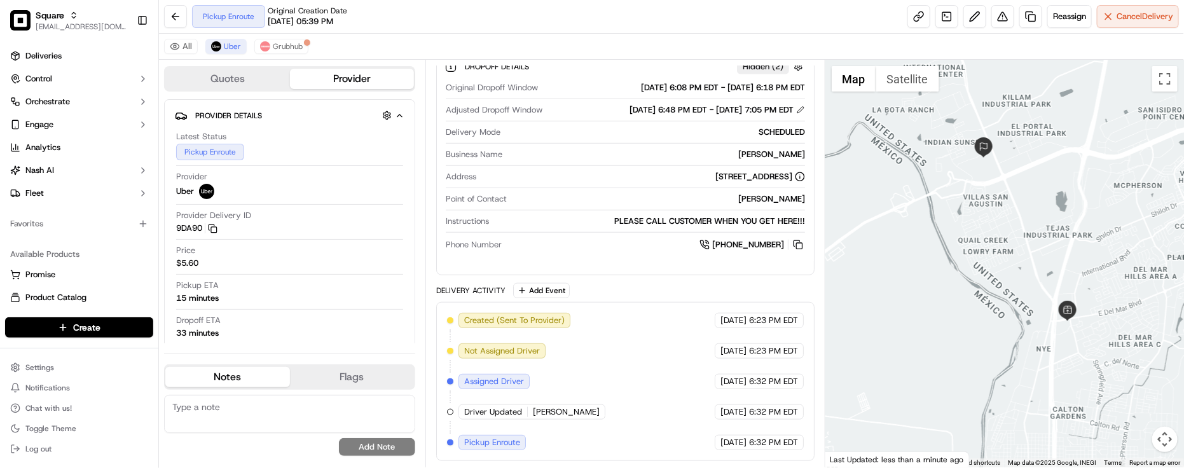
drag, startPoint x: 1082, startPoint y: 326, endPoint x: 1085, endPoint y: 335, distance: 10.1
click at [1085, 335] on div at bounding box center [1004, 264] width 359 height 408
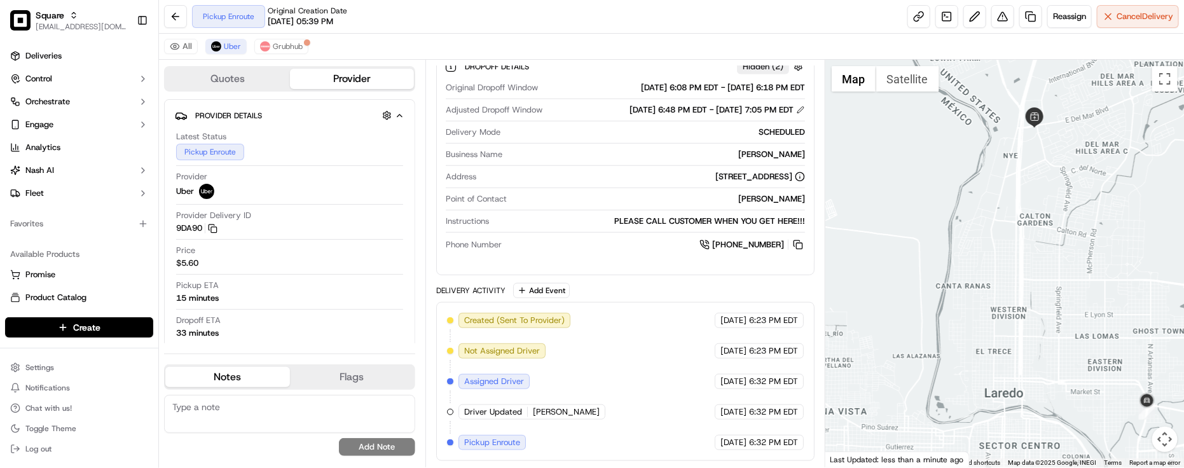
drag, startPoint x: 1066, startPoint y: 286, endPoint x: 1036, endPoint y: 144, distance: 144.9
click at [1036, 144] on div at bounding box center [1004, 264] width 359 height 408
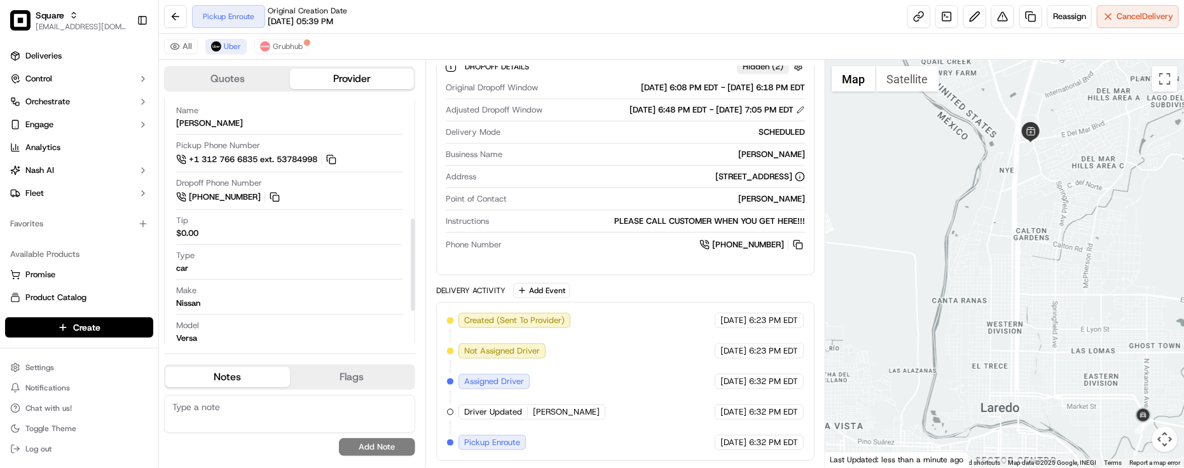
scroll to position [238, 0]
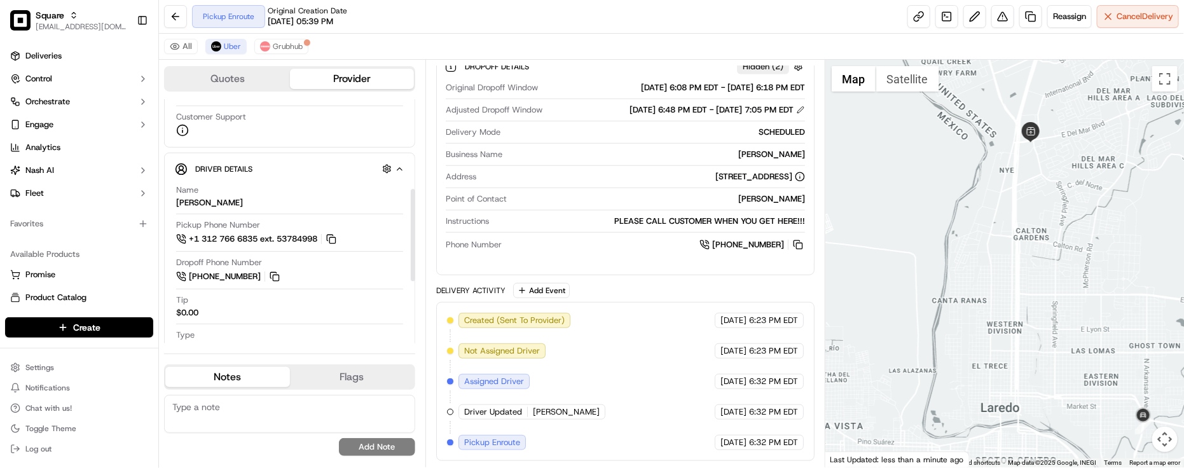
click at [561, 380] on div "Created (Sent To Provider) Uber 09/17/2025 6:23 PM EDT Not Assigned Driver Uber…" at bounding box center [625, 381] width 357 height 137
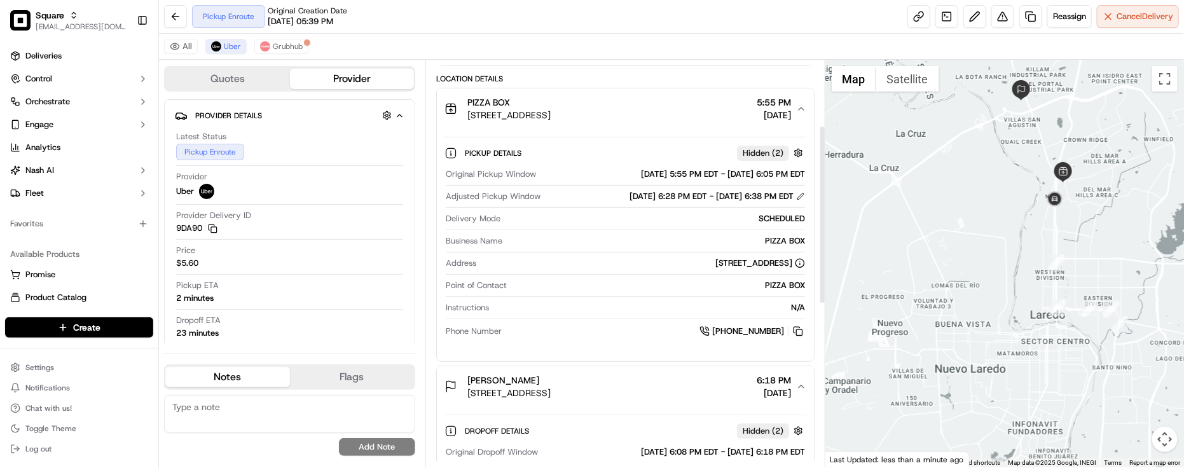
scroll to position [42, 0]
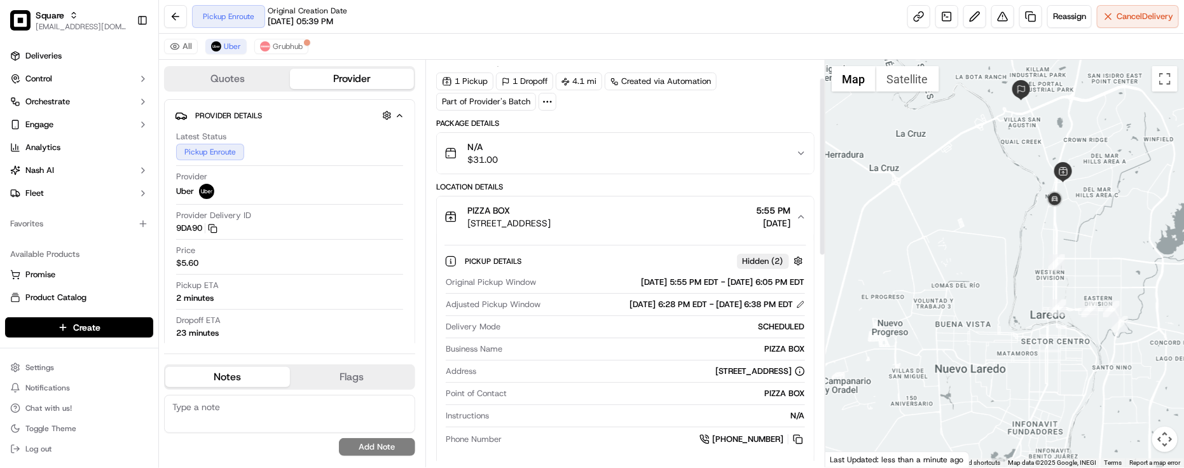
click at [689, 160] on div "N/A $31.00" at bounding box center [620, 153] width 352 height 25
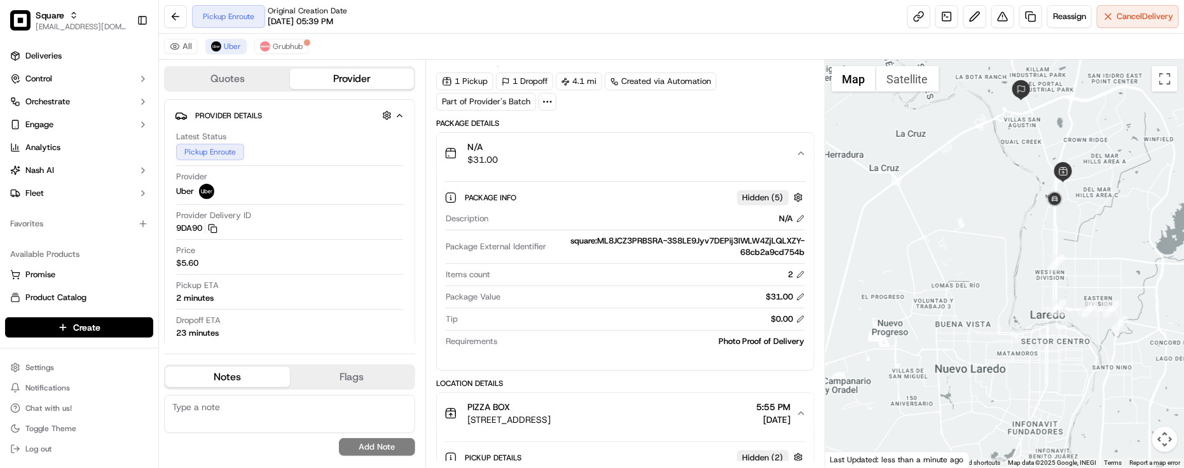
click at [689, 160] on div "N/A $31.00" at bounding box center [620, 153] width 352 height 25
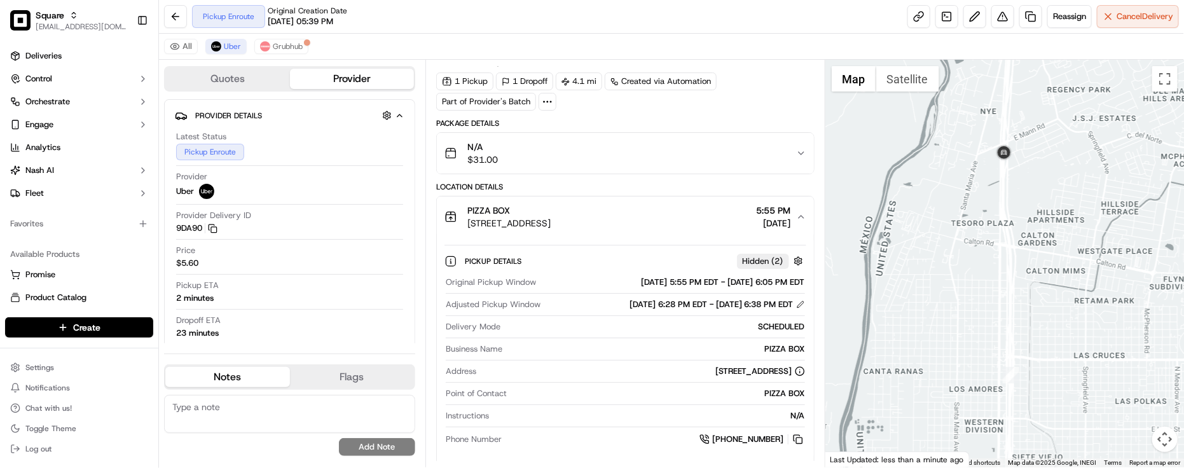
drag, startPoint x: 984, startPoint y: 72, endPoint x: 1114, endPoint y: 194, distance: 178.1
click at [1020, 165] on div at bounding box center [1004, 264] width 359 height 408
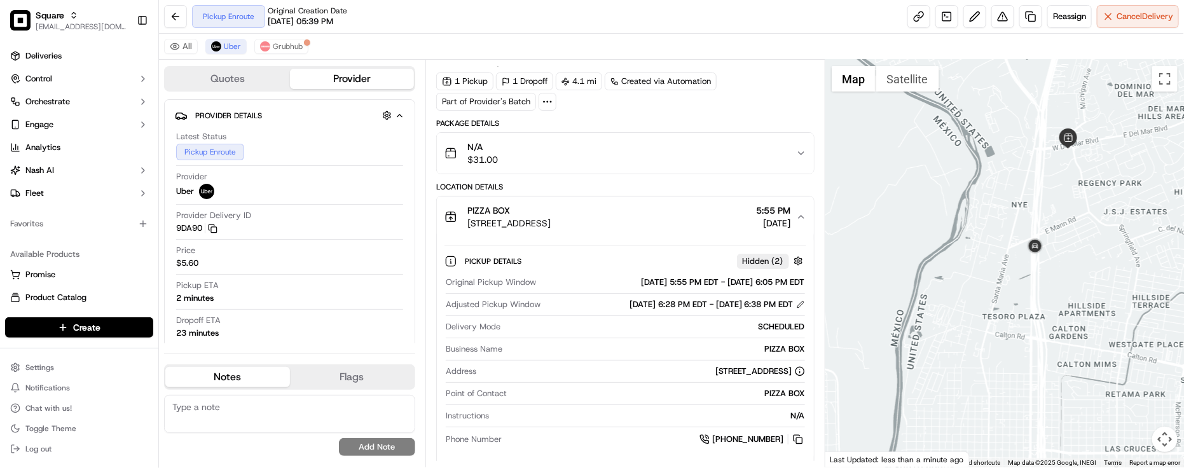
click at [1014, 380] on div at bounding box center [1004, 264] width 359 height 408
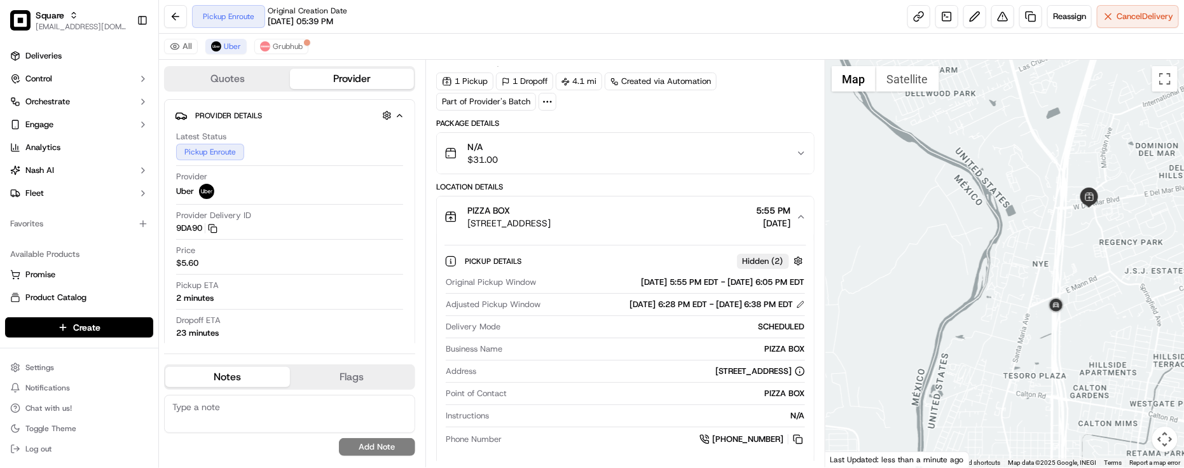
drag, startPoint x: 1024, startPoint y: 303, endPoint x: 1027, endPoint y: 326, distance: 23.2
click at [1027, 326] on div at bounding box center [1004, 264] width 359 height 408
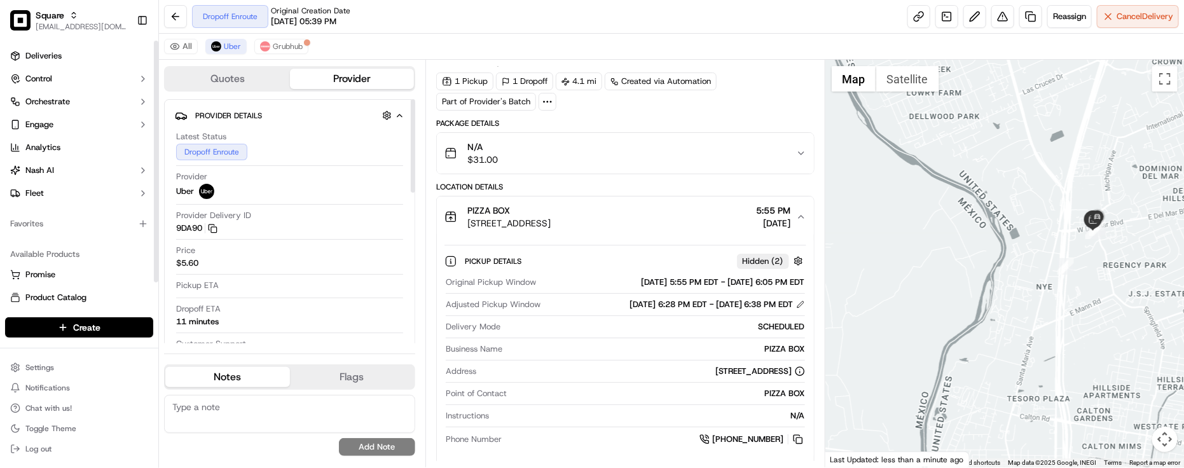
click at [228, 261] on div "Price $5.60" at bounding box center [289, 257] width 227 height 24
click at [662, 109] on div "1 Pickup 1 Dropoff 4.1 mi Created via Automation Part of Provider's Batch" at bounding box center [625, 91] width 378 height 38
click at [373, 248] on div "Price $5.60" at bounding box center [289, 257] width 227 height 24
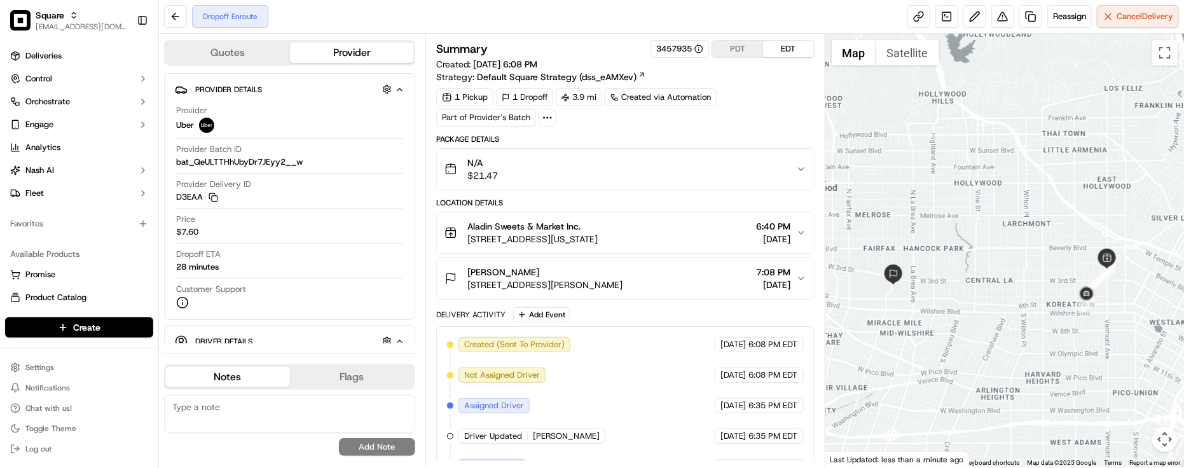
drag, startPoint x: 998, startPoint y: 303, endPoint x: 1002, endPoint y: 328, distance: 25.1
click at [996, 327] on div at bounding box center [1004, 251] width 359 height 434
click at [615, 312] on div "Delivery Activity Add Event" at bounding box center [625, 314] width 378 height 15
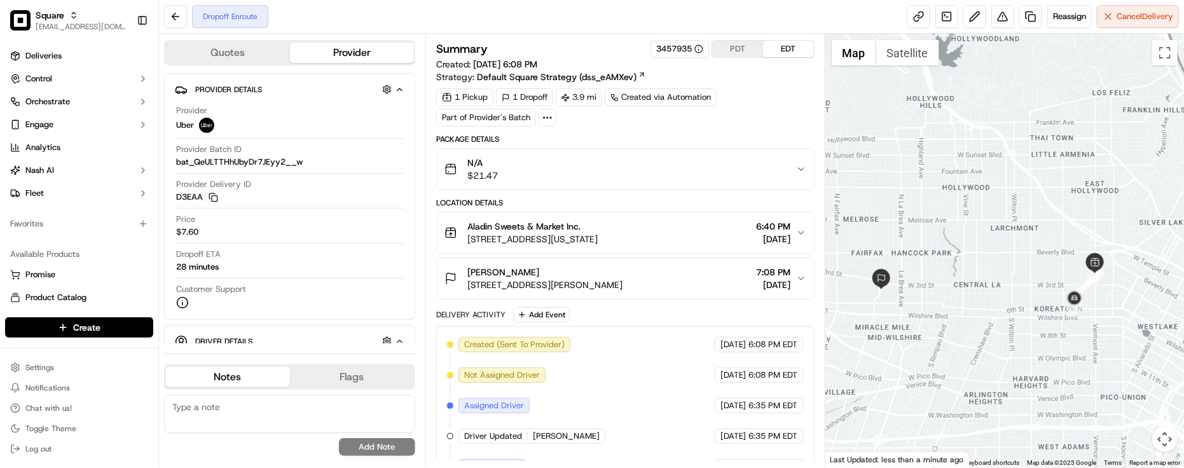
drag, startPoint x: 1129, startPoint y: 319, endPoint x: 1116, endPoint y: 323, distance: 13.3
click at [1116, 323] on div at bounding box center [1004, 251] width 359 height 434
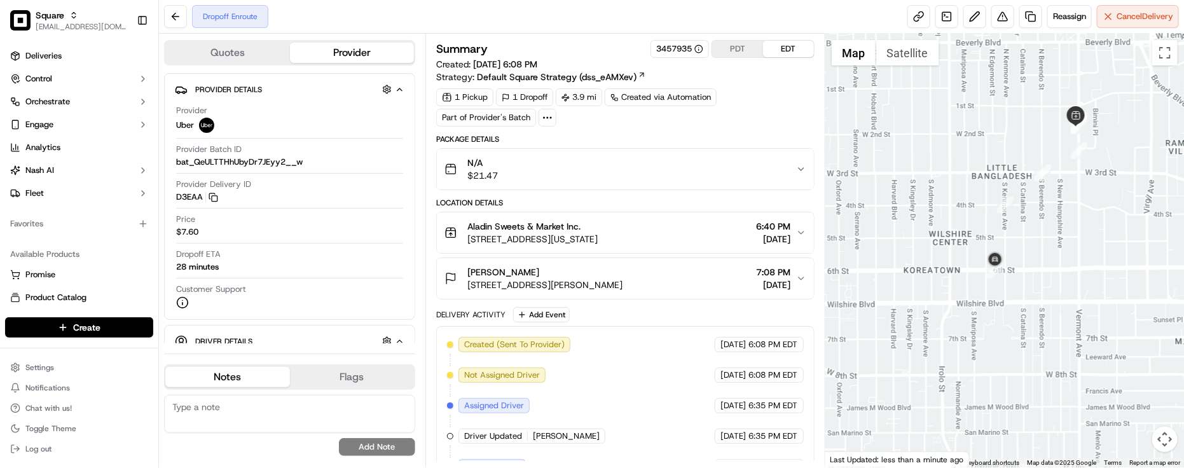
click at [1002, 299] on div at bounding box center [1004, 251] width 359 height 434
drag, startPoint x: 910, startPoint y: 273, endPoint x: 946, endPoint y: 303, distance: 47.0
click at [946, 303] on div at bounding box center [1004, 251] width 359 height 434
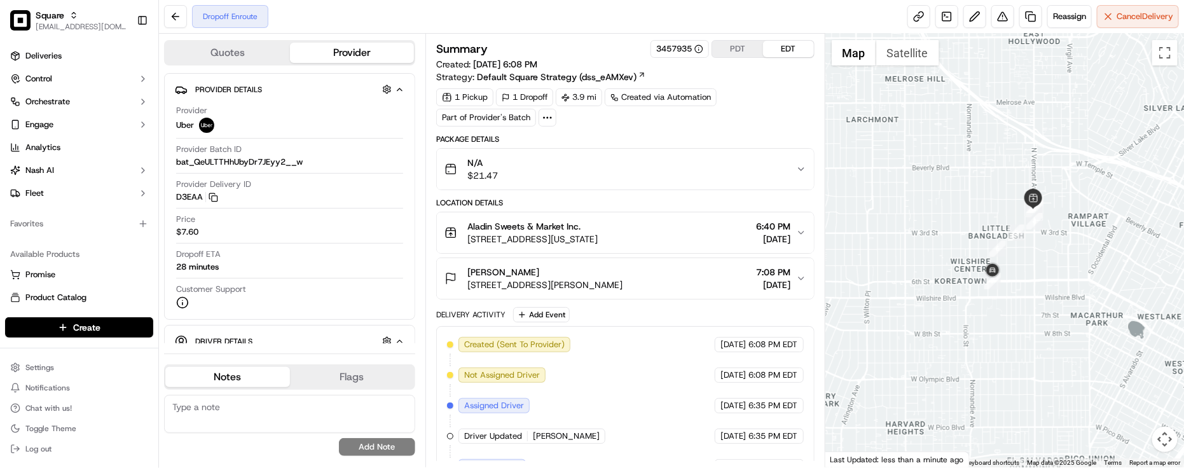
drag, startPoint x: 964, startPoint y: 262, endPoint x: 1013, endPoint y: 288, distance: 55.5
click at [1013, 288] on div at bounding box center [1004, 251] width 359 height 434
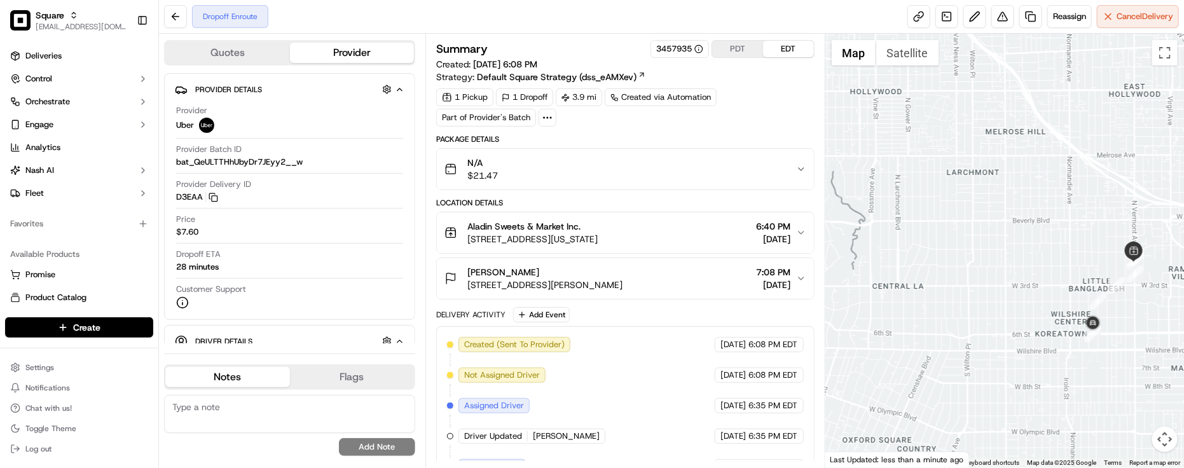
drag, startPoint x: 970, startPoint y: 249, endPoint x: 1036, endPoint y: 255, distance: 67.0
click at [1036, 255] on div at bounding box center [1004, 251] width 359 height 434
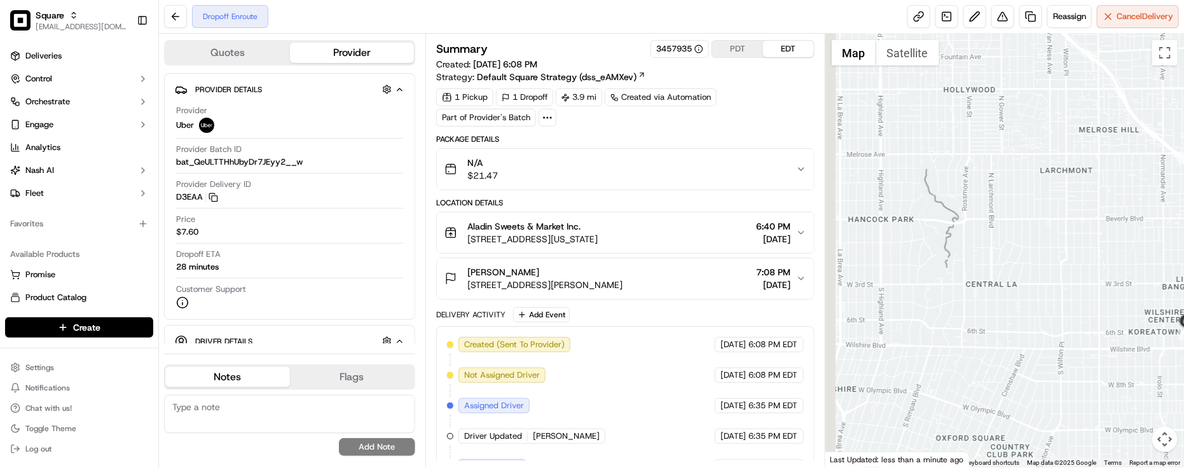
drag, startPoint x: 1028, startPoint y: 251, endPoint x: 1066, endPoint y: 228, distance: 44.3
click at [1067, 230] on div at bounding box center [1004, 251] width 359 height 434
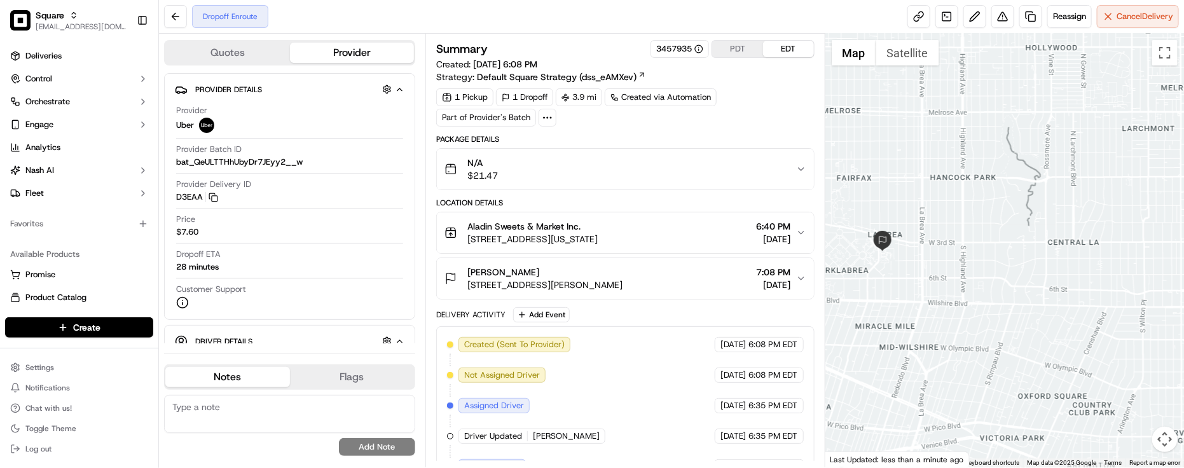
drag, startPoint x: 1034, startPoint y: 249, endPoint x: 1022, endPoint y: 250, distance: 12.1
click at [1034, 249] on div at bounding box center [1004, 251] width 359 height 434
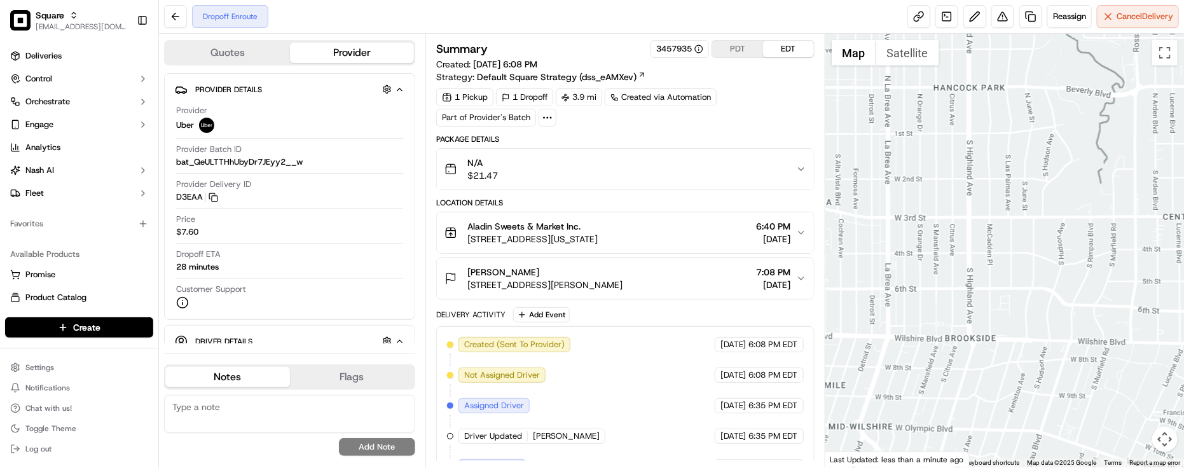
drag, startPoint x: 970, startPoint y: 266, endPoint x: 982, endPoint y: 268, distance: 12.3
click at [984, 268] on div at bounding box center [1004, 251] width 359 height 434
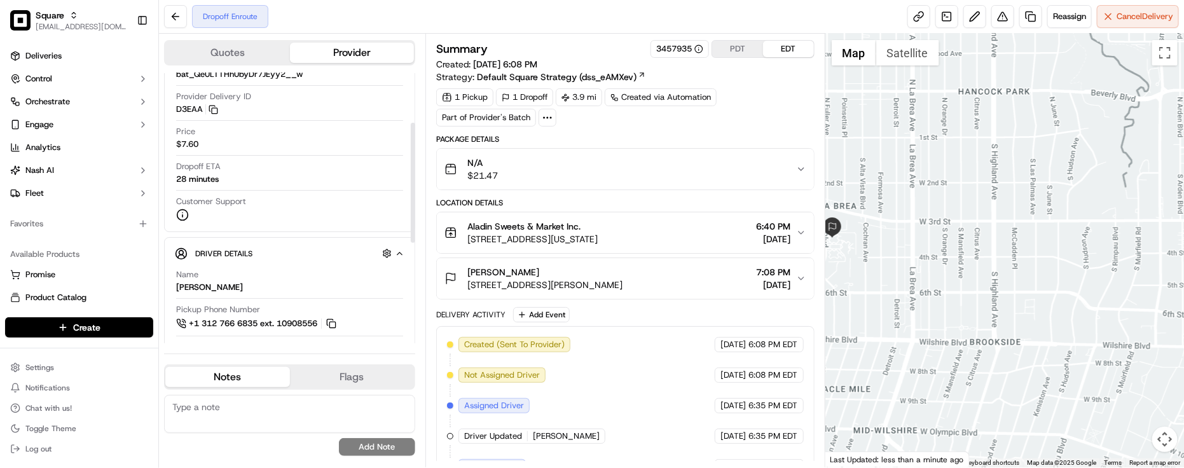
scroll to position [159, 0]
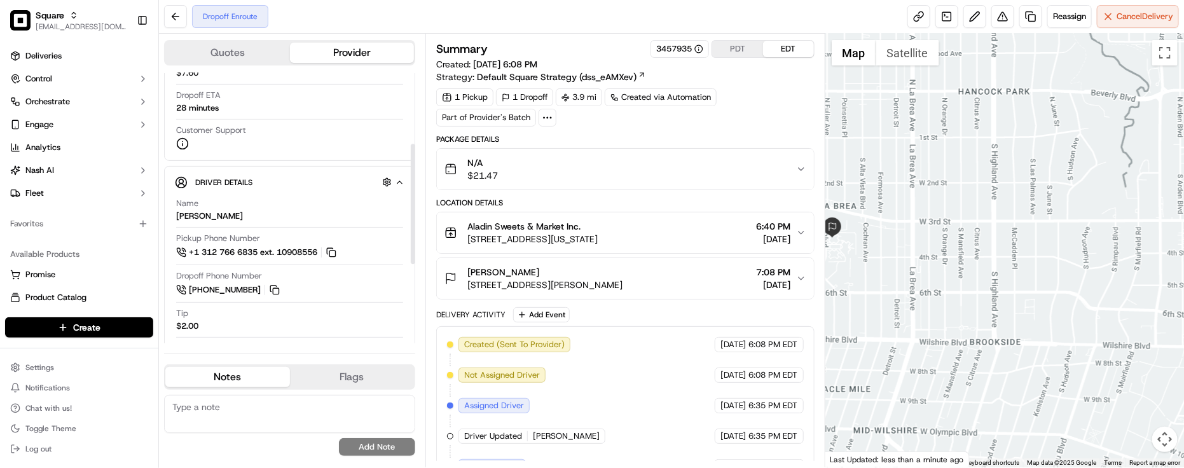
click at [628, 350] on div "Created (Sent To Provider) Uber 09/17/2025 6:08 PM EDT Not Assigned Driver Uber…" at bounding box center [625, 451] width 357 height 229
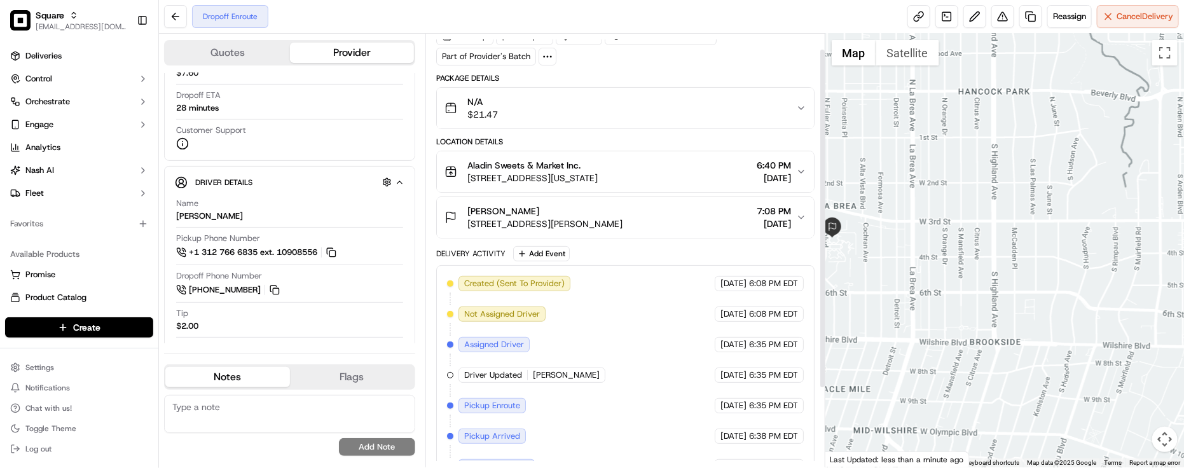
scroll to position [120, 0]
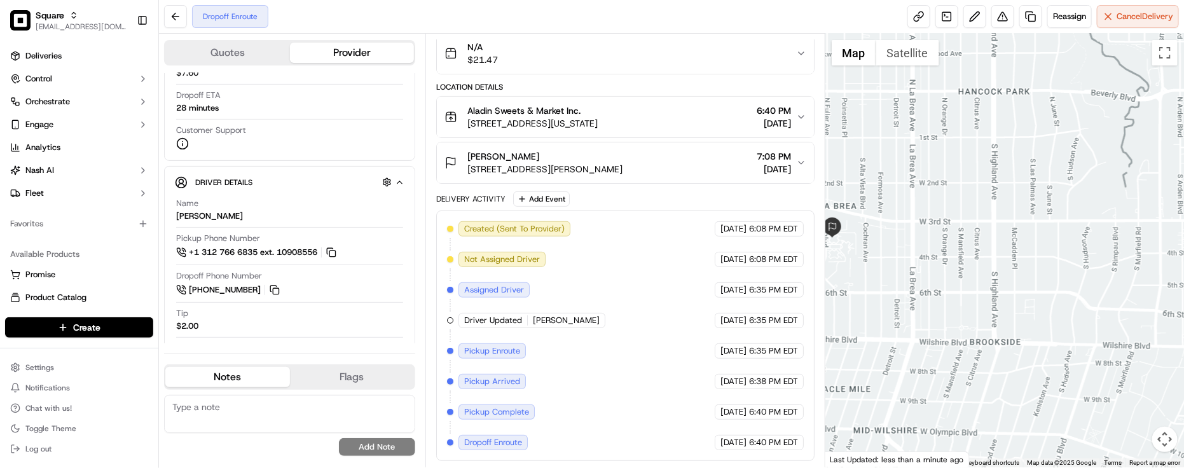
click at [622, 150] on div "[PERSON_NAME]" at bounding box center [544, 156] width 155 height 13
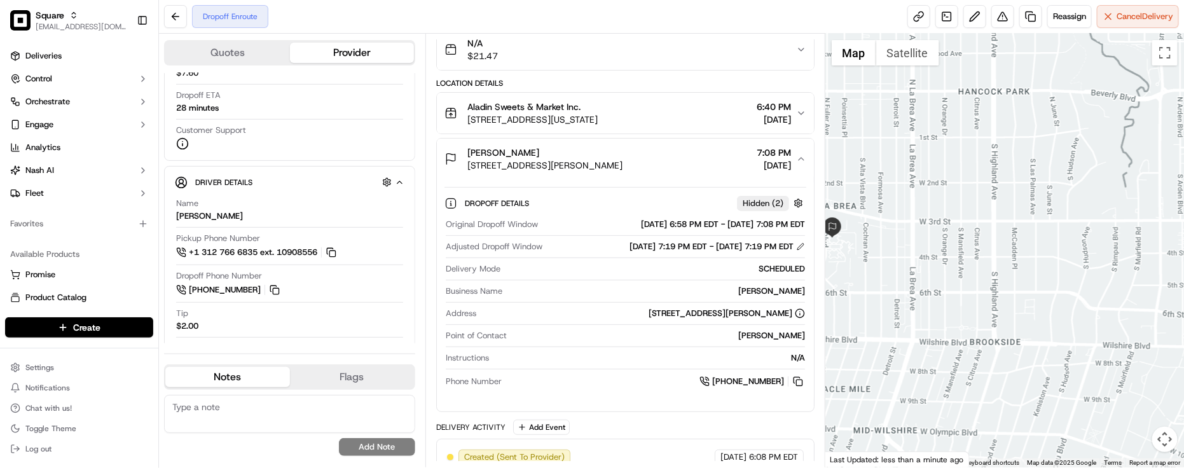
click at [622, 158] on div "[PERSON_NAME]" at bounding box center [544, 152] width 155 height 13
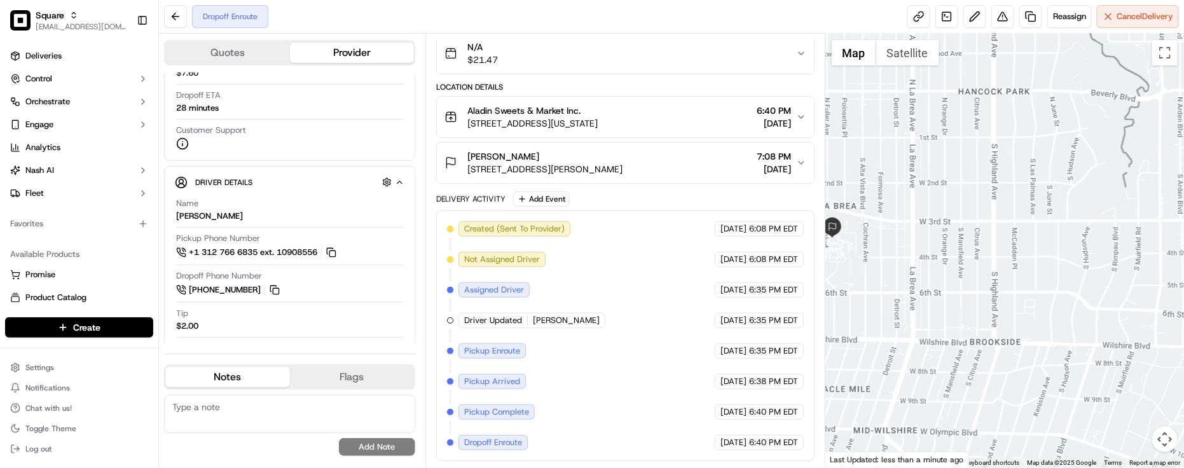
click at [622, 158] on div "[PERSON_NAME]" at bounding box center [544, 156] width 155 height 13
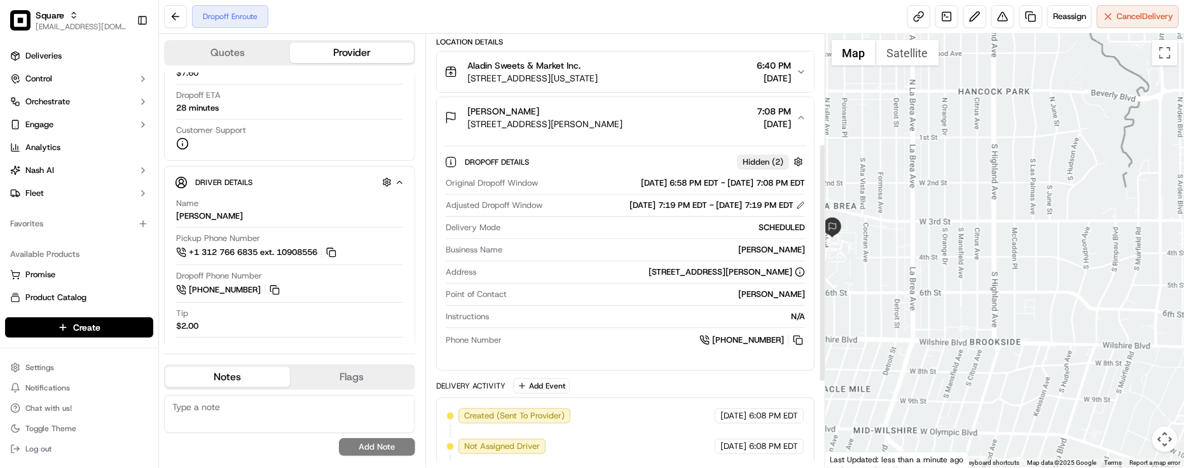
scroll to position [199, 0]
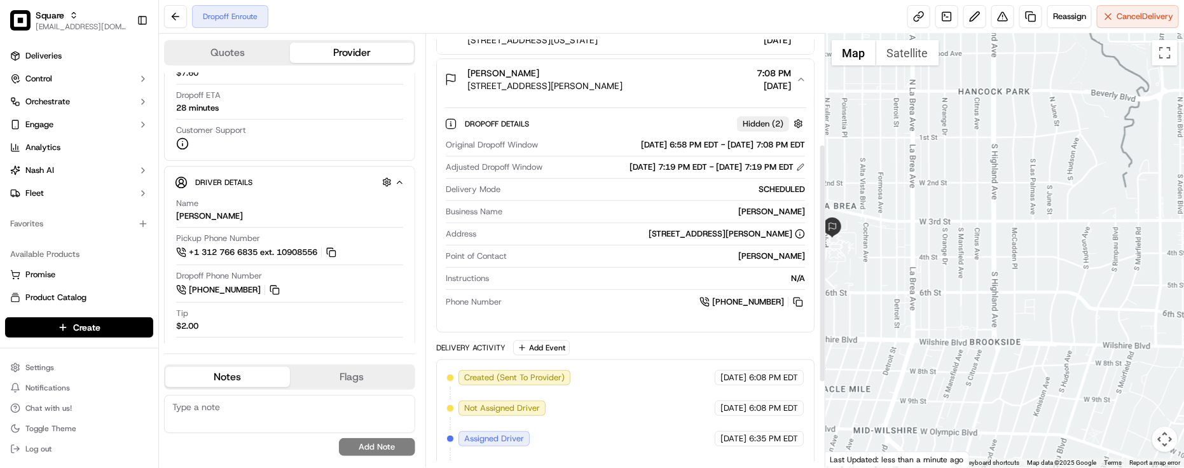
drag, startPoint x: 655, startPoint y: 358, endPoint x: 812, endPoint y: 345, distance: 157.6
click at [655, 358] on div "Delivery Activity Add Event Created (Sent To Provider) Uber 09/17/2025 6:08 PM …" at bounding box center [625, 475] width 378 height 270
drag, startPoint x: 977, startPoint y: 288, endPoint x: 910, endPoint y: 170, distance: 135.2
click at [910, 170] on div at bounding box center [1004, 251] width 359 height 434
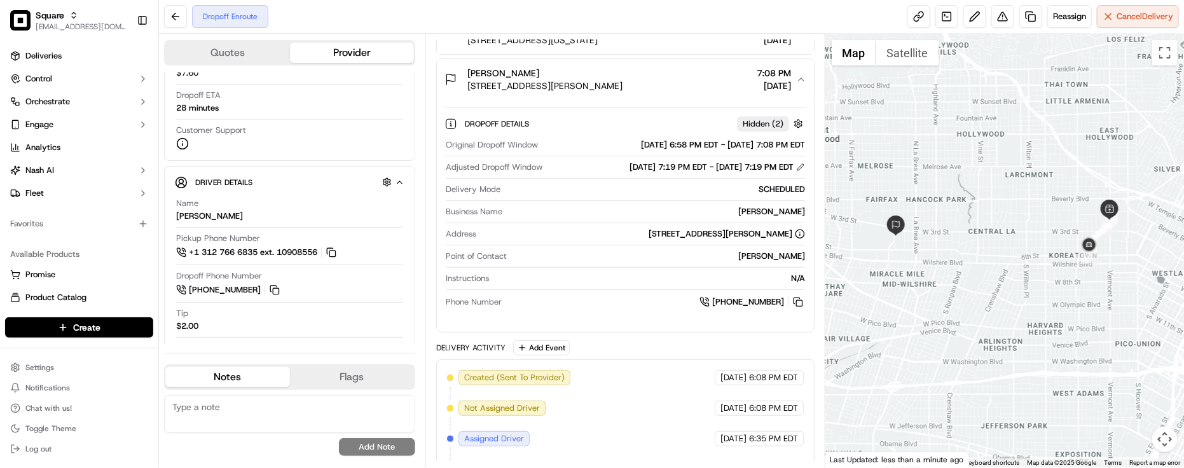
drag, startPoint x: 962, startPoint y: 183, endPoint x: 957, endPoint y: 253, distance: 70.1
click at [957, 253] on div at bounding box center [1004, 251] width 359 height 434
click at [623, 268] on div "Point of Contact Abir Khan" at bounding box center [625, 259] width 359 height 17
drag, startPoint x: 1095, startPoint y: 290, endPoint x: 1095, endPoint y: 306, distance: 15.9
click at [1095, 306] on div at bounding box center [1004, 251] width 359 height 434
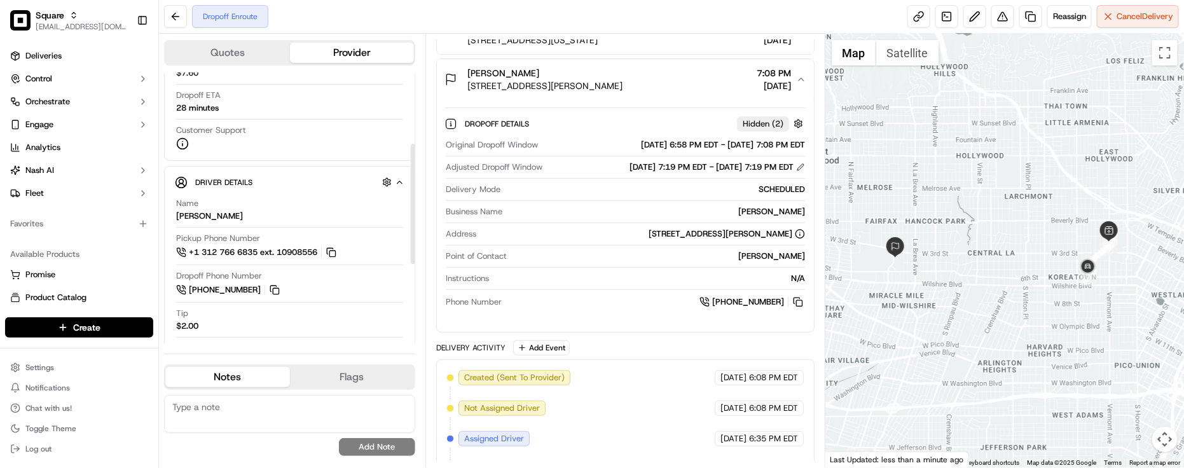
click at [563, 280] on div "N/A" at bounding box center [649, 278] width 311 height 11
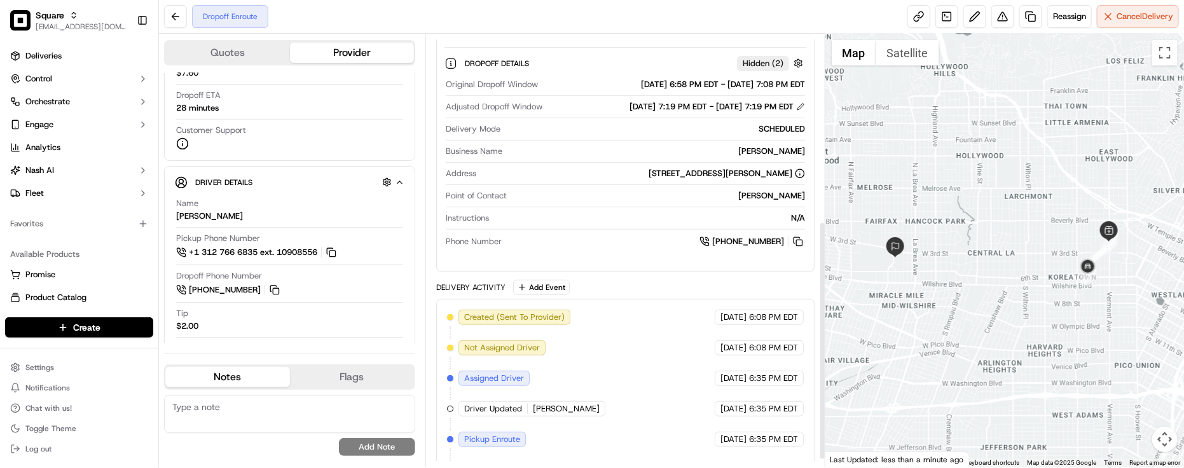
scroll to position [353, 0]
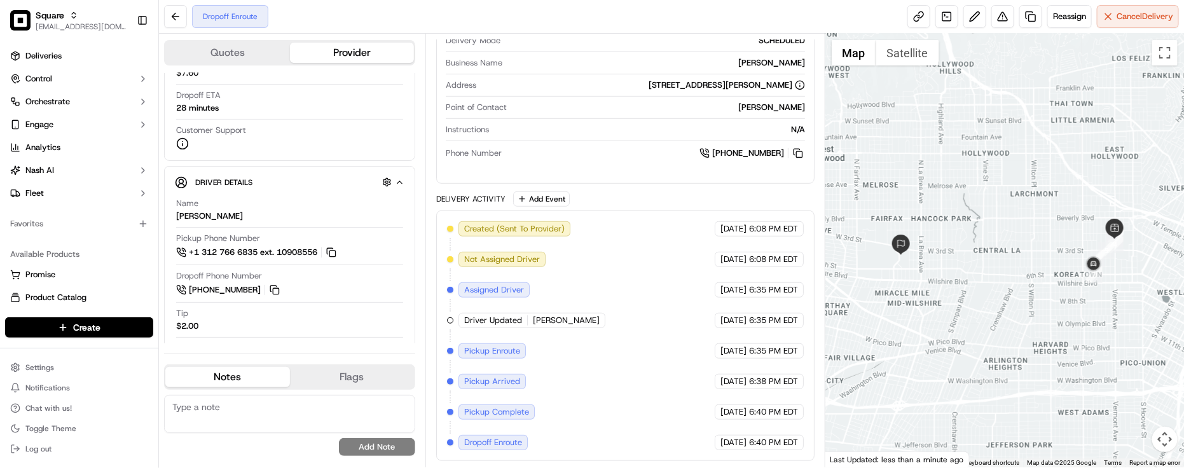
click at [556, 323] on span "[PERSON_NAME]" at bounding box center [566, 320] width 67 height 11
click at [533, 278] on div "Created (Sent To Provider) Uber 09/17/2025 6:08 PM EDT Not Assigned Driver Uber…" at bounding box center [625, 335] width 357 height 229
click at [533, 280] on div "Created (Sent To Provider) Uber 09/17/2025 6:08 PM EDT Not Assigned Driver Uber…" at bounding box center [625, 335] width 357 height 229
click at [539, 281] on div "Created (Sent To Provider) Uber 09/17/2025 6:08 PM EDT Not Assigned Driver Uber…" at bounding box center [625, 335] width 357 height 229
click at [574, 234] on div "Created (Sent To Provider) Uber 09/17/2025 6:08 PM EDT Not Assigned Driver Uber…" at bounding box center [625, 335] width 357 height 229
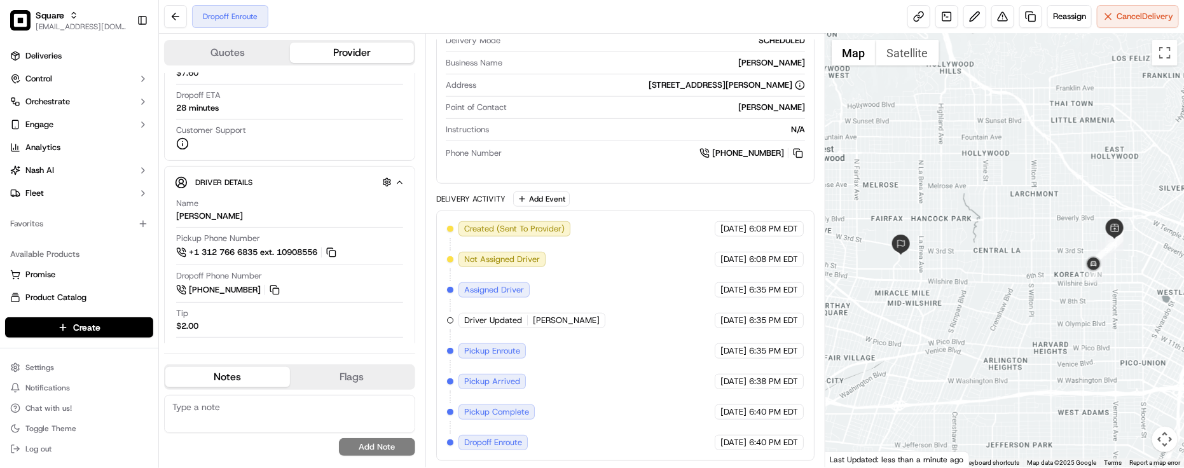
drag, startPoint x: 574, startPoint y: 234, endPoint x: 566, endPoint y: 256, distance: 23.7
click at [575, 234] on div "Created (Sent To Provider) Uber 09/17/2025 6:08 PM EDT Not Assigned Driver Uber…" at bounding box center [625, 335] width 357 height 229
click at [552, 327] on div "Created (Sent To Provider) Uber 09/17/2025 6:08 PM EDT Not Assigned Driver Uber…" at bounding box center [625, 335] width 357 height 229
click at [583, 271] on div "Created (Sent To Provider) Uber 09/17/2025 6:08 PM EDT Not Assigned Driver Uber…" at bounding box center [625, 335] width 357 height 229
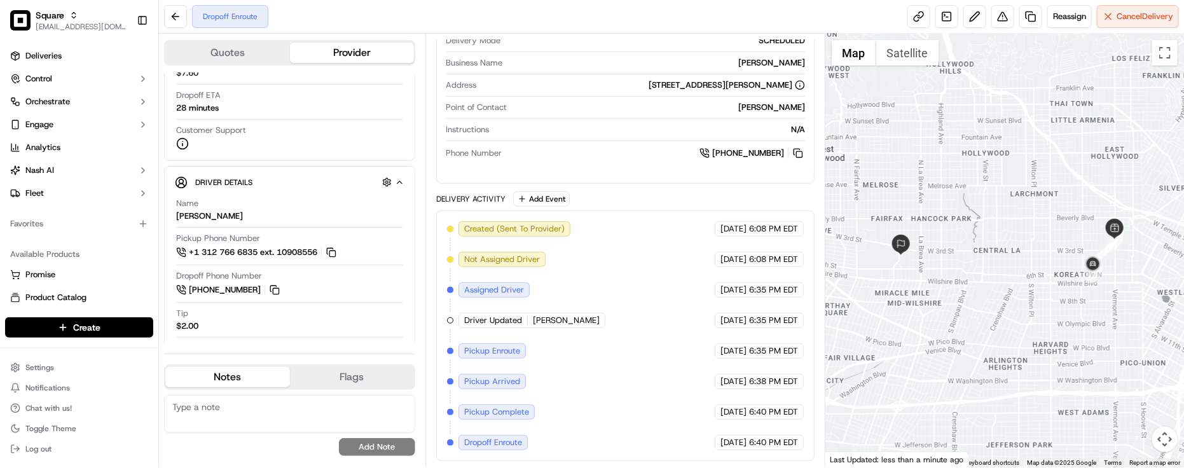
click at [583, 271] on div "Created (Sent To Provider) Uber 09/17/2025 6:08 PM EDT Not Assigned Driver Uber…" at bounding box center [625, 335] width 357 height 229
click at [598, 266] on div "Created (Sent To Provider) Uber 09/17/2025 6:08 PM EDT Not Assigned Driver Uber…" at bounding box center [625, 335] width 357 height 229
click at [636, 166] on div "Dropoff Details Hidden ( 2 ) Original Dropoff Window 09/17/2025 6:58 PM EDT - 0…" at bounding box center [625, 62] width 377 height 222
click at [666, 162] on div "Original Dropoff Window 09/17/2025 6:58 PM EDT - 09/17/2025 7:08 PM EDT Adjuste…" at bounding box center [625, 75] width 362 height 180
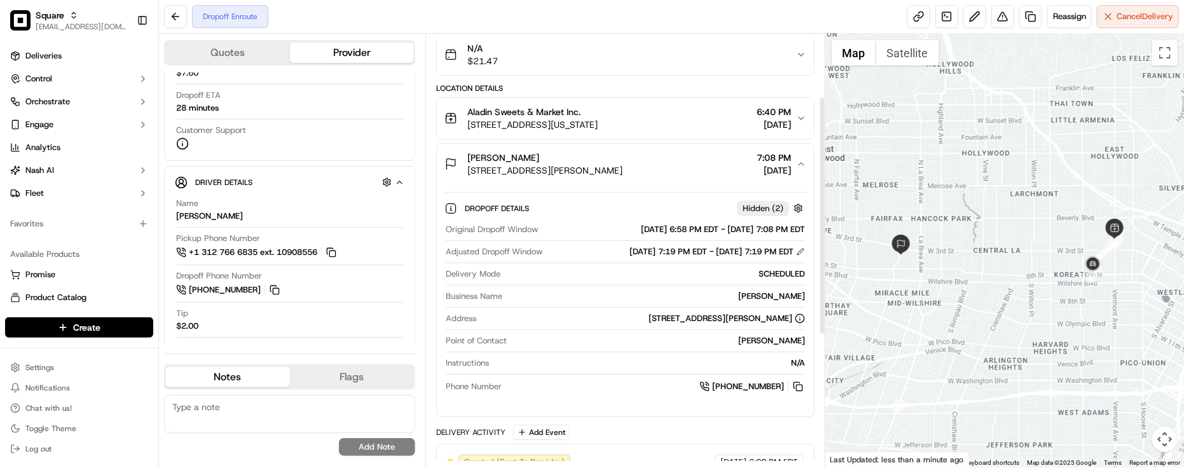
click at [608, 296] on div "[PERSON_NAME]" at bounding box center [656, 296] width 298 height 11
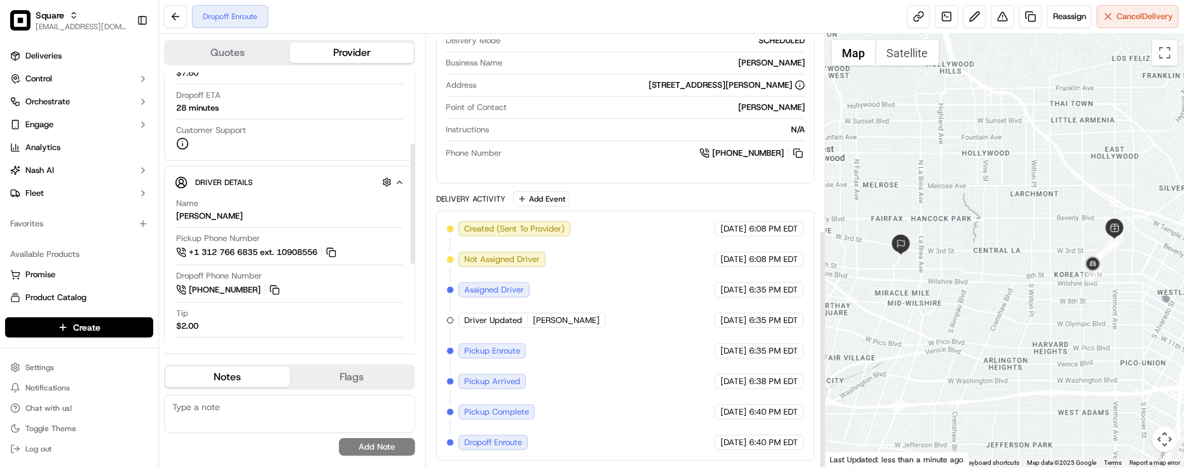
click at [259, 439] on div "No results found Add Note" at bounding box center [289, 425] width 251 height 61
drag, startPoint x: 263, startPoint y: 420, endPoint x: 283, endPoint y: 358, distance: 64.9
click at [264, 420] on textarea at bounding box center [289, 414] width 251 height 38
click at [256, 408] on textarea at bounding box center [289, 414] width 251 height 38
paste textarea "Caller Information: End Customer -"
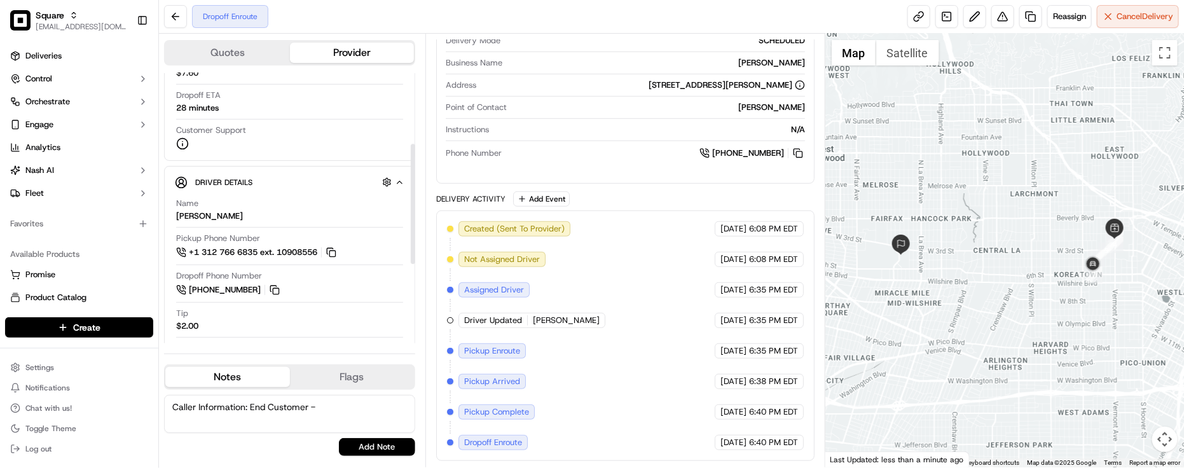
click at [363, 411] on textarea "Caller Information: End Customer -" at bounding box center [289, 414] width 251 height 38
paste textarea "Reason for call: Driver Location"
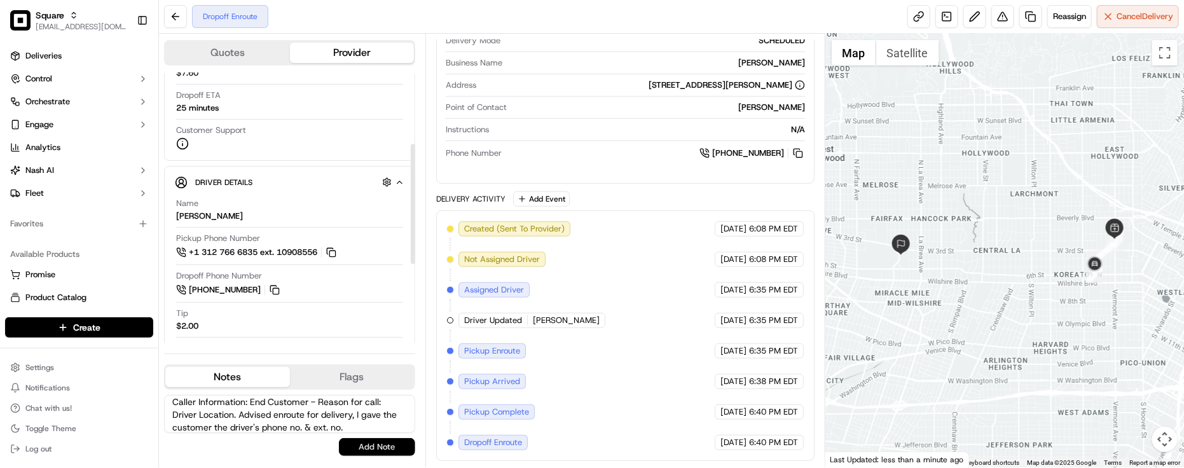
type textarea "Caller Information: End Customer - Reason for call: Driver Location. Advised en…"
click at [392, 447] on button "Add Note" at bounding box center [377, 447] width 76 height 18
click at [605, 335] on div "Created (Sent To Provider) Uber 09/17/2025 6:08 PM EDT Not Assigned Driver Uber…" at bounding box center [625, 335] width 357 height 229
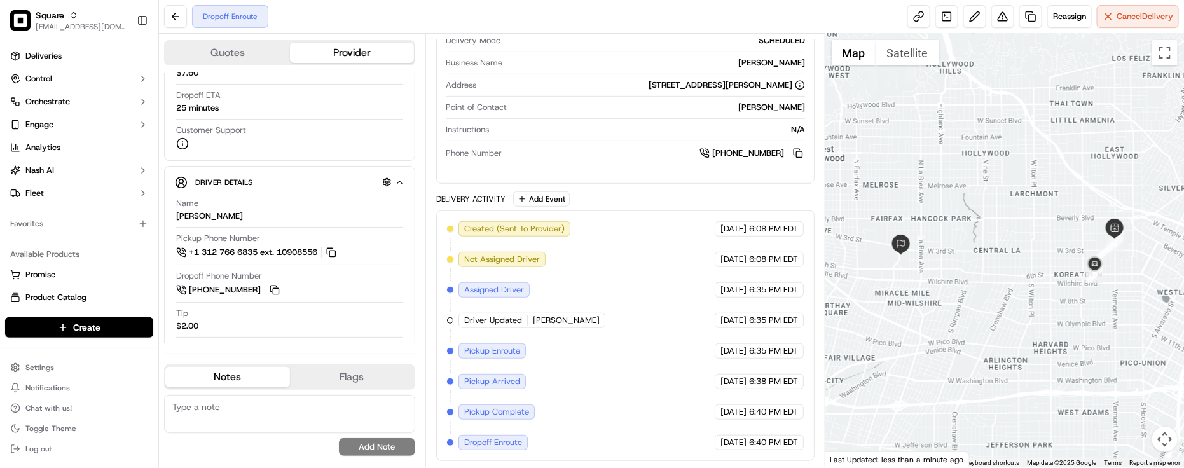
scroll to position [0, 0]
